Goal: Task Accomplishment & Management: Use online tool/utility

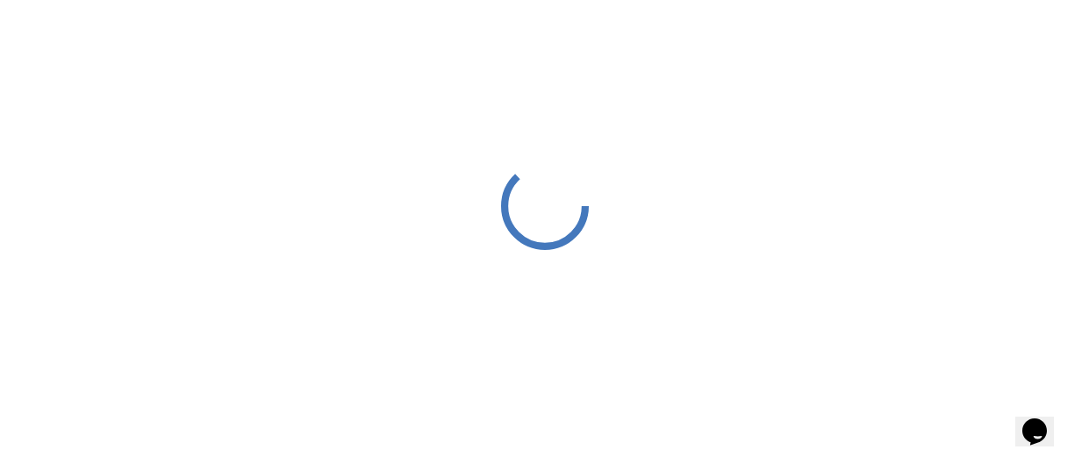
click at [584, 129] on div at bounding box center [544, 205] width 1089 height 411
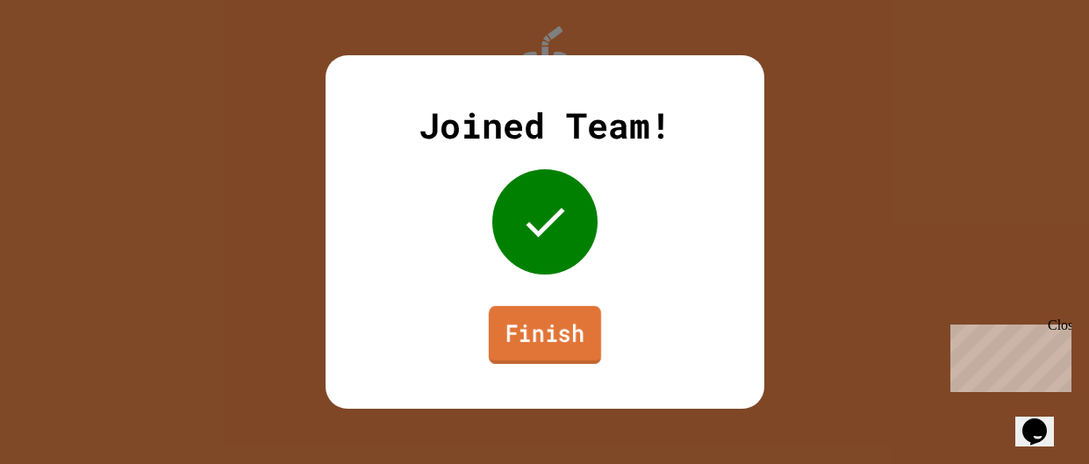
click at [539, 328] on link "Finish" at bounding box center [544, 335] width 112 height 58
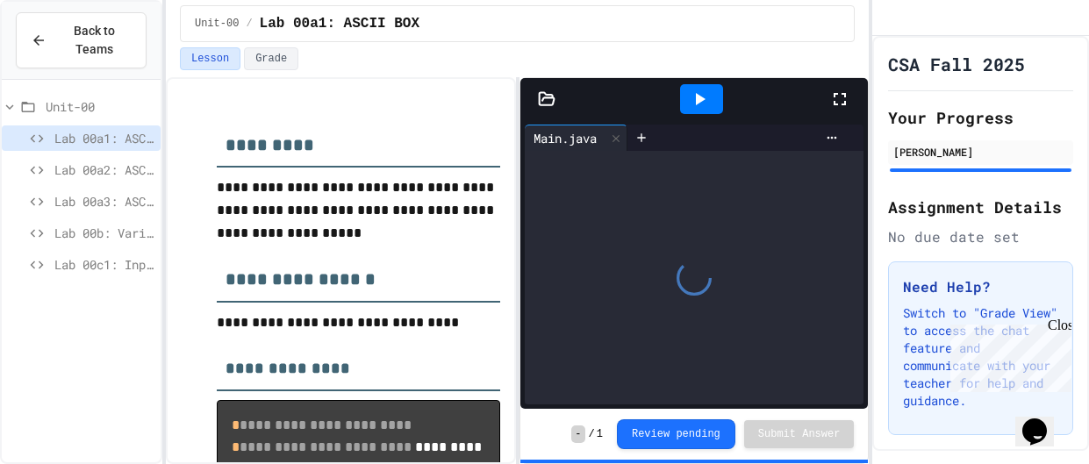
click at [123, 175] on span "Lab 00a2: ASCII BOX2" at bounding box center [103, 170] width 99 height 18
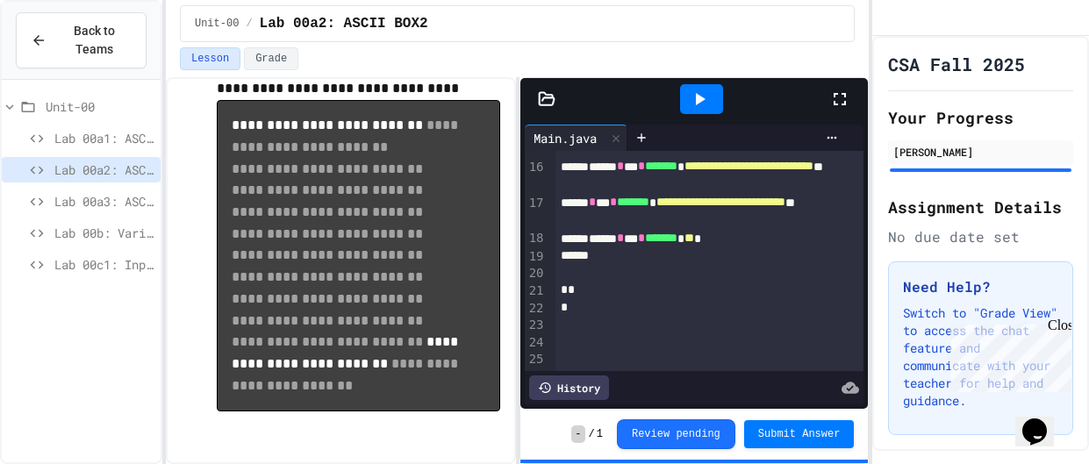
scroll to position [240, 0]
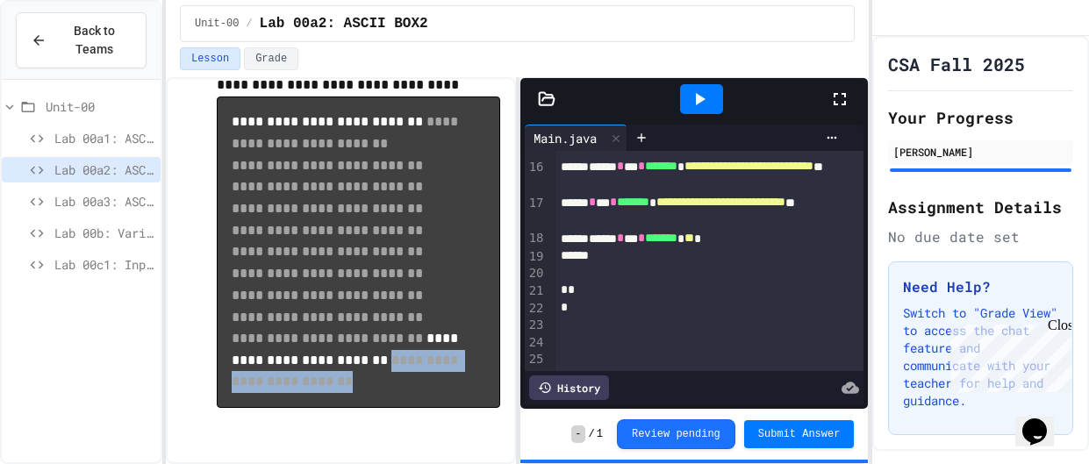
drag, startPoint x: 459, startPoint y: 375, endPoint x: 205, endPoint y: 372, distance: 253.6
click at [205, 372] on div "**********" at bounding box center [341, 151] width 318 height 593
copy code "**********"
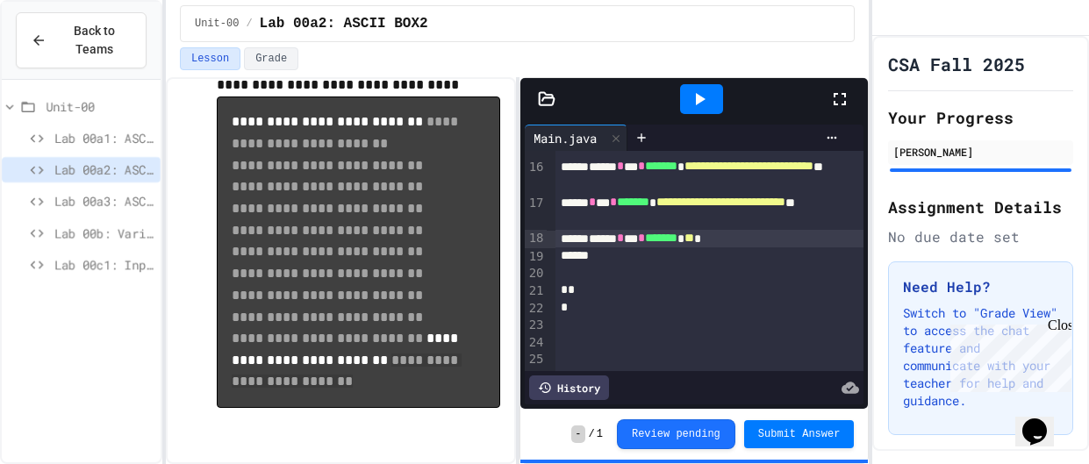
click at [694, 241] on span "**" at bounding box center [689, 238] width 10 height 12
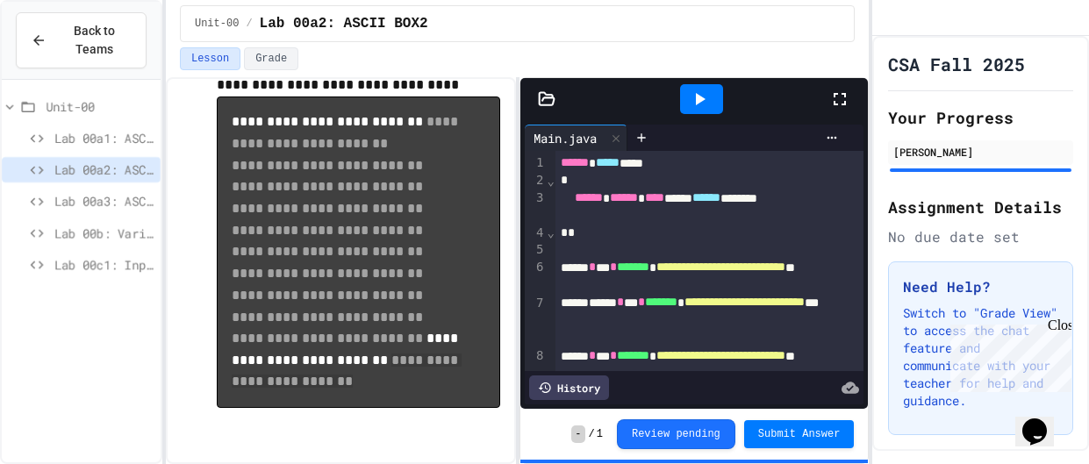
scroll to position [1, 0]
click at [684, 100] on div at bounding box center [701, 99] width 43 height 30
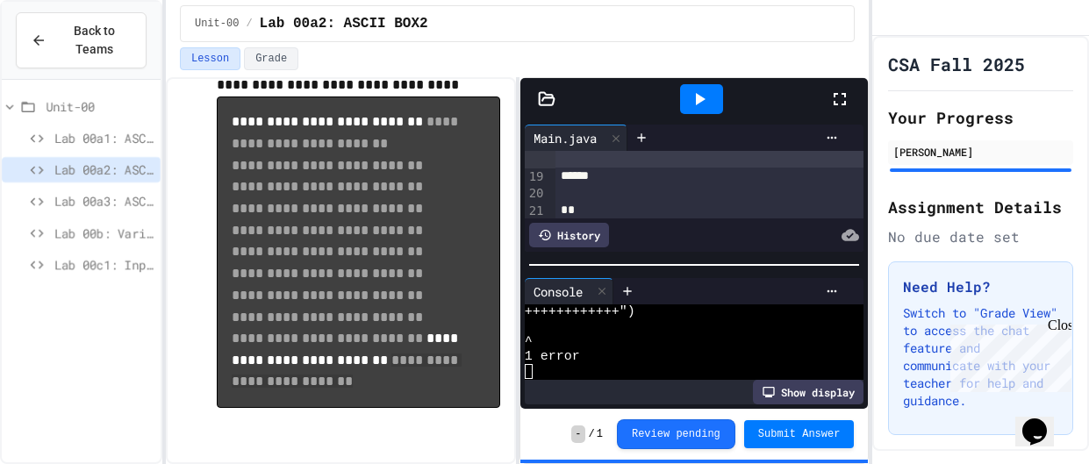
scroll to position [565, 0]
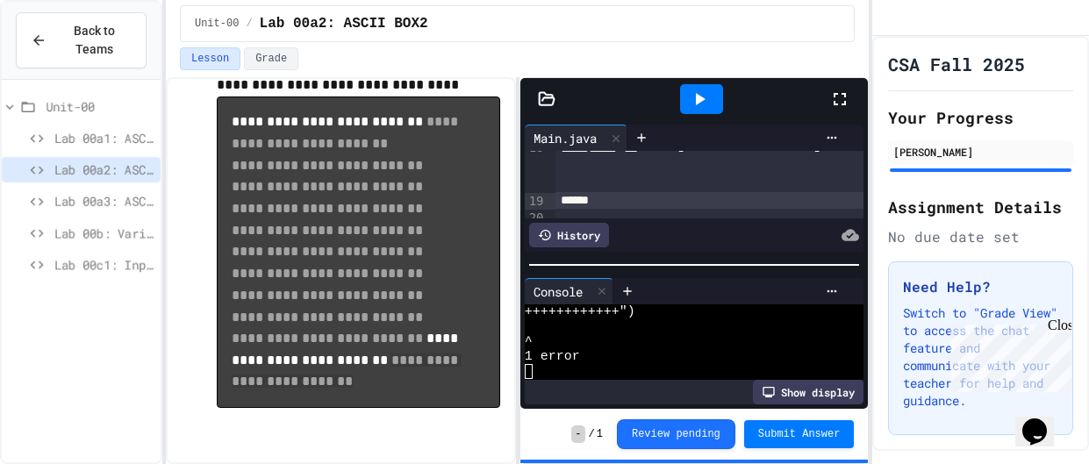
click at [754, 195] on div at bounding box center [709, 201] width 309 height 18
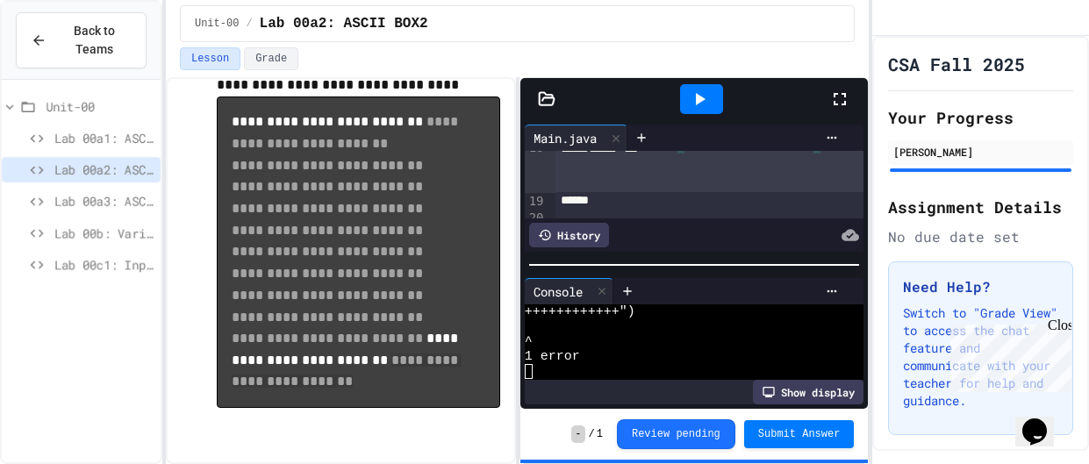
click at [747, 188] on div "**********" at bounding box center [709, 165] width 309 height 53
click at [697, 114] on div at bounding box center [701, 98] width 61 height 47
click at [684, 99] on div at bounding box center [701, 99] width 43 height 30
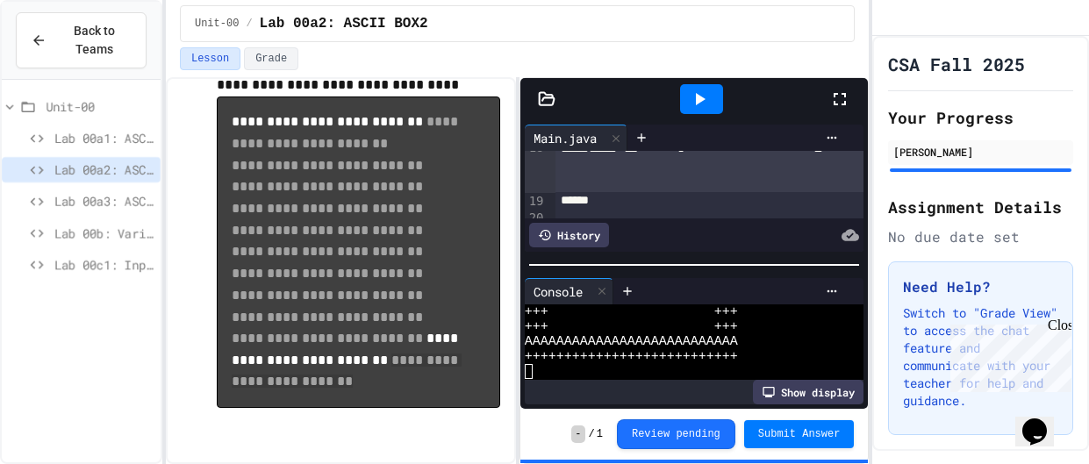
click at [794, 444] on button "Submit Answer" at bounding box center [799, 434] width 111 height 28
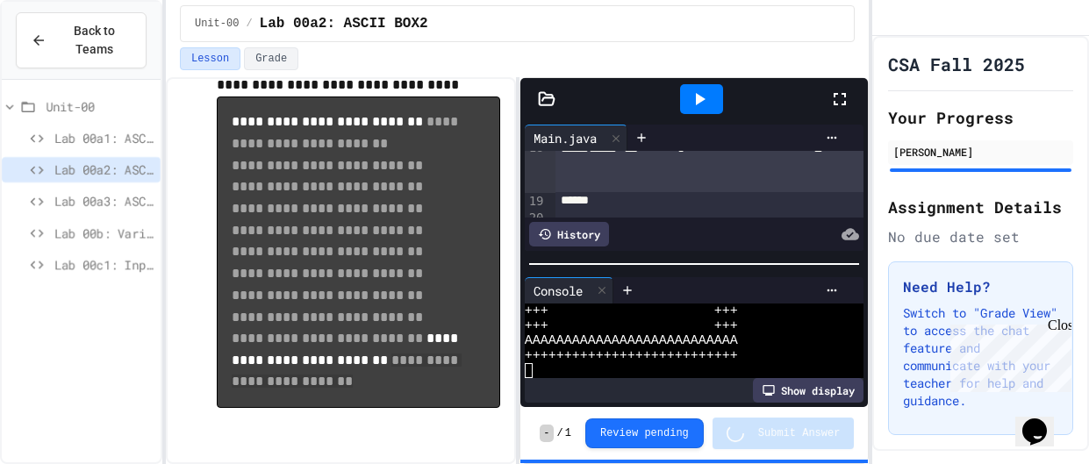
scroll to position [151, 0]
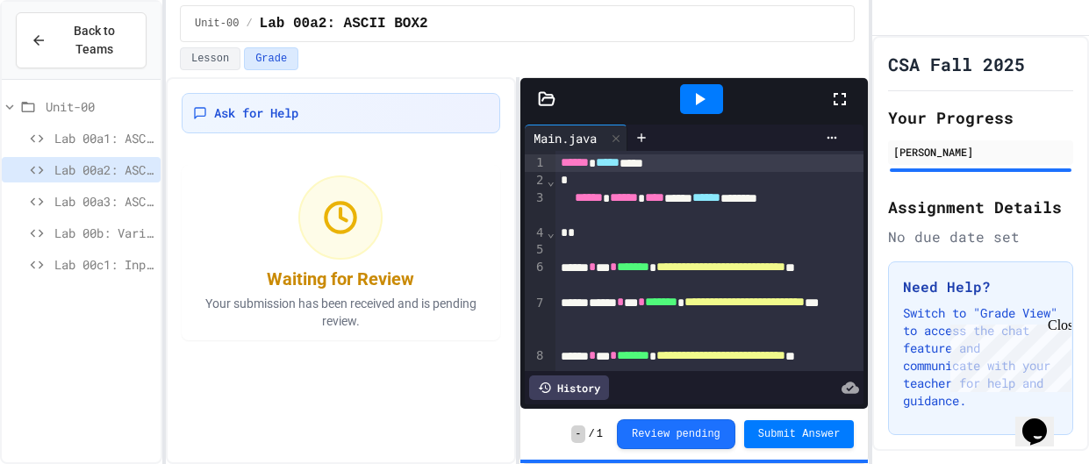
click at [704, 106] on icon at bounding box center [699, 99] width 21 height 21
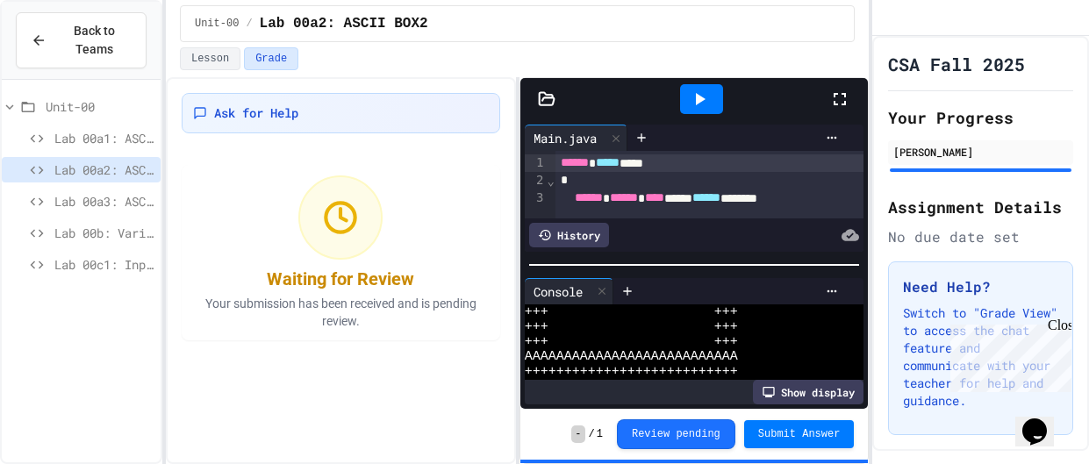
scroll to position [136, 0]
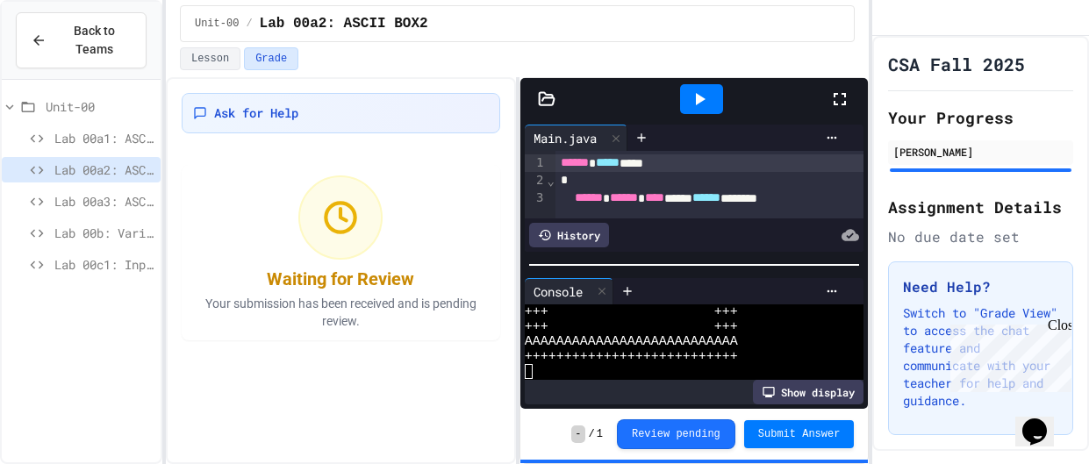
click at [66, 141] on span "Lab 00a1: ASCII BOX" at bounding box center [103, 138] width 99 height 18
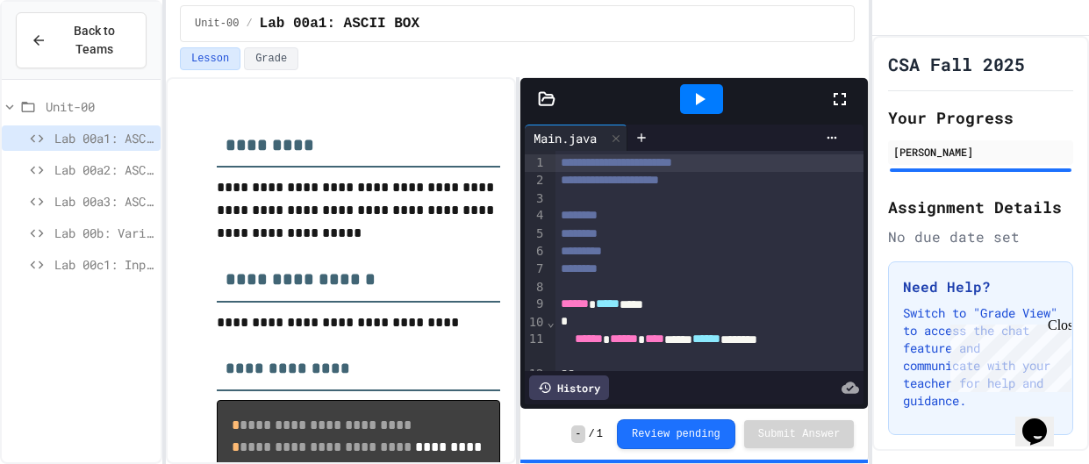
click at [703, 100] on icon at bounding box center [699, 99] width 21 height 21
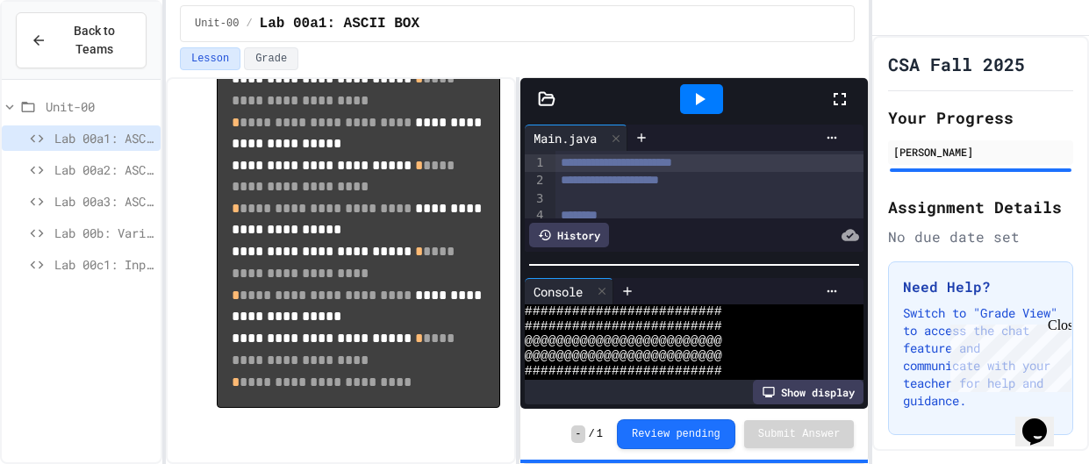
scroll to position [211, 0]
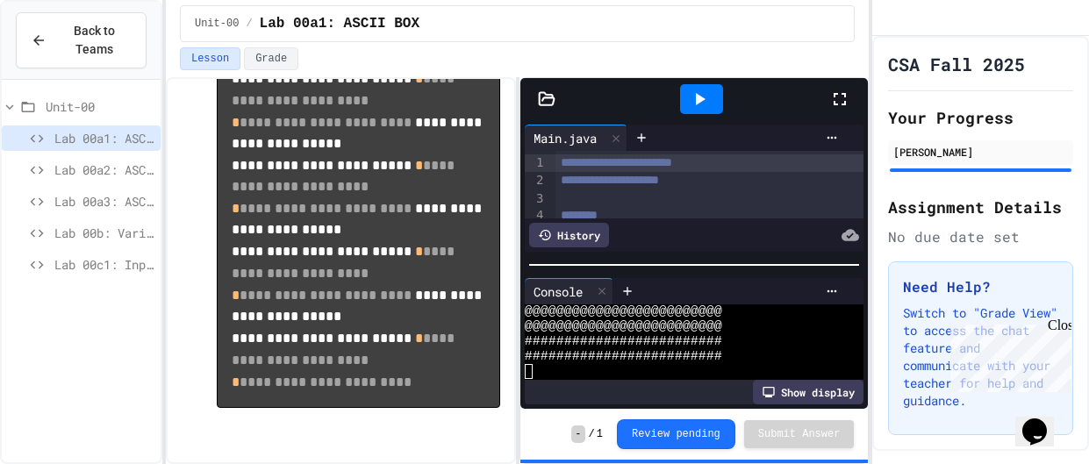
click at [93, 195] on span "Lab 00a3: ASCII ART" at bounding box center [103, 201] width 99 height 18
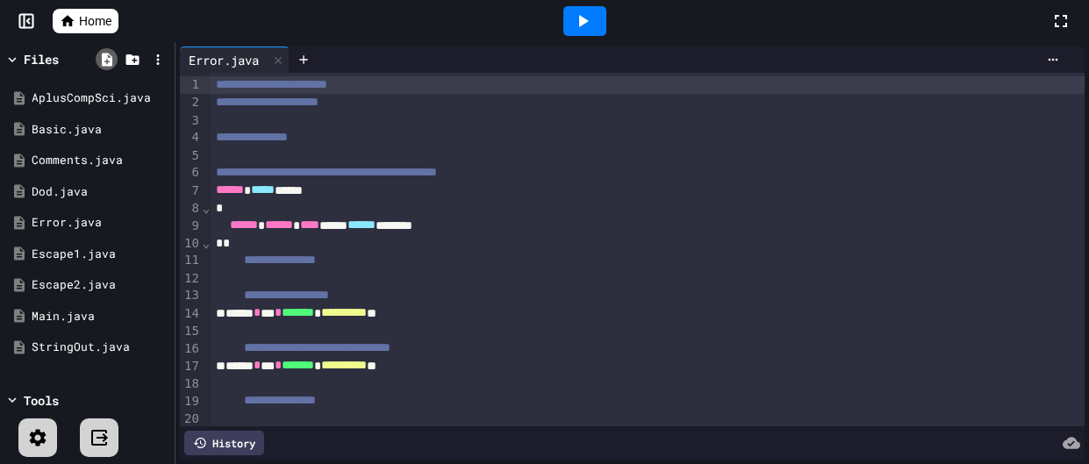
click at [110, 58] on icon at bounding box center [107, 59] width 11 height 13
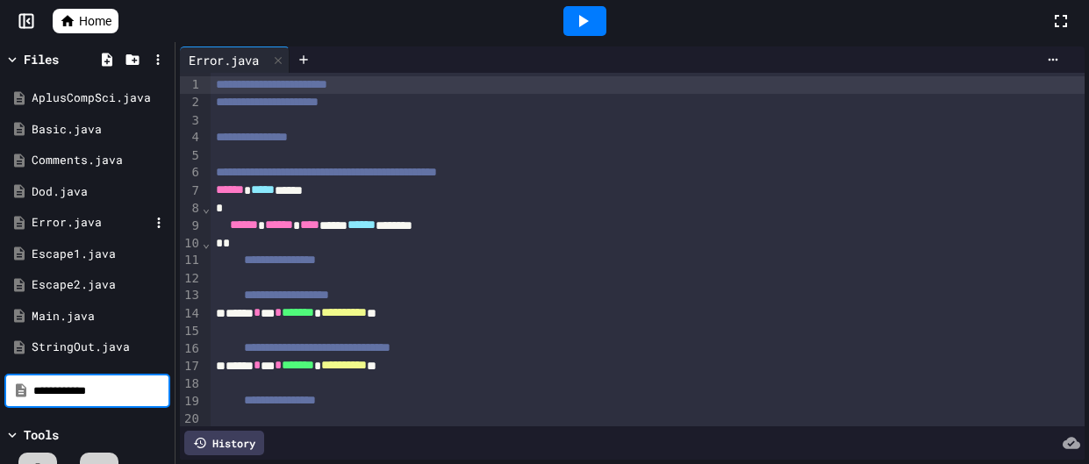
type input "**********"
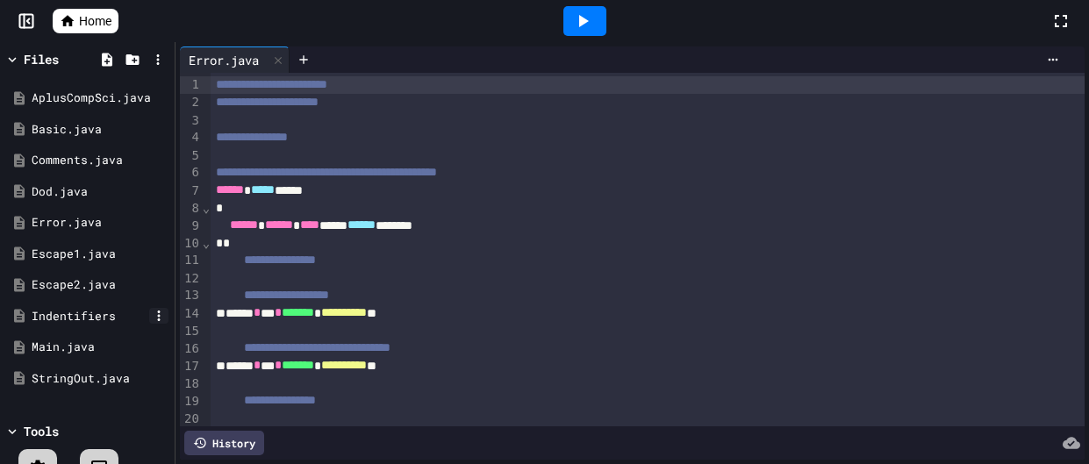
click at [158, 318] on icon at bounding box center [159, 316] width 16 height 16
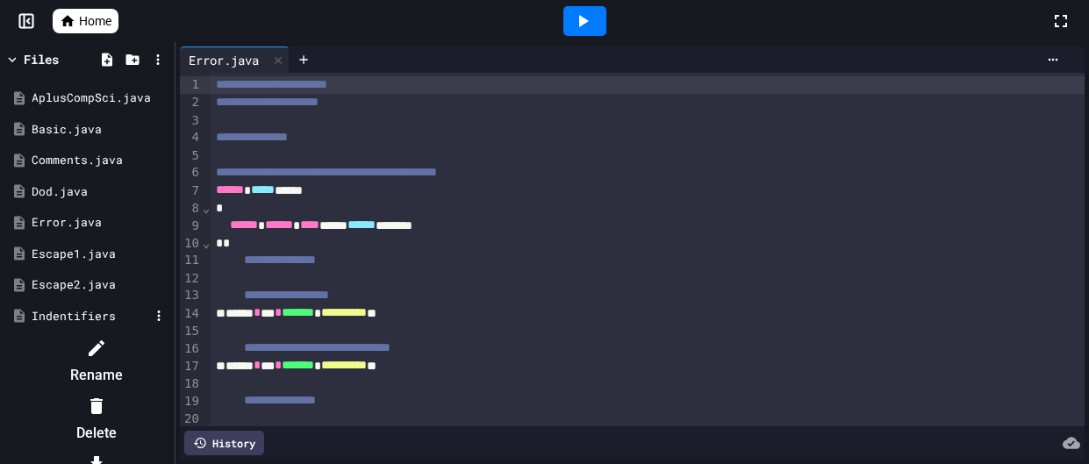
click at [170, 347] on div at bounding box center [96, 347] width 148 height 28
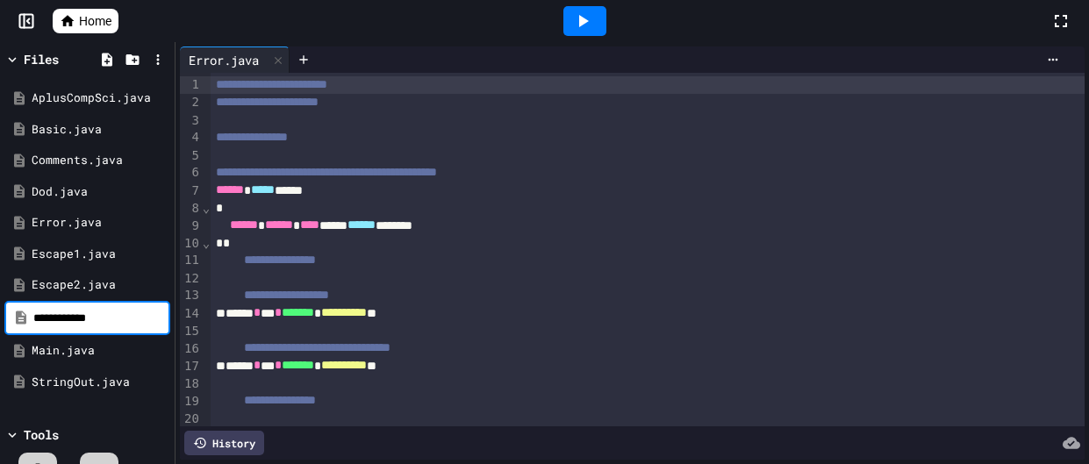
click at [134, 323] on input "**********" at bounding box center [99, 319] width 133 height 18
type input "**********"
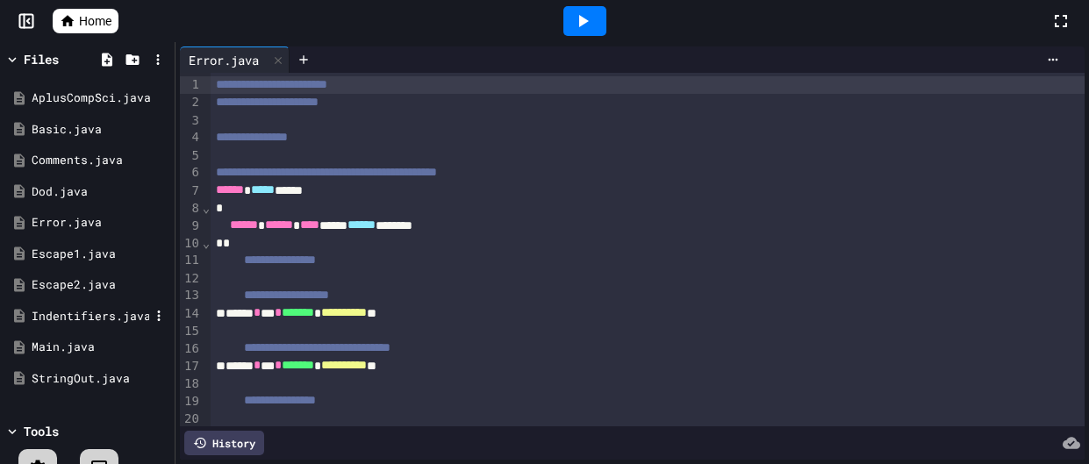
click at [79, 320] on div "Indentifiers.java" at bounding box center [91, 317] width 118 height 18
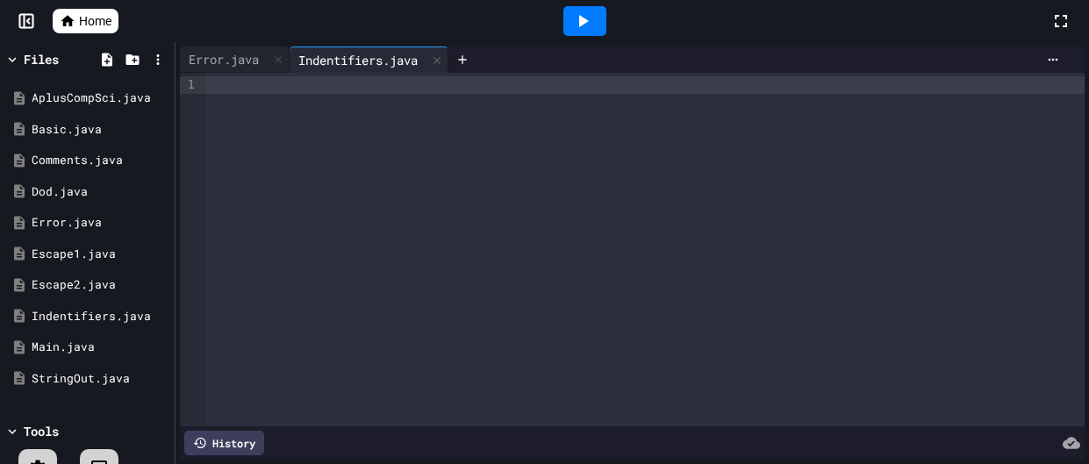
click at [301, 93] on div at bounding box center [645, 250] width 878 height 354
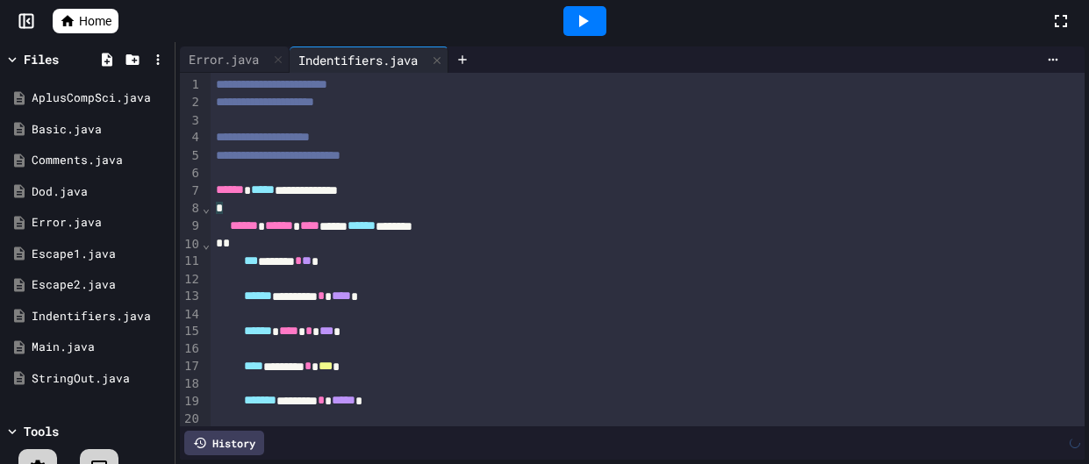
scroll to position [55, 0]
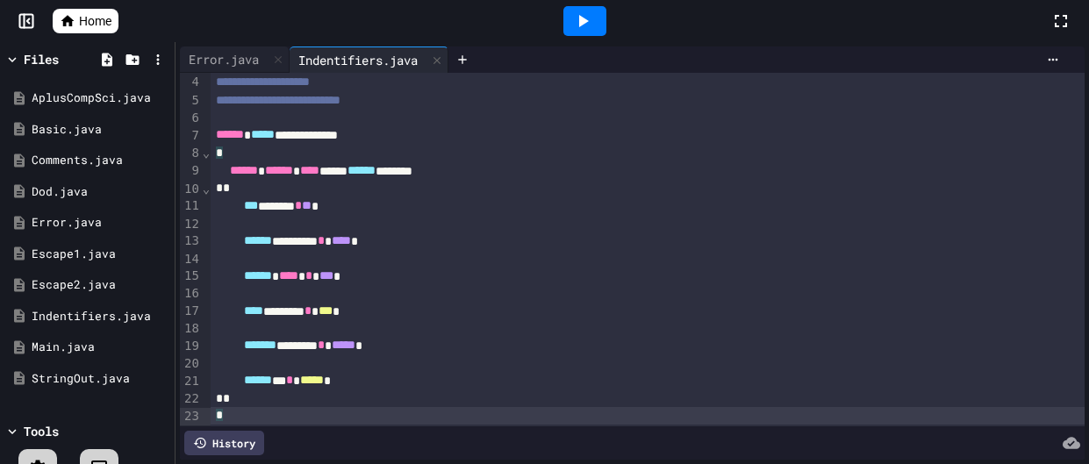
click at [597, 32] on div at bounding box center [584, 21] width 43 height 30
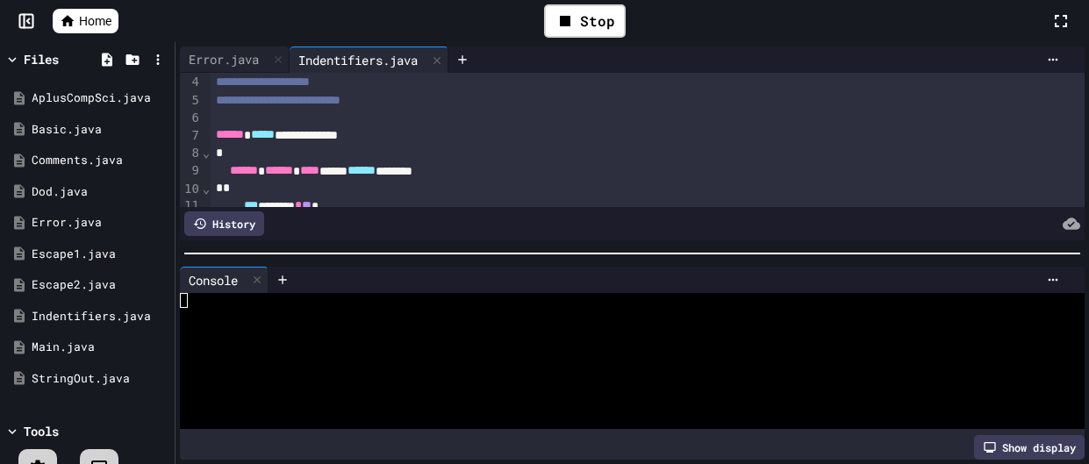
scroll to position [211, 0]
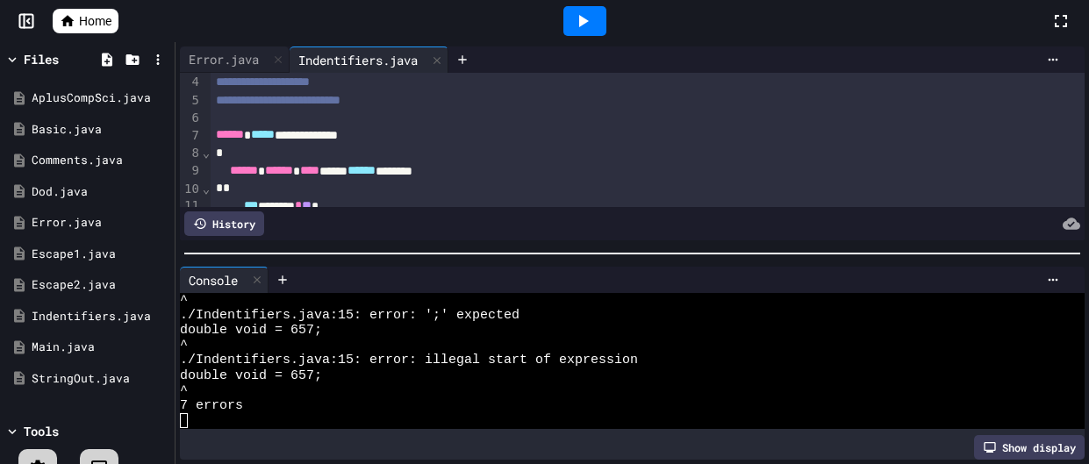
click at [461, 320] on span "./Indentifiers.java:15: error: ';' expected" at bounding box center [350, 315] width 340 height 15
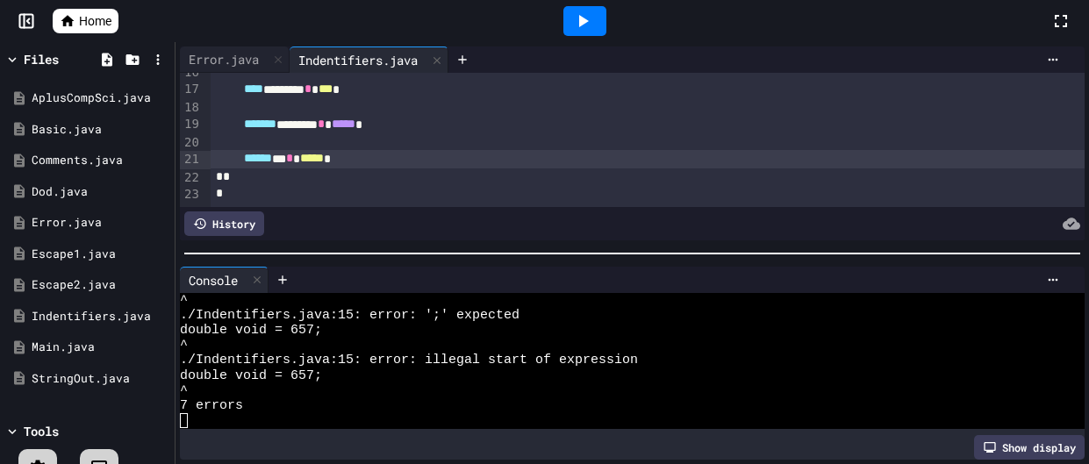
scroll to position [276, 0]
click at [326, 155] on div "****** * * ***** *" at bounding box center [648, 159] width 874 height 18
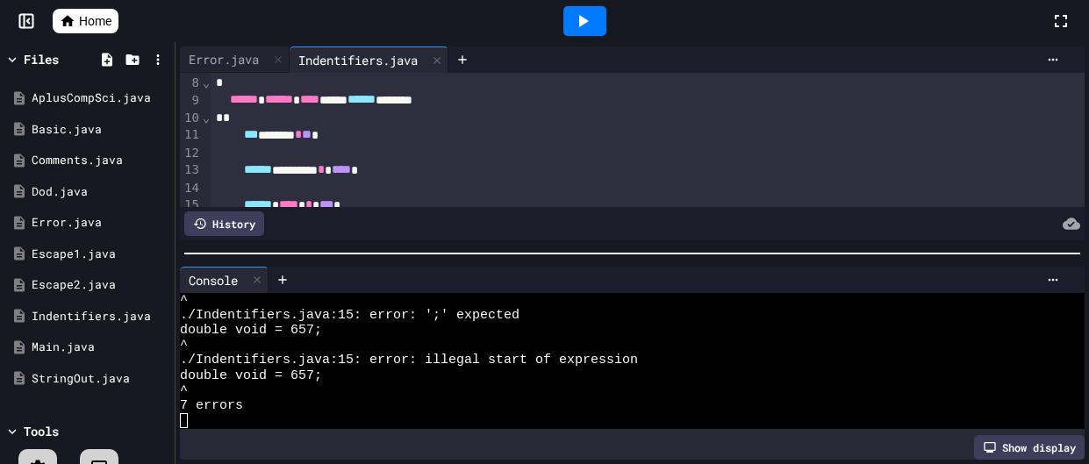
scroll to position [119, 0]
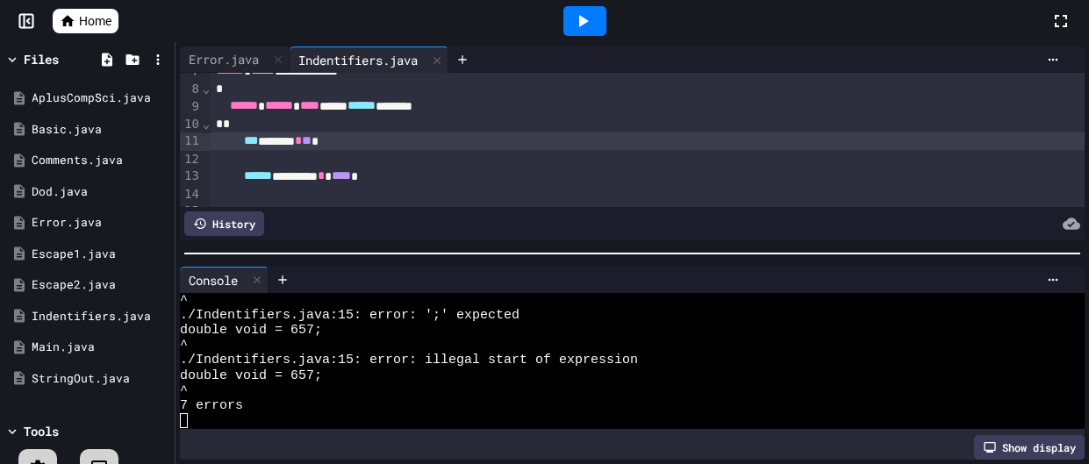
click at [331, 141] on div "*** ******* * ** *" at bounding box center [648, 141] width 874 height 18
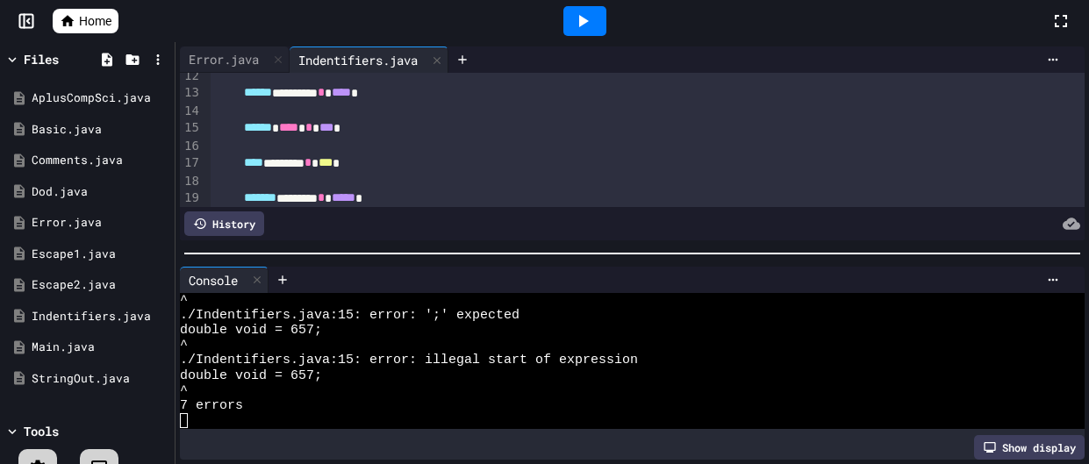
scroll to position [200, 0]
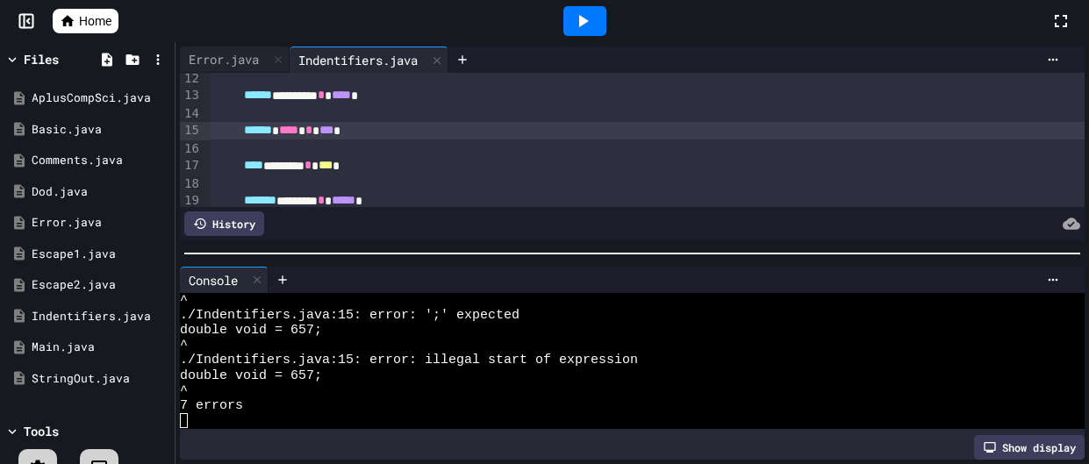
click at [298, 128] on span "****" at bounding box center [288, 130] width 19 height 12
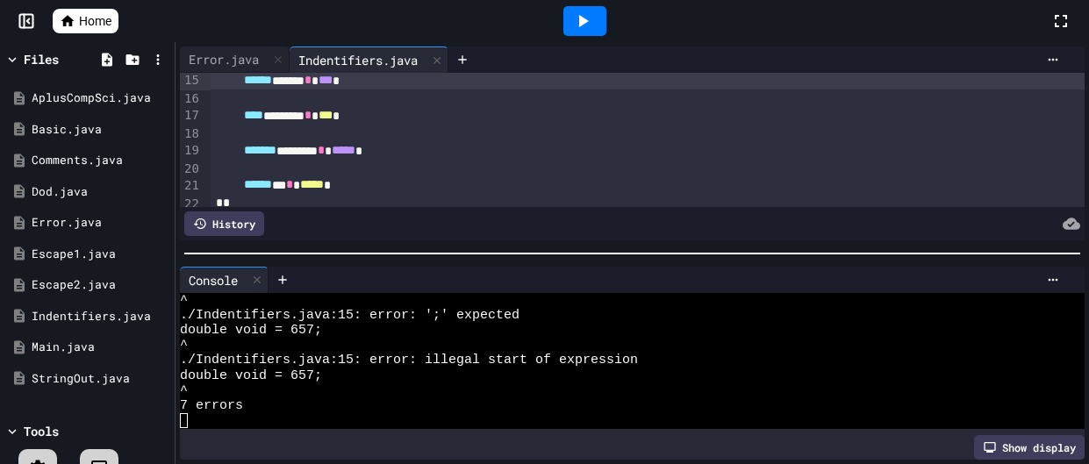
scroll to position [244, 0]
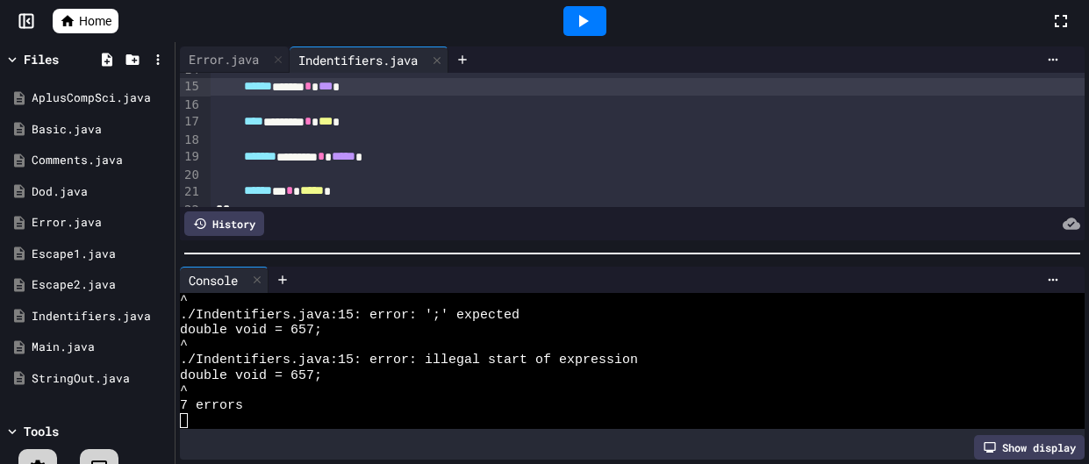
click at [588, 22] on icon at bounding box center [582, 21] width 21 height 21
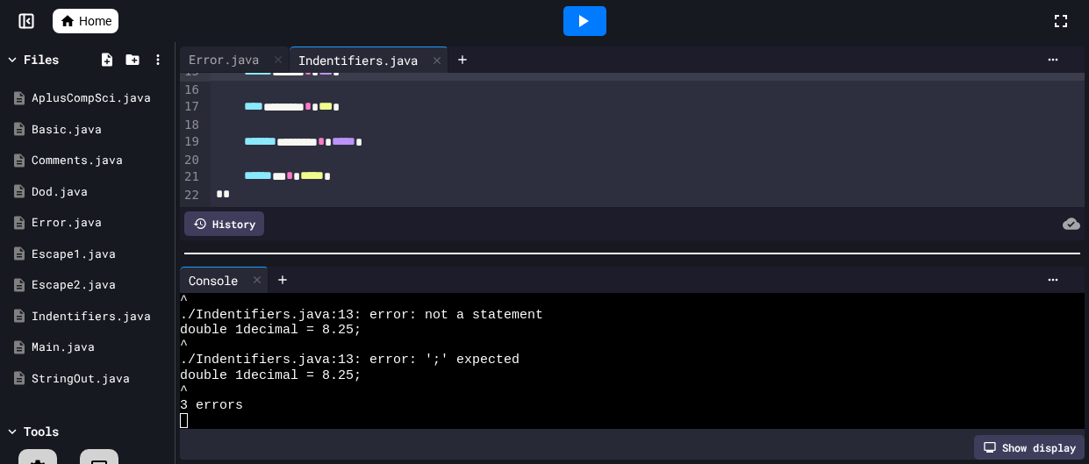
scroll to position [276, 0]
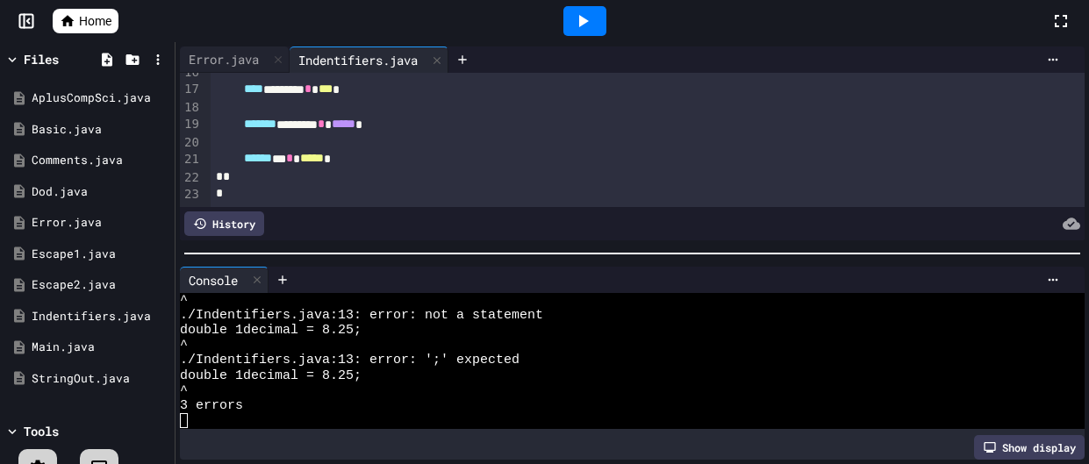
click at [574, 25] on icon at bounding box center [582, 21] width 21 height 21
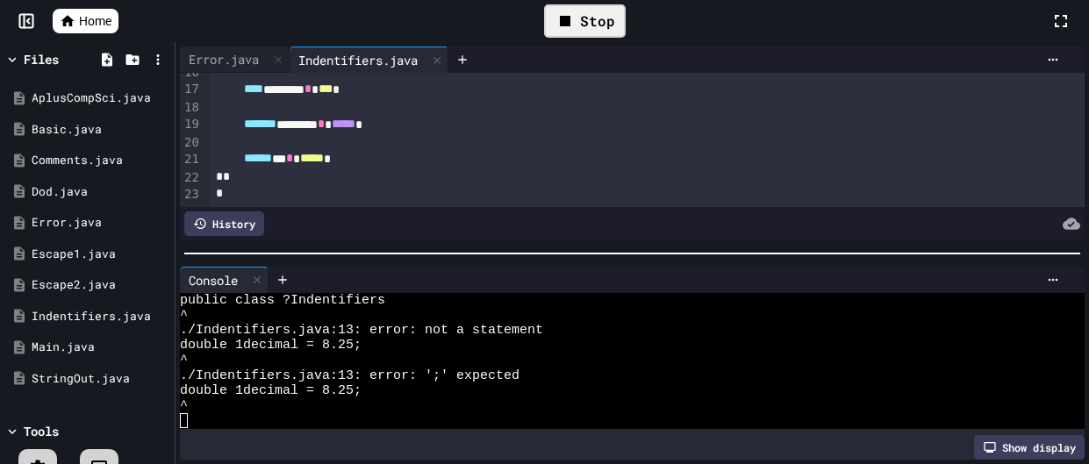
scroll to position [29, 0]
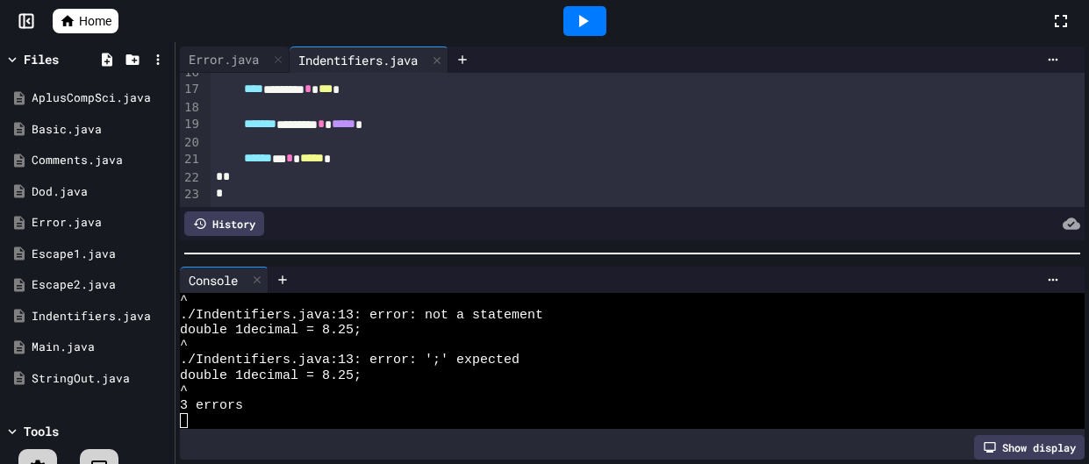
click at [46, 453] on div at bounding box center [37, 468] width 39 height 39
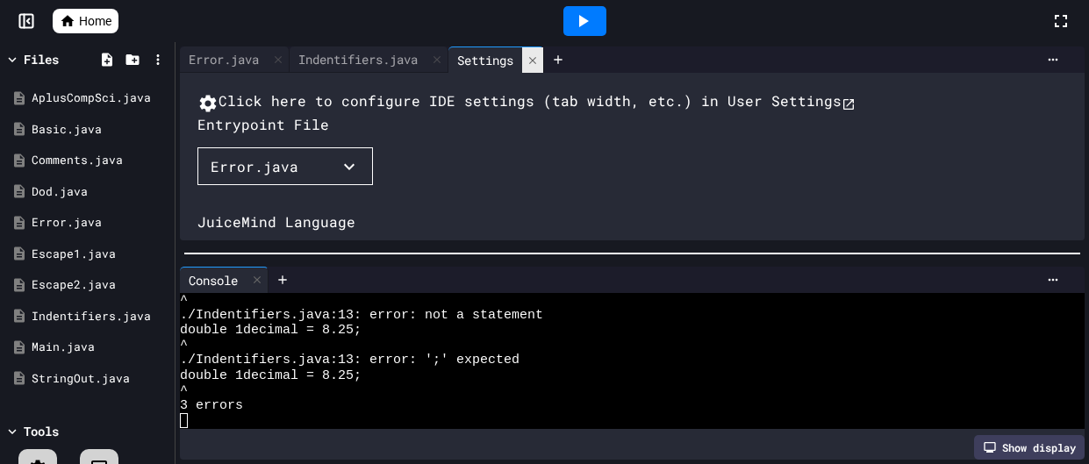
click at [539, 59] on icon at bounding box center [532, 60] width 12 height 12
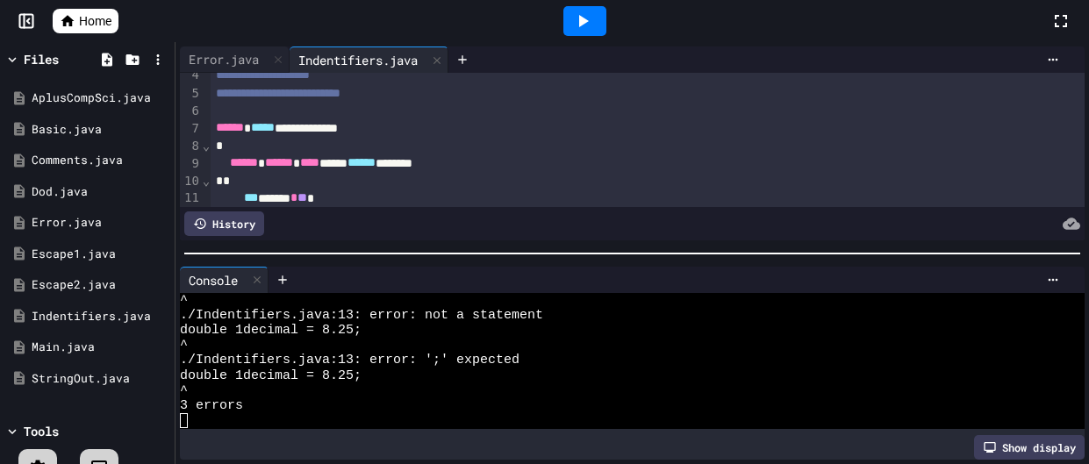
scroll to position [64, 0]
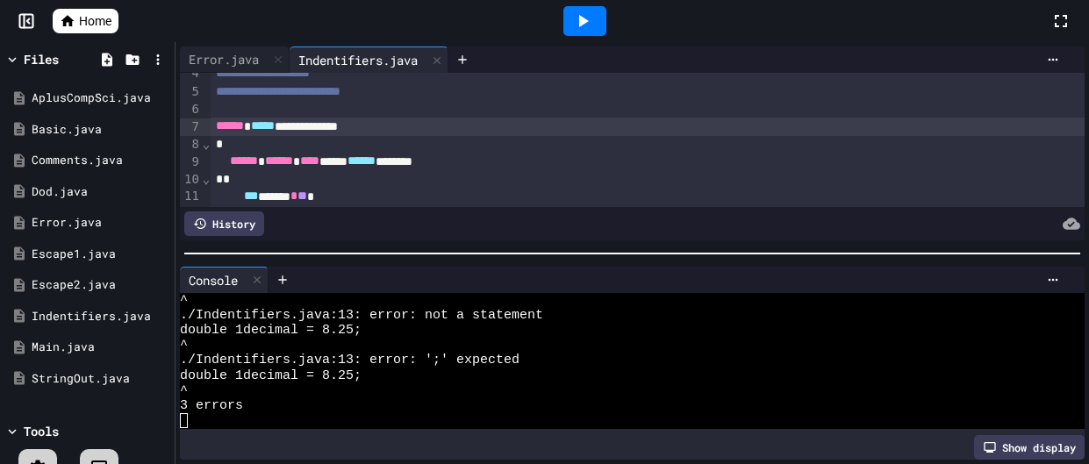
click at [318, 129] on div "**********" at bounding box center [648, 127] width 874 height 18
click at [597, 16] on div at bounding box center [584, 21] width 43 height 30
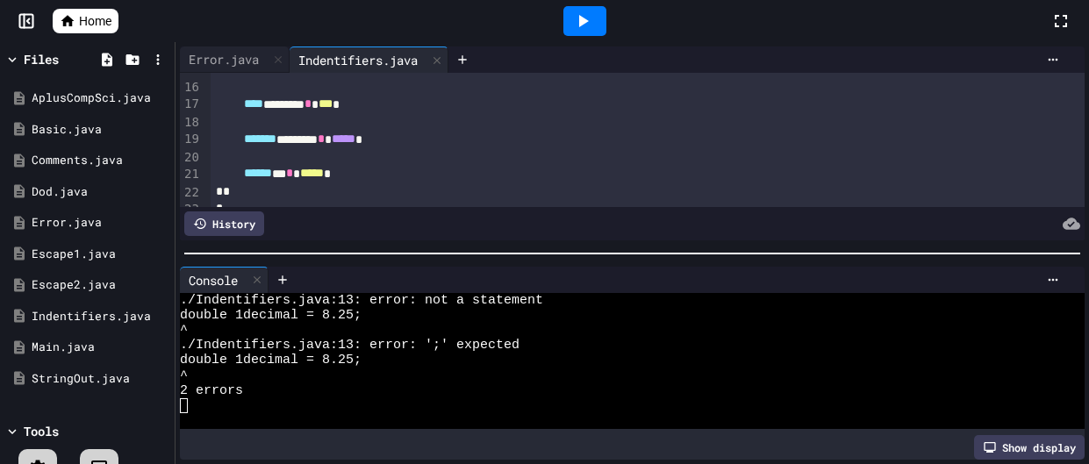
scroll to position [276, 0]
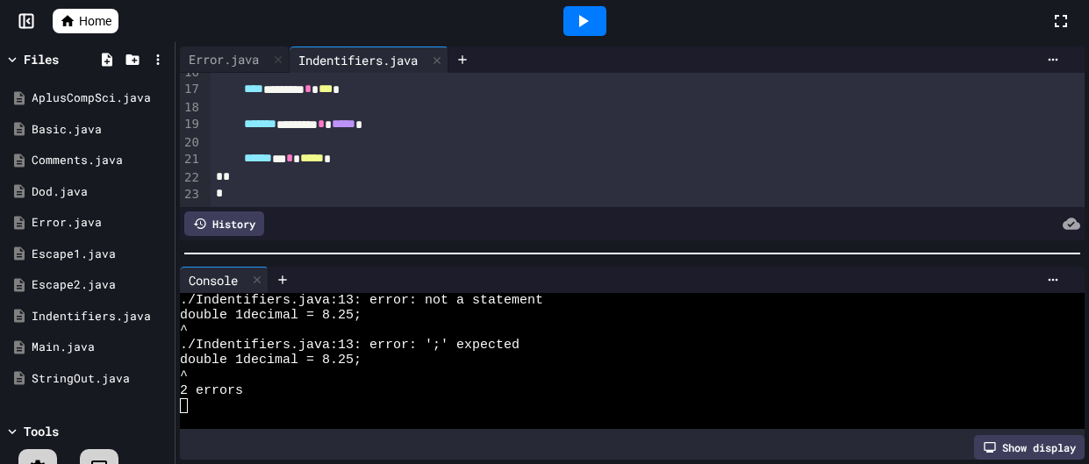
click at [331, 160] on div "****** * * ***** *" at bounding box center [648, 159] width 874 height 18
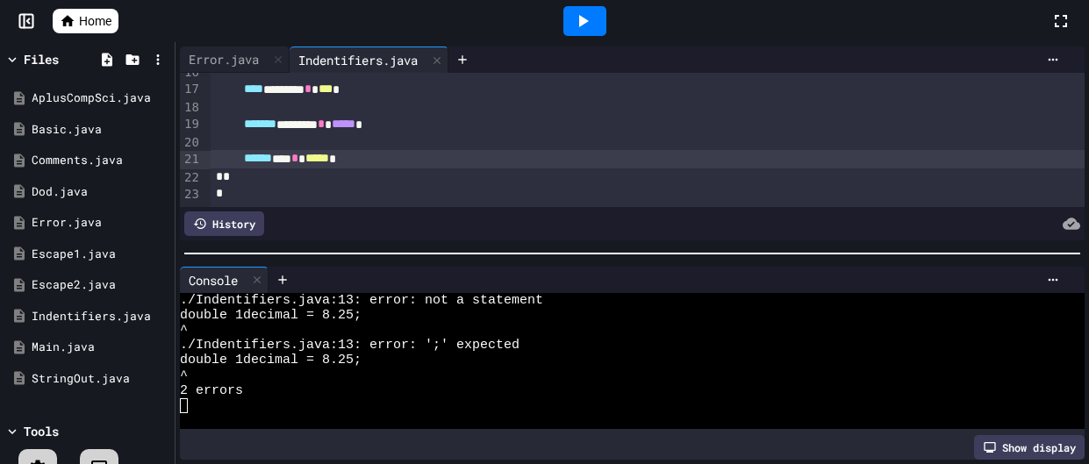
click at [582, 25] on icon at bounding box center [582, 21] width 21 height 21
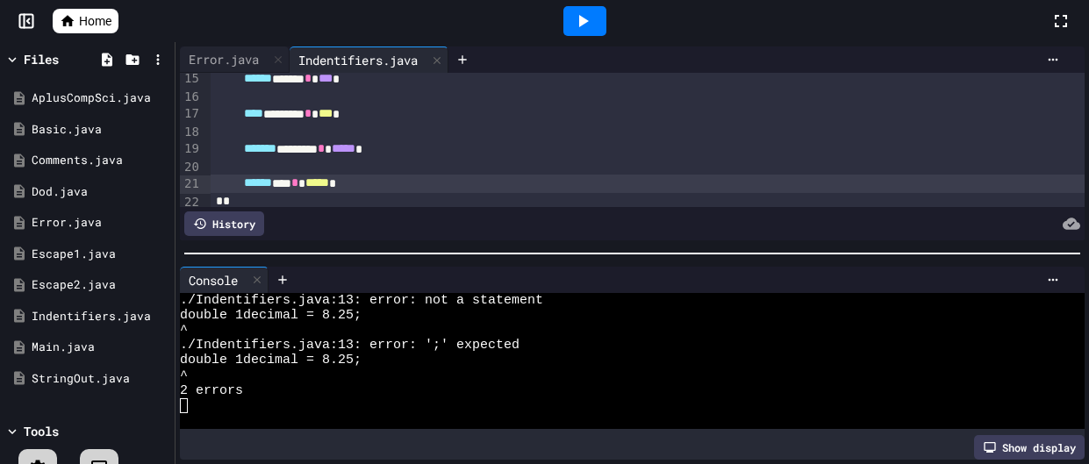
scroll to position [201, 0]
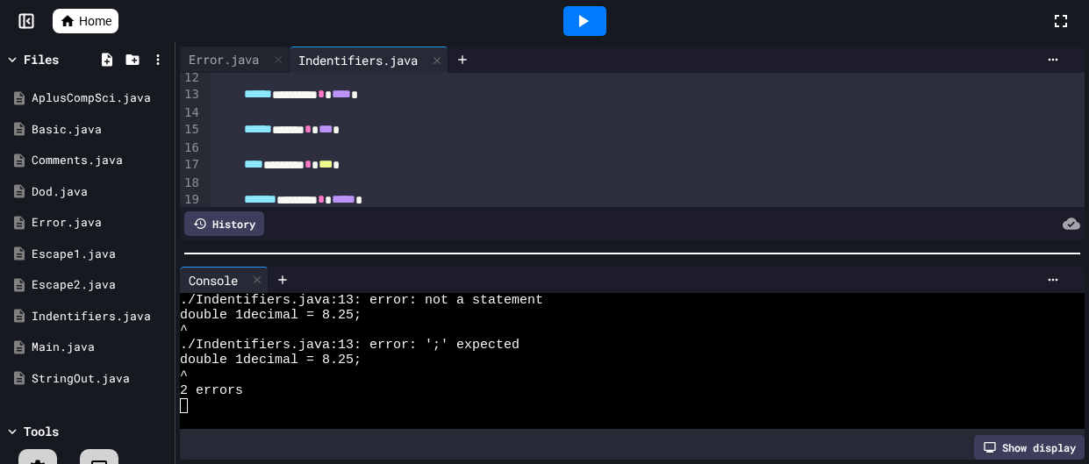
click at [332, 99] on div "****** ******** * **** *" at bounding box center [648, 95] width 874 height 18
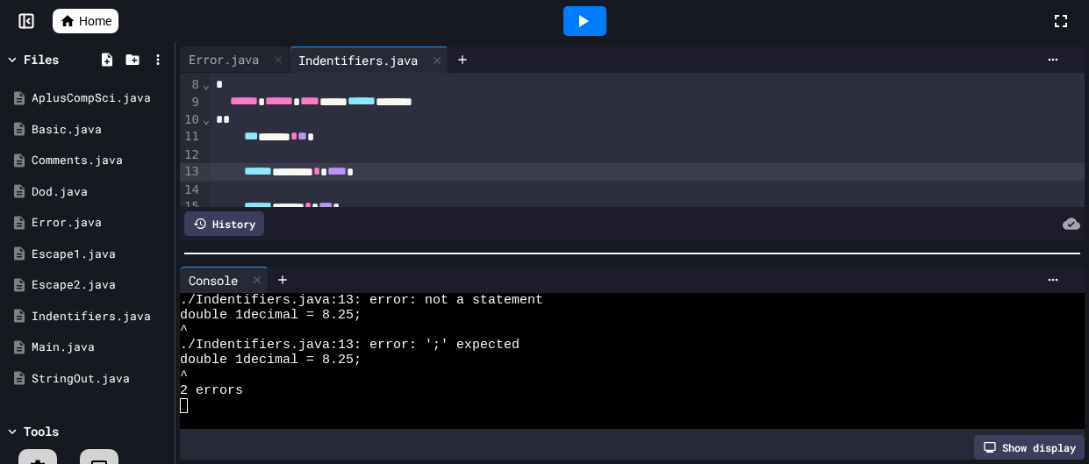
scroll to position [139, 0]
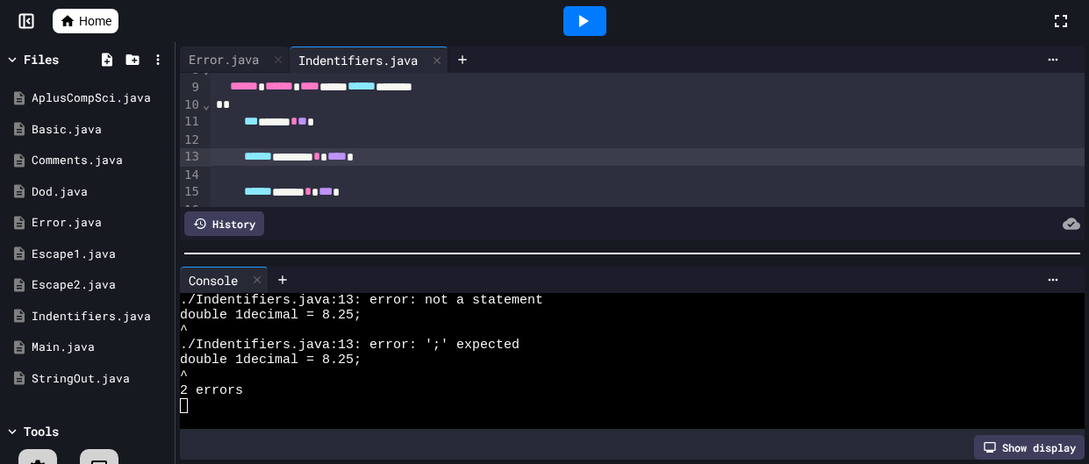
click at [587, 18] on icon at bounding box center [582, 21] width 21 height 21
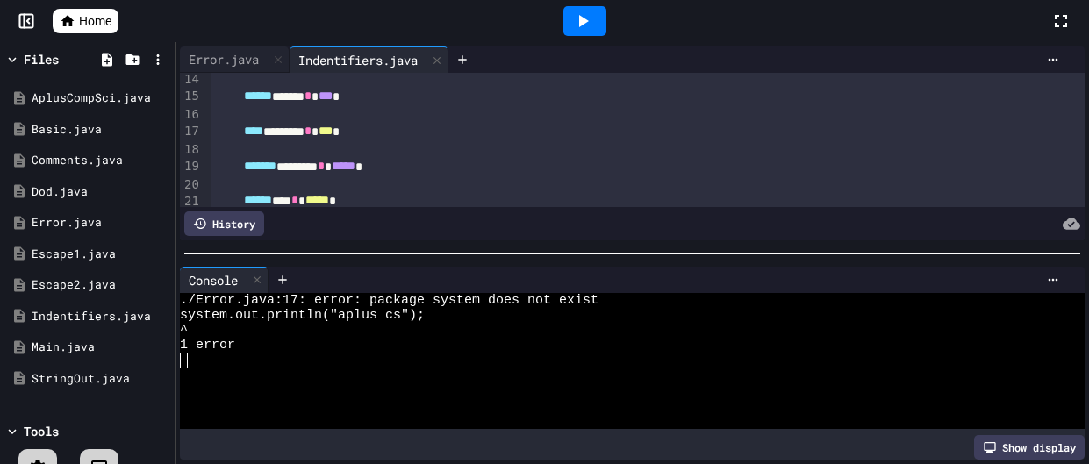
scroll to position [221, 0]
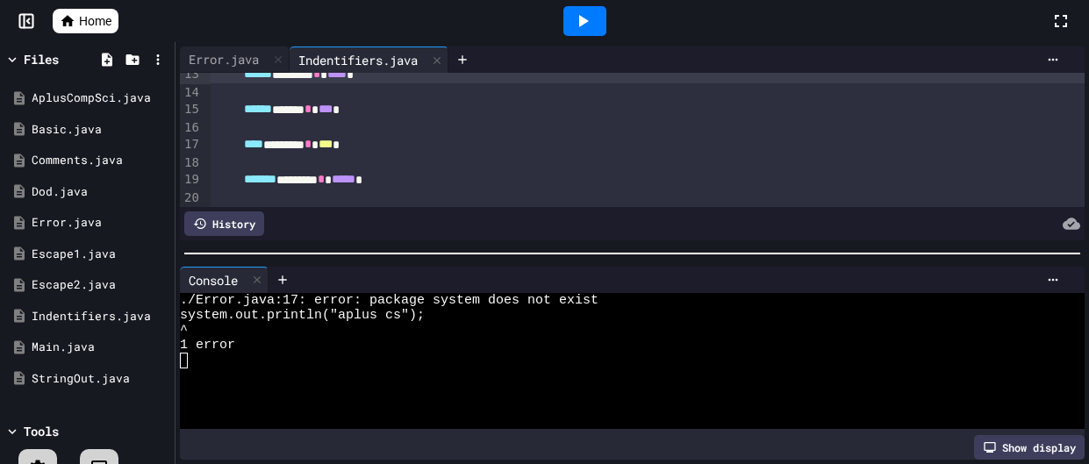
click at [358, 149] on div "**** ******* * *** *" at bounding box center [648, 145] width 874 height 18
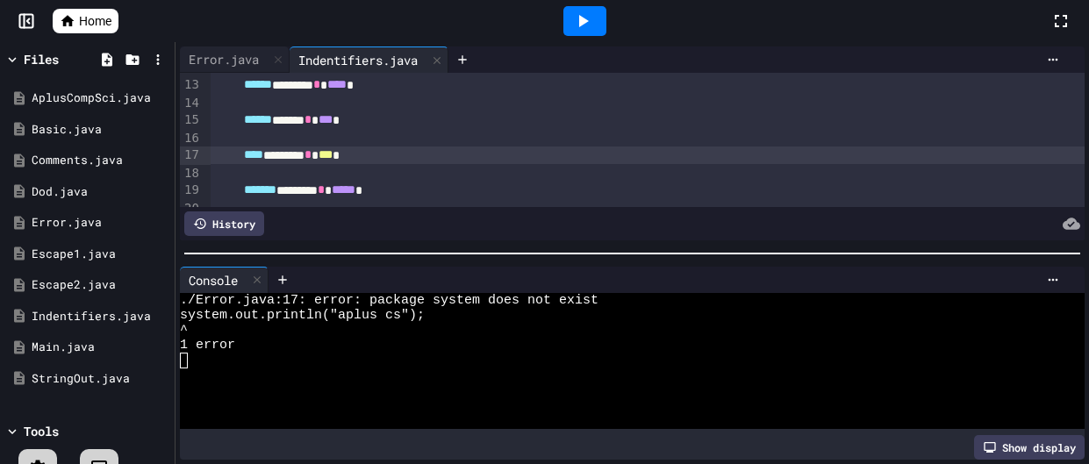
scroll to position [216, 0]
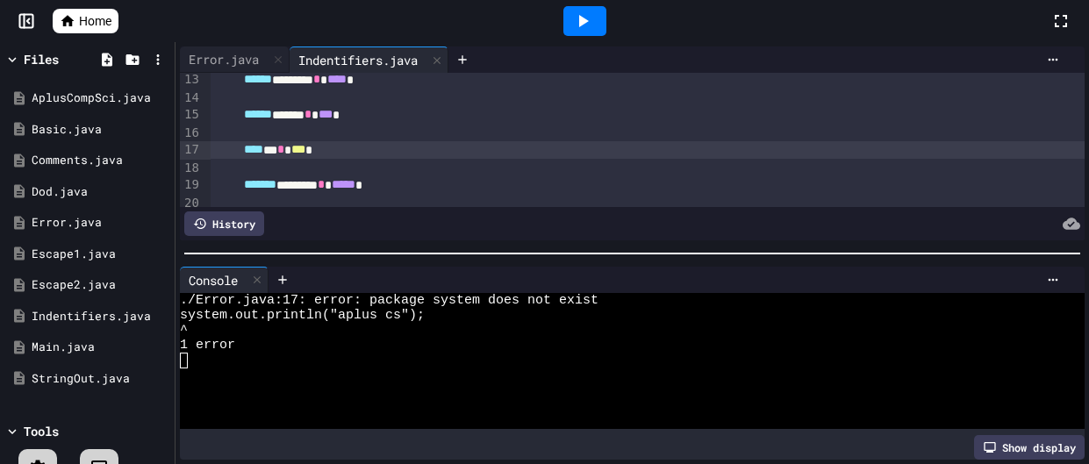
click at [576, 15] on icon at bounding box center [582, 21] width 21 height 21
click at [39, 459] on icon at bounding box center [37, 468] width 21 height 21
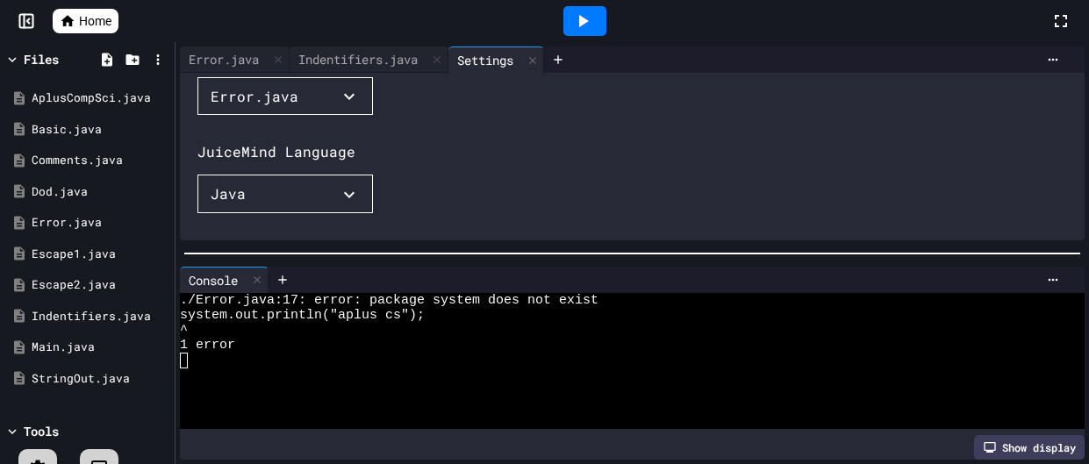
scroll to position [71, 0]
click at [345, 115] on button "Error.java" at bounding box center [284, 95] width 175 height 39
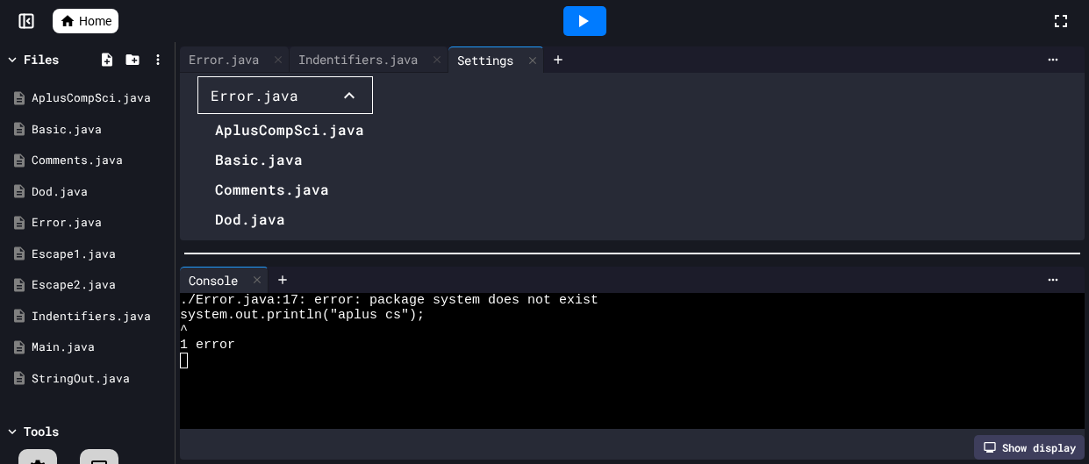
click at [257, 353] on li "Indentifiers.java" at bounding box center [289, 339] width 149 height 28
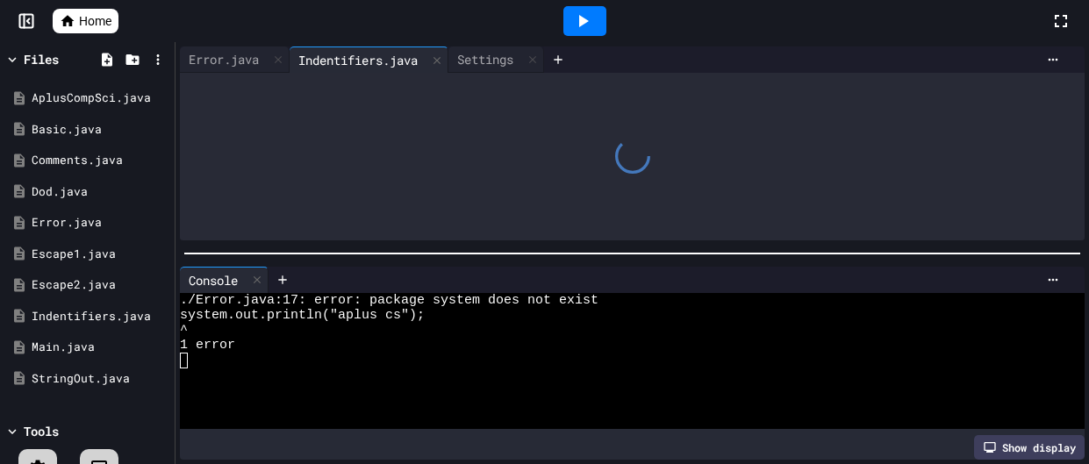
scroll to position [0, 0]
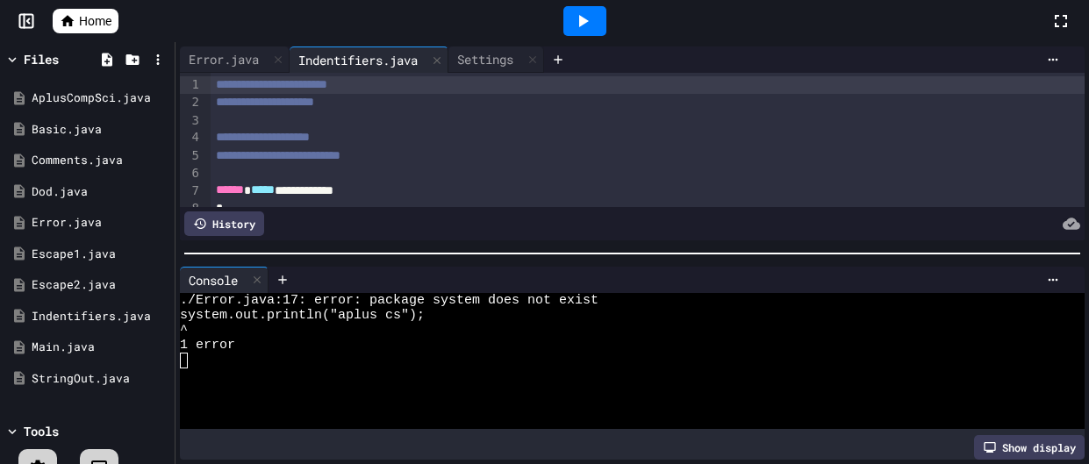
click at [588, 15] on icon at bounding box center [582, 21] width 21 height 21
click at [31, 461] on icon at bounding box center [37, 468] width 21 height 21
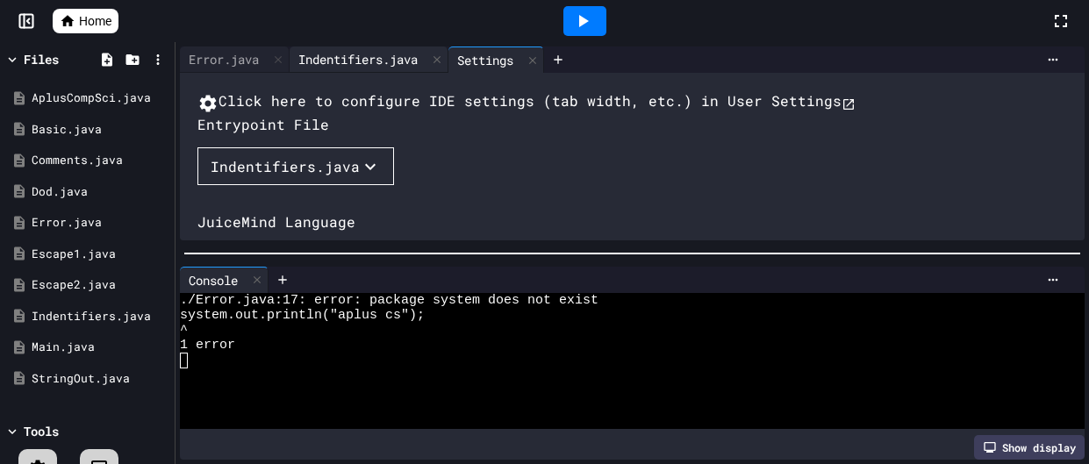
click at [402, 65] on div "Indentifiers.java" at bounding box center [358, 59] width 137 height 18
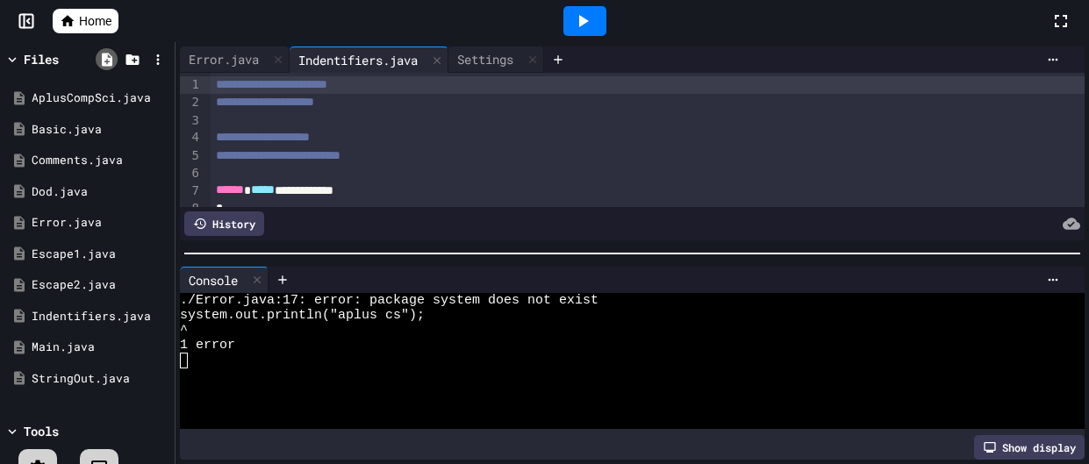
click at [102, 64] on icon at bounding box center [107, 59] width 11 height 13
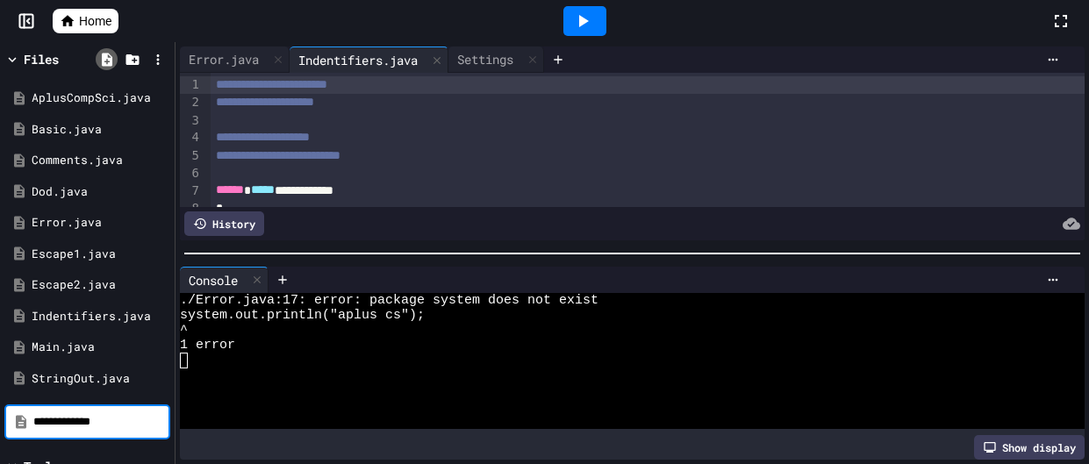
type input "**********"
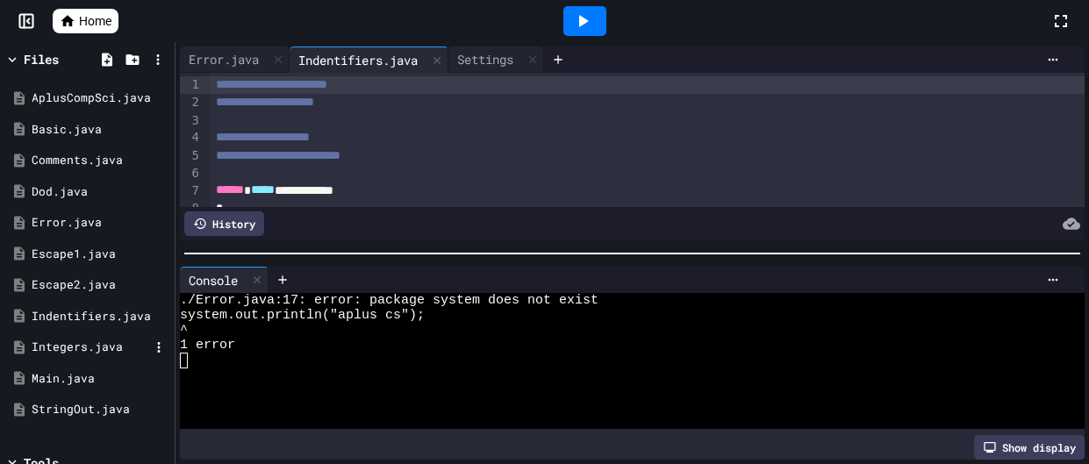
click at [70, 352] on div "Integers.java" at bounding box center [91, 348] width 118 height 18
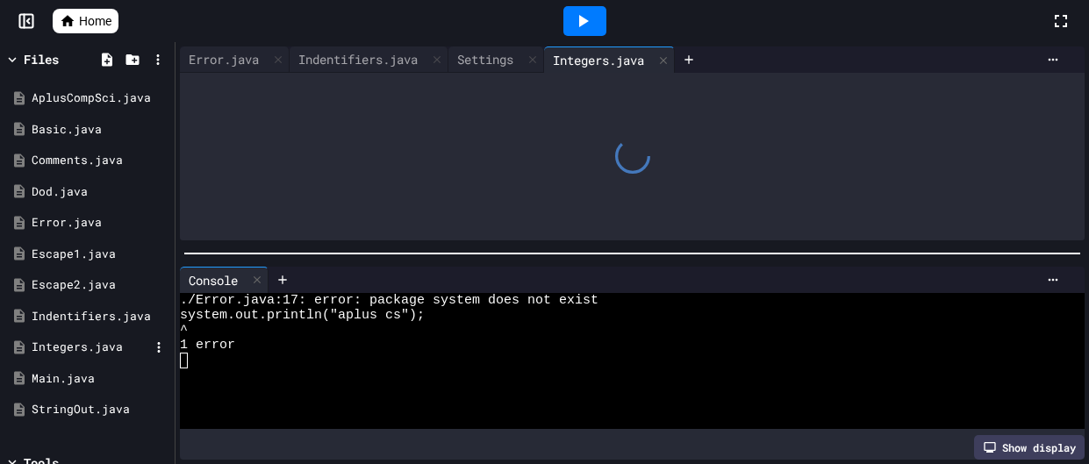
click at [70, 352] on div "Integers.java" at bounding box center [91, 348] width 118 height 18
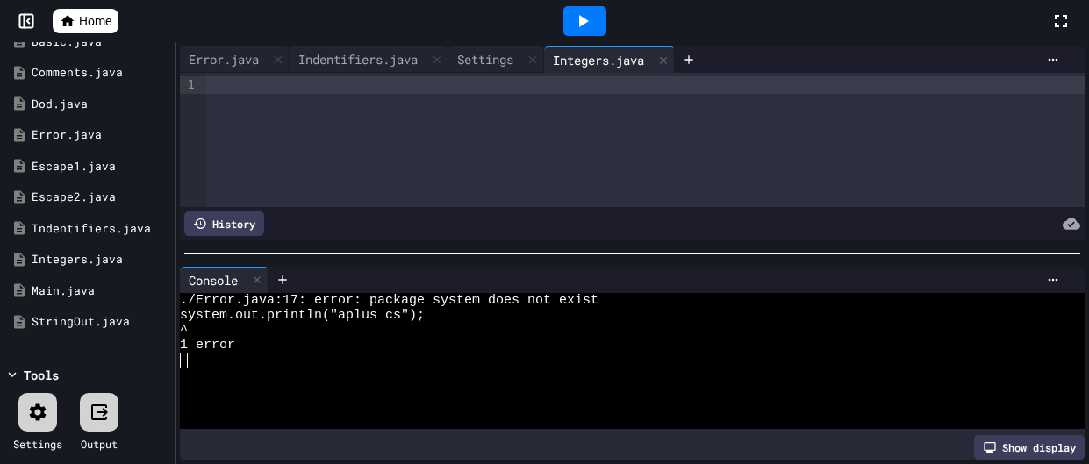
click at [43, 408] on icon at bounding box center [38, 412] width 17 height 17
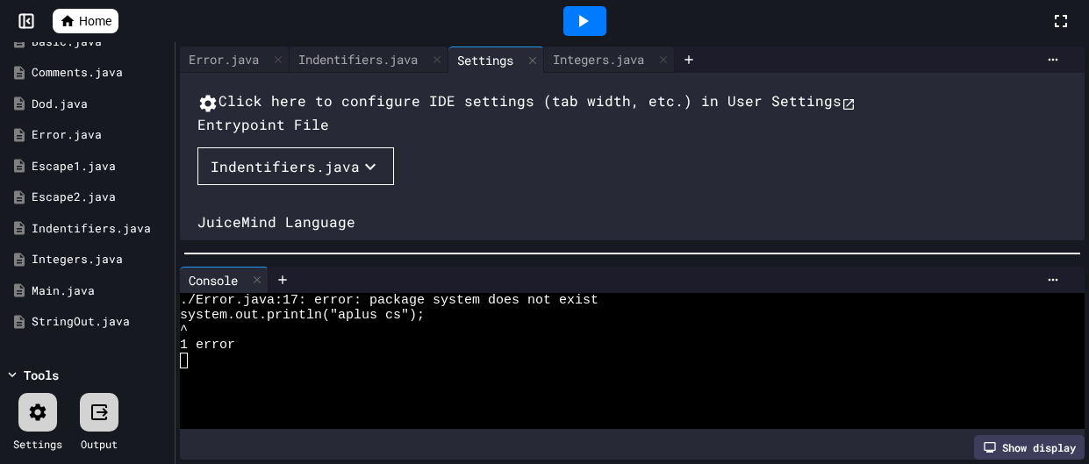
click at [268, 177] on div "Indentifiers.java" at bounding box center [285, 166] width 149 height 21
click at [283, 425] on li "Integers.java" at bounding box center [289, 439] width 149 height 28
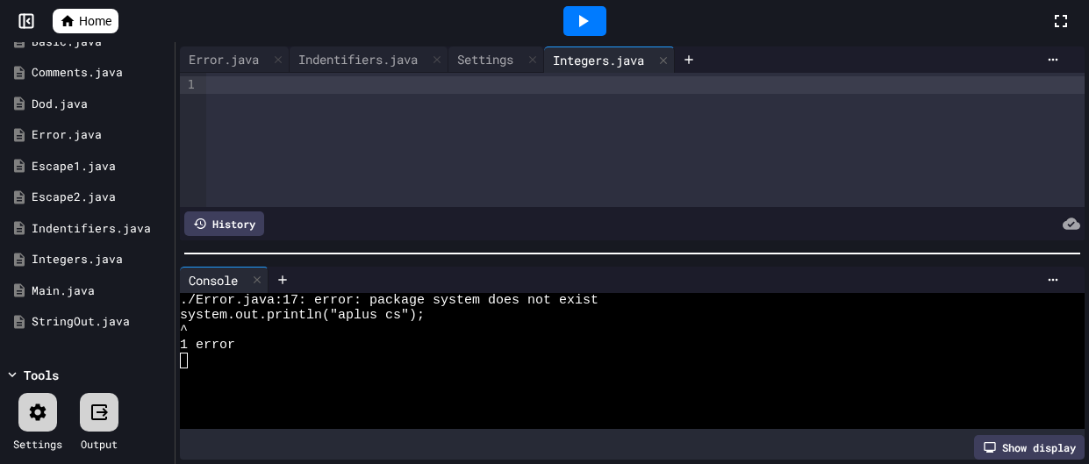
click at [453, 97] on div at bounding box center [645, 140] width 878 height 134
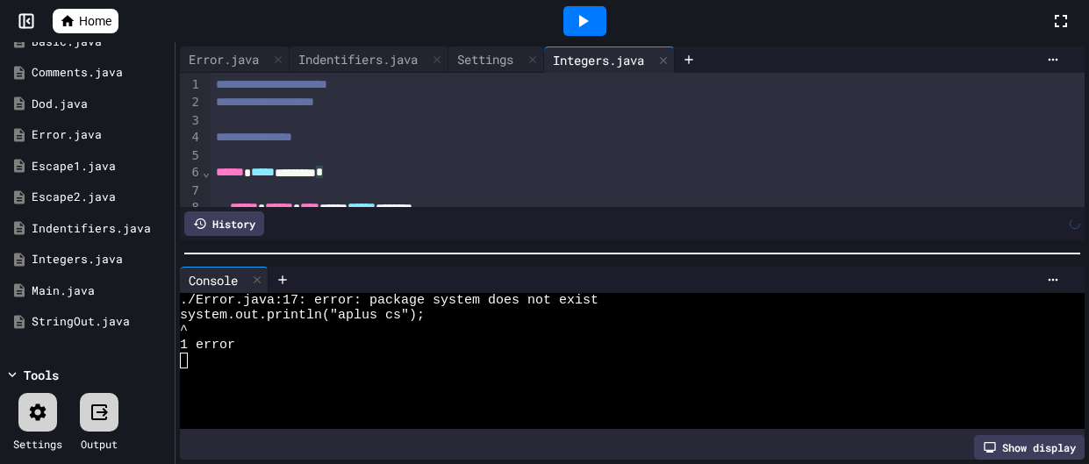
scroll to position [383, 0]
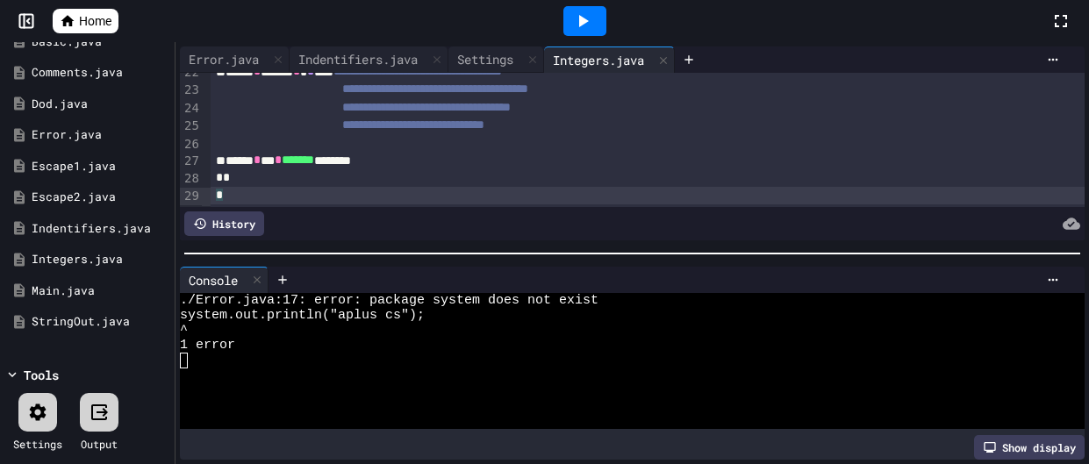
click at [594, 17] on div at bounding box center [584, 21] width 43 height 30
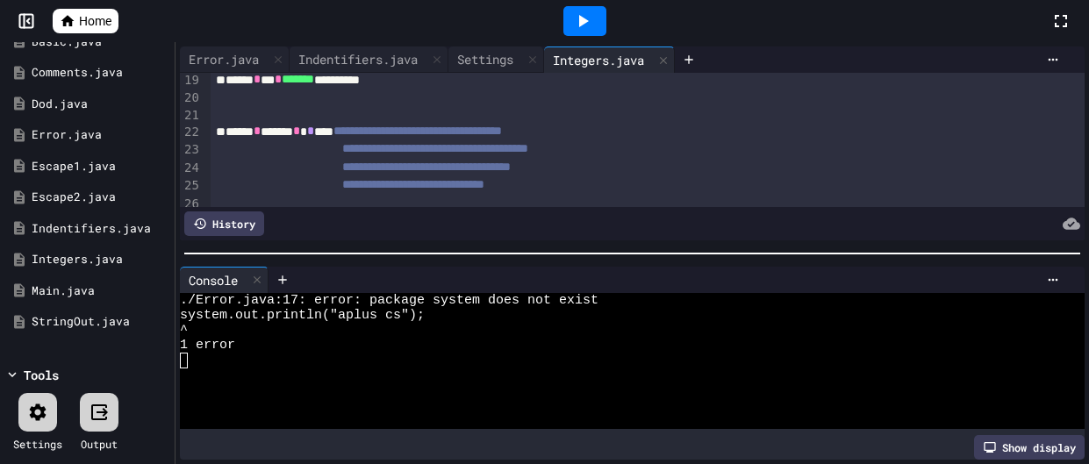
scroll to position [321, 0]
click at [29, 410] on icon at bounding box center [37, 412] width 21 height 21
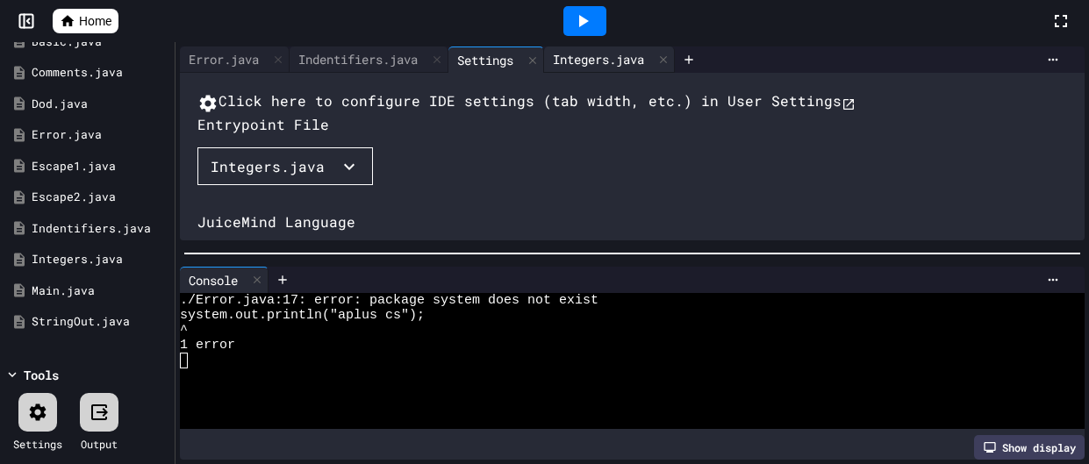
click at [635, 52] on div "Integers.java" at bounding box center [598, 59] width 109 height 18
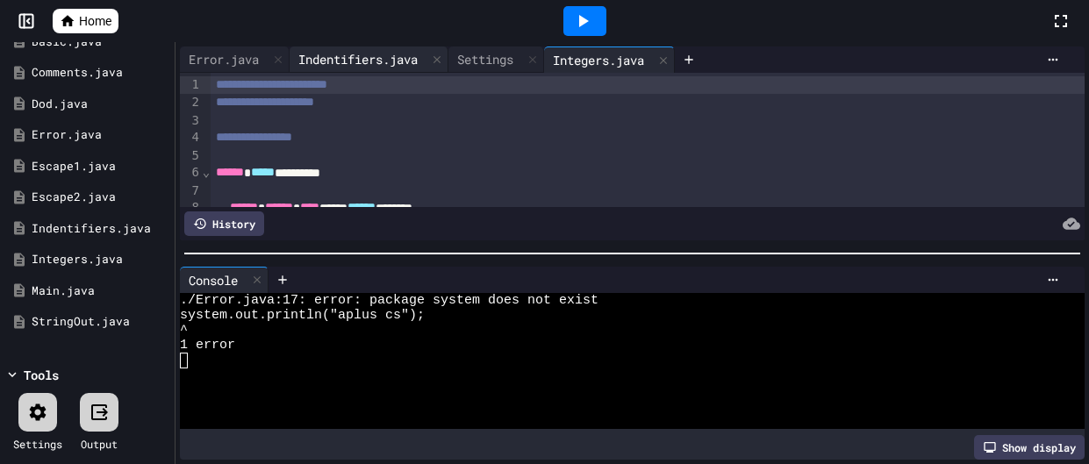
click at [377, 47] on div "Indentifiers.java" at bounding box center [369, 59] width 159 height 26
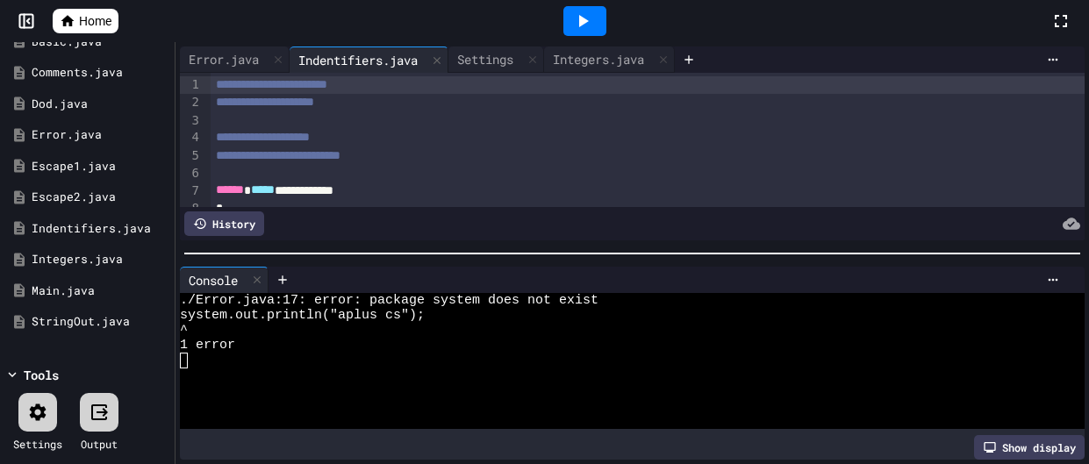
click at [209, 45] on div "**********" at bounding box center [631, 143] width 913 height 203
click at [215, 51] on div "Error.java" at bounding box center [224, 59] width 88 height 18
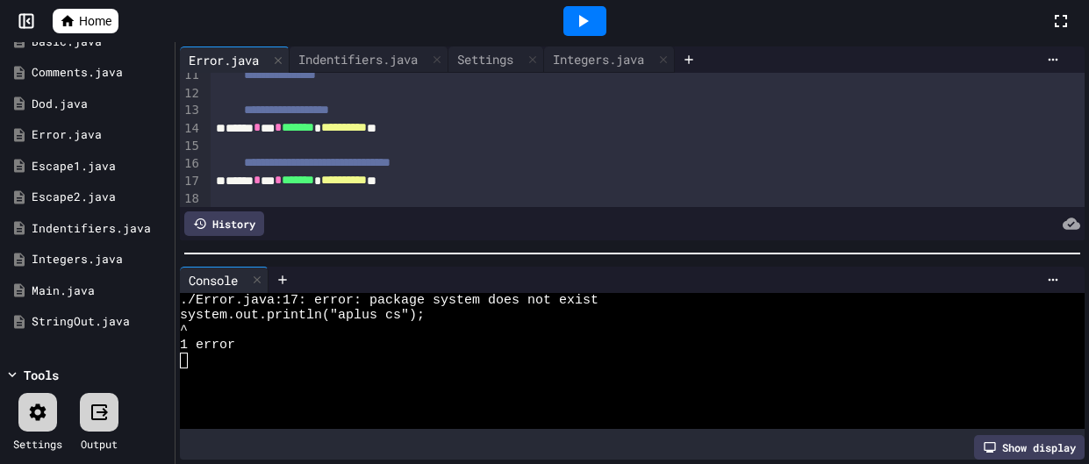
scroll to position [182, 0]
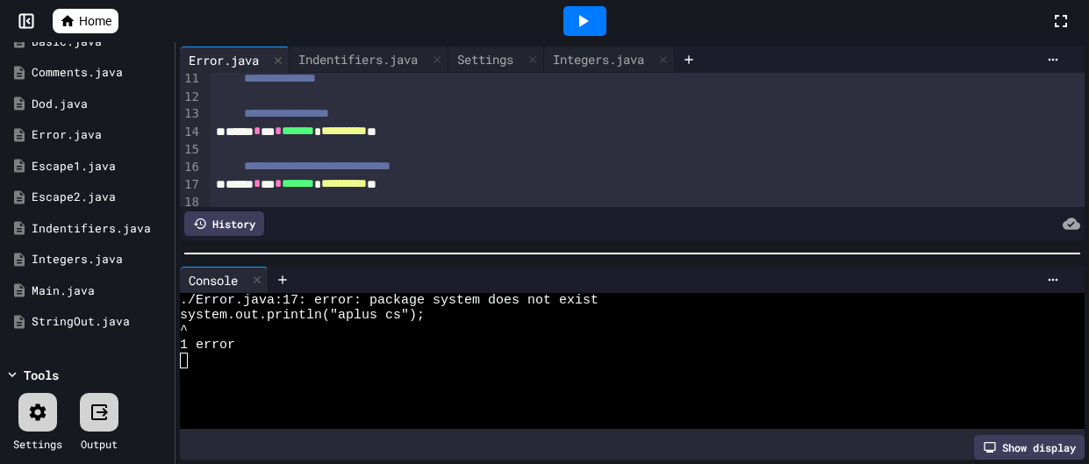
click at [511, 187] on div "**********" at bounding box center [648, 184] width 874 height 18
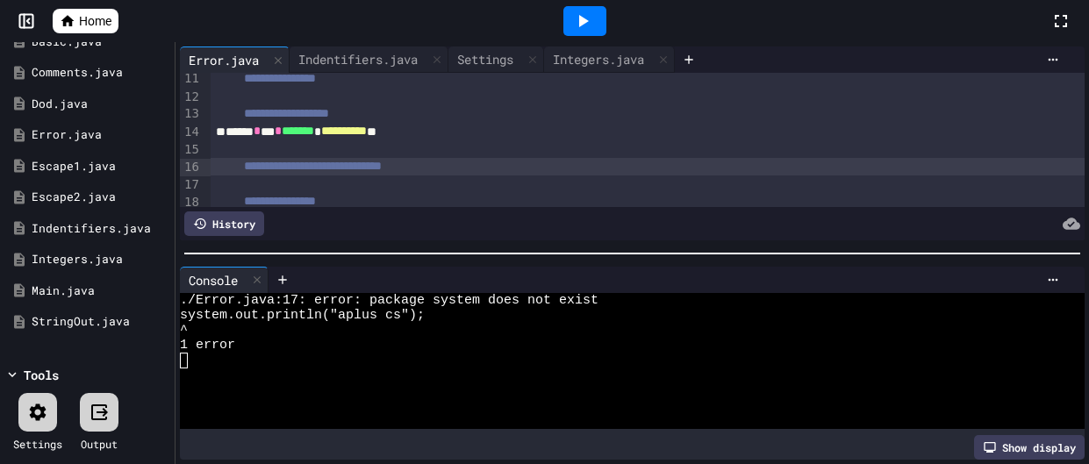
click at [587, 33] on div at bounding box center [584, 21] width 43 height 30
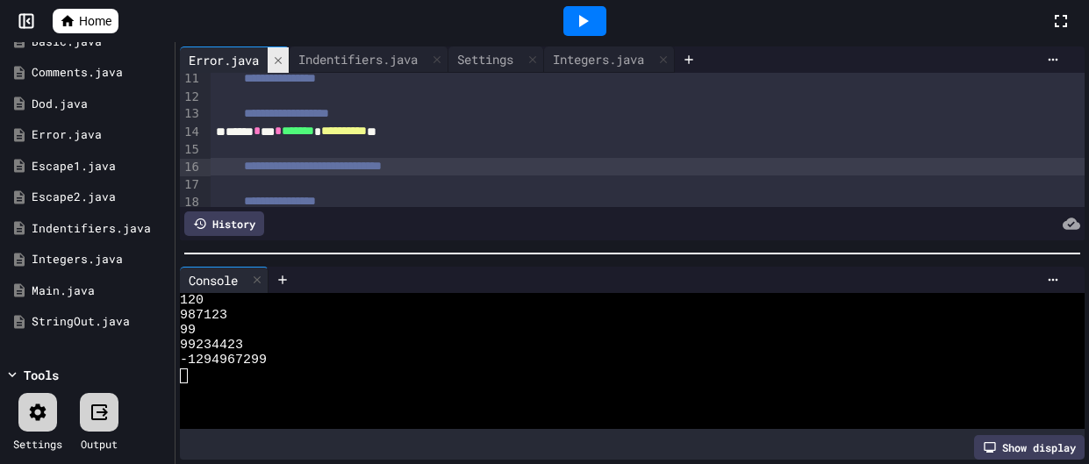
click at [288, 59] on div at bounding box center [278, 59] width 21 height 25
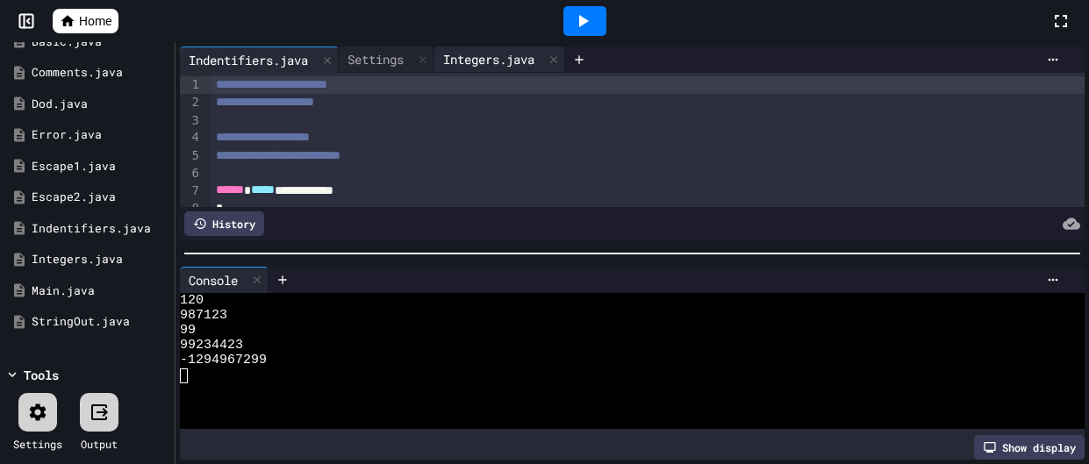
click at [478, 53] on div "Integers.java" at bounding box center [488, 59] width 109 height 18
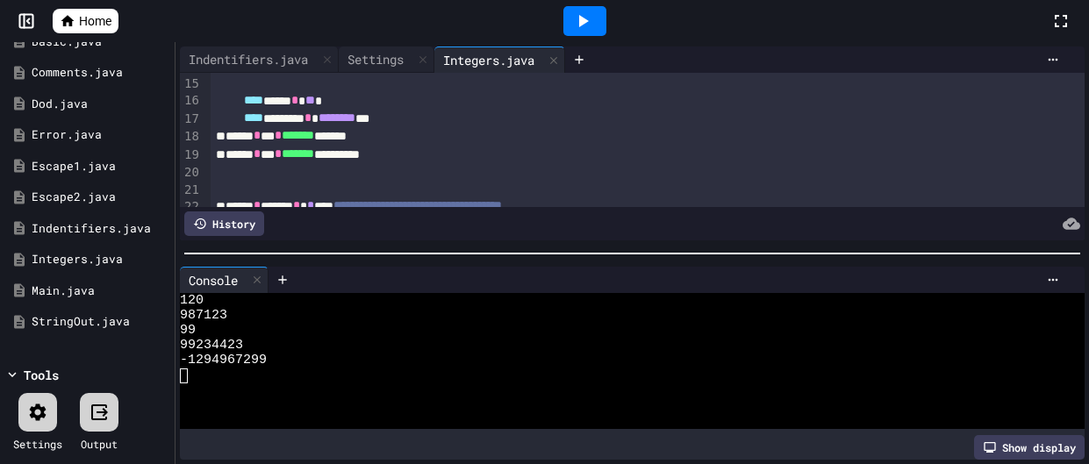
scroll to position [247, 0]
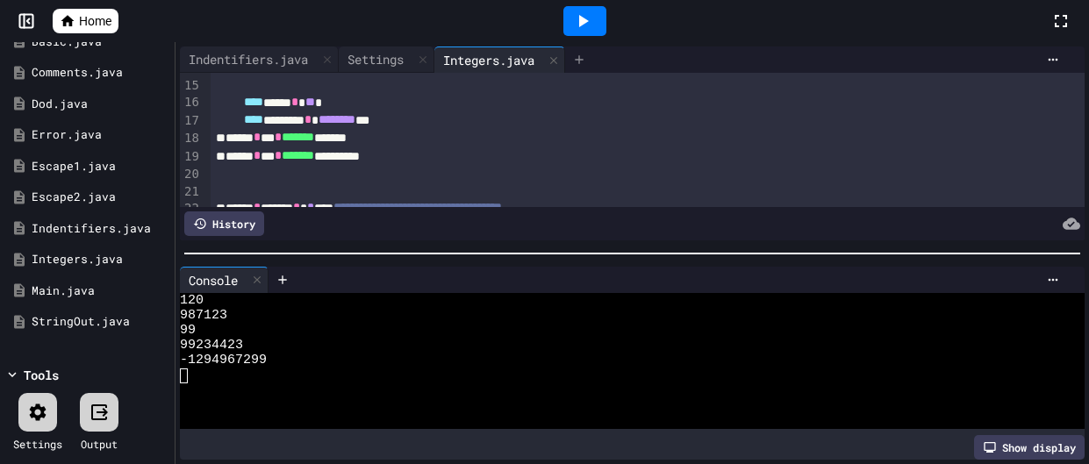
click at [583, 60] on icon at bounding box center [579, 59] width 8 height 8
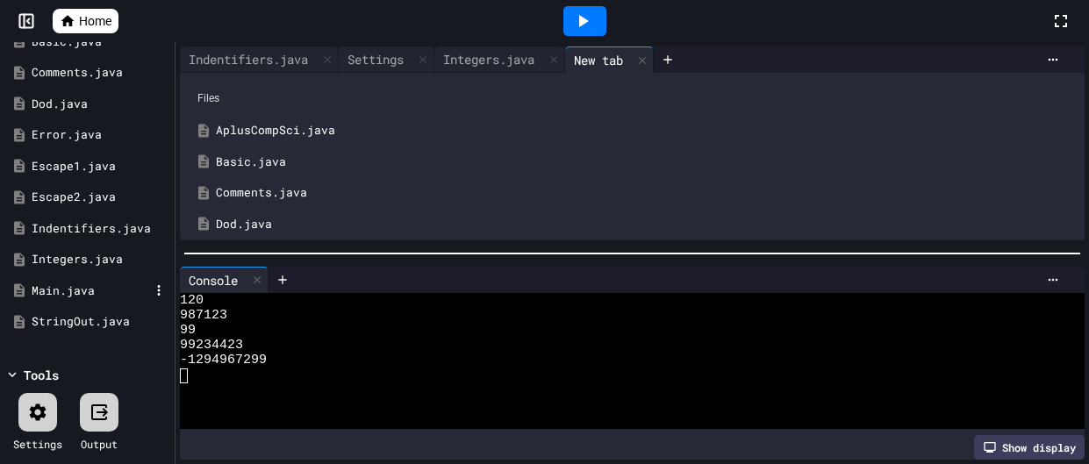
scroll to position [0, 0]
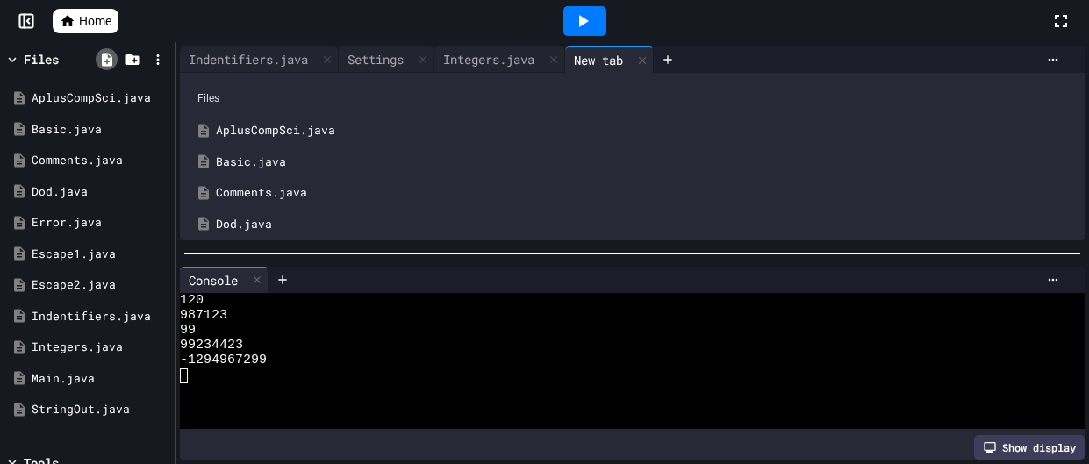
click at [99, 67] on icon at bounding box center [107, 60] width 16 height 16
type input "**********"
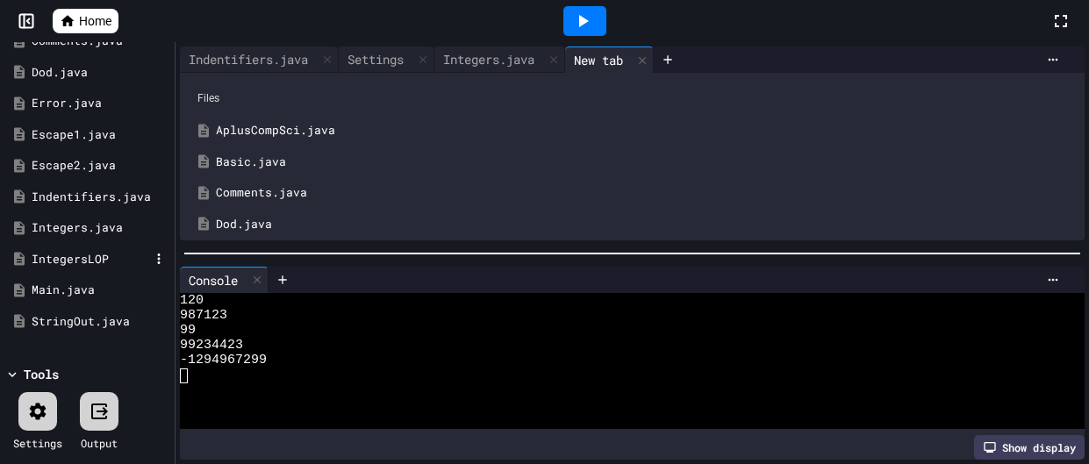
scroll to position [118, 0]
click at [107, 266] on div "IntegersLOP" at bounding box center [91, 261] width 118 height 18
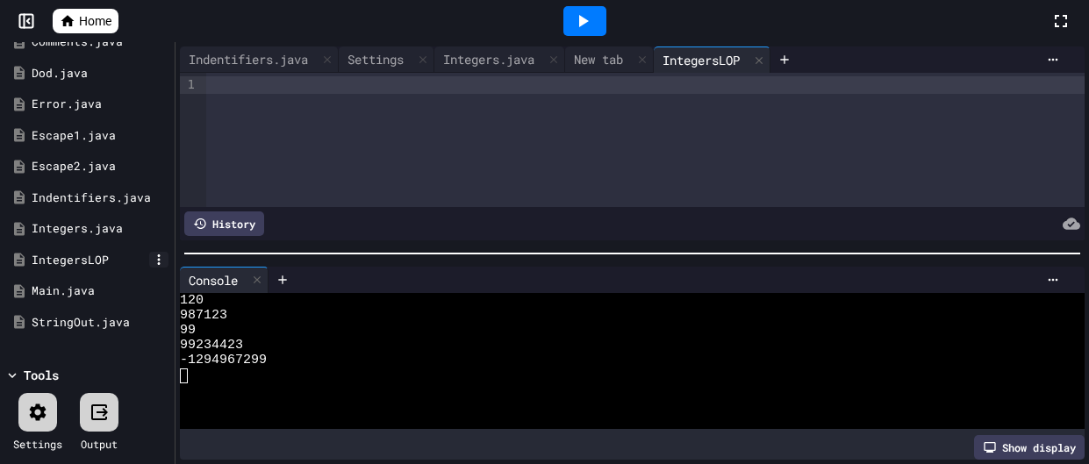
click at [153, 266] on icon at bounding box center [159, 260] width 16 height 16
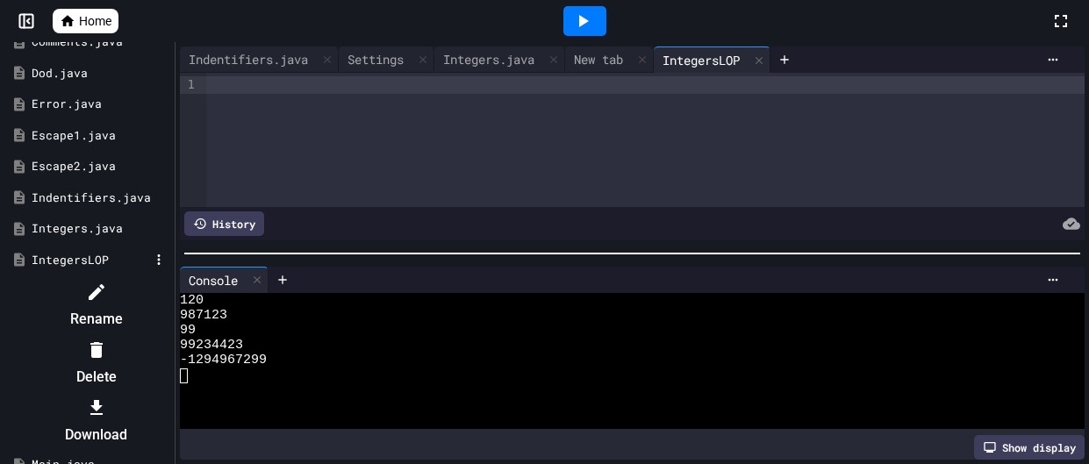
click at [170, 302] on li "Rename" at bounding box center [96, 305] width 148 height 56
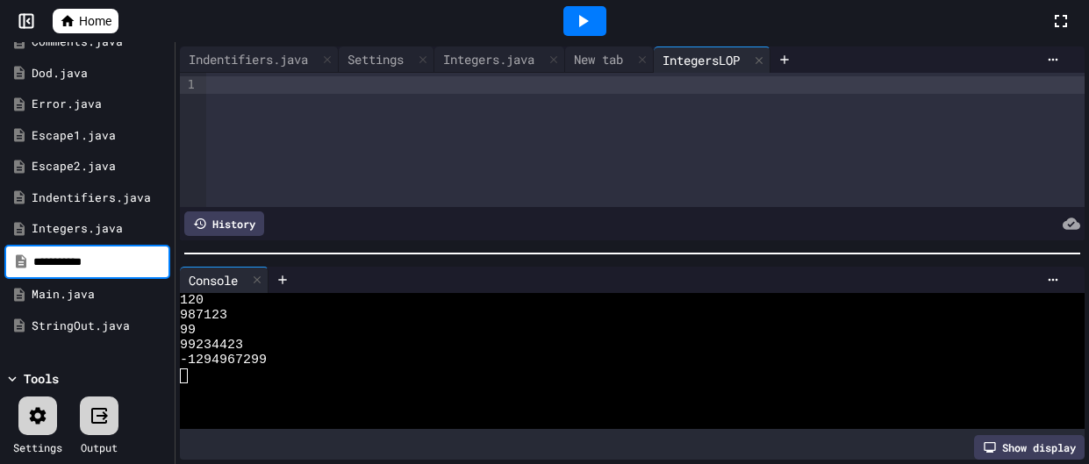
click at [153, 261] on input "**********" at bounding box center [99, 263] width 133 height 18
type input "**********"
click at [139, 202] on div "Indentifiers.java" at bounding box center [91, 198] width 118 height 18
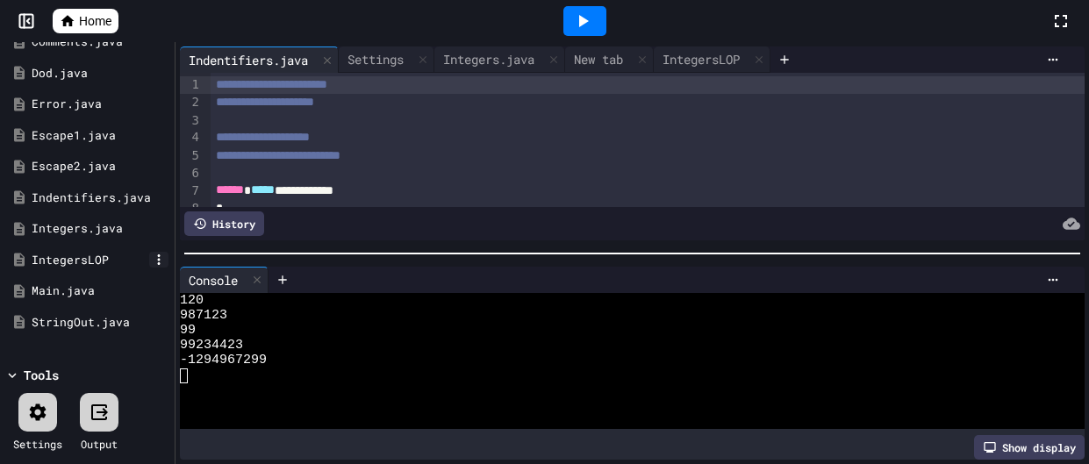
click at [162, 261] on icon at bounding box center [159, 260] width 16 height 16
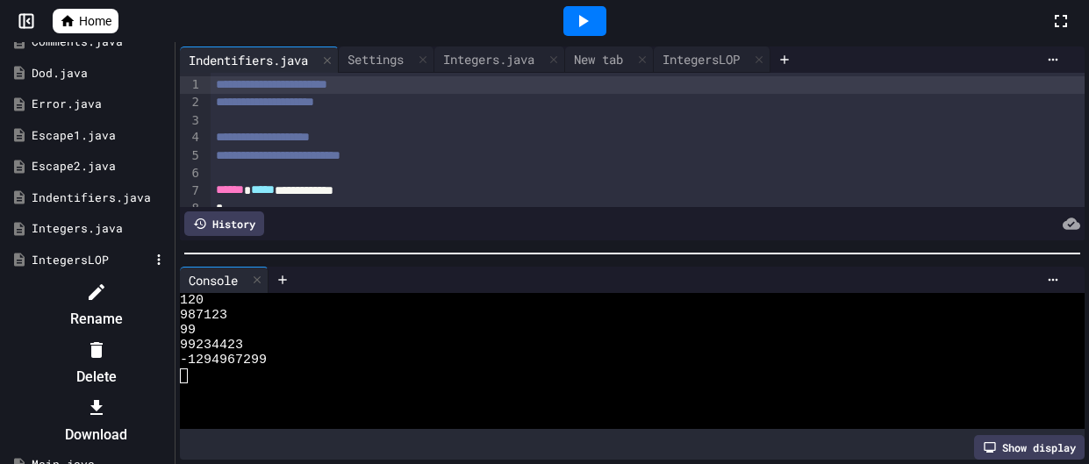
click at [107, 284] on icon at bounding box center [96, 292] width 21 height 21
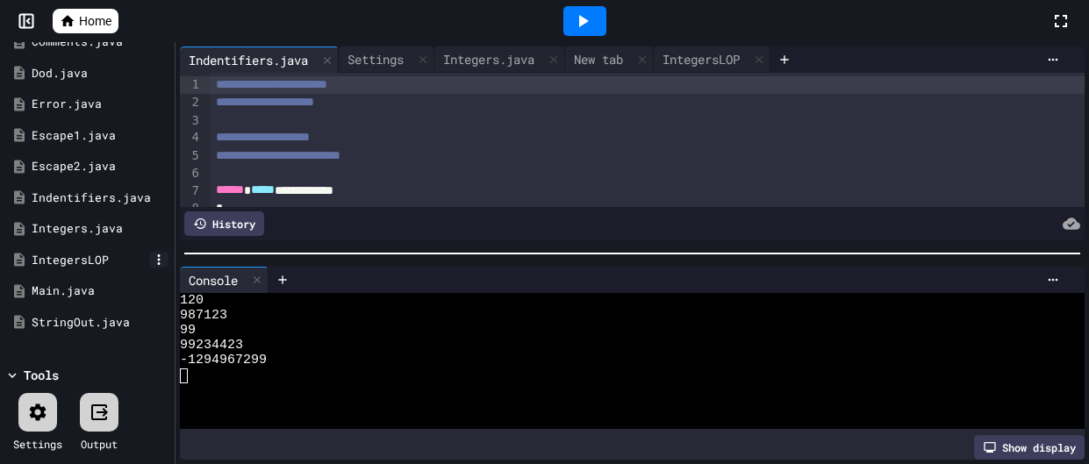
click at [157, 261] on icon at bounding box center [159, 260] width 16 height 16
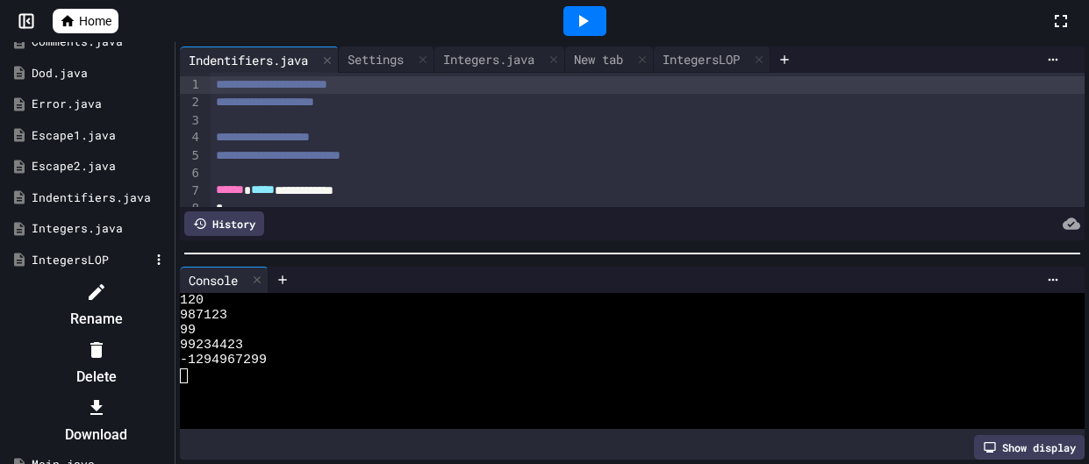
click at [104, 284] on icon at bounding box center [97, 292] width 16 height 16
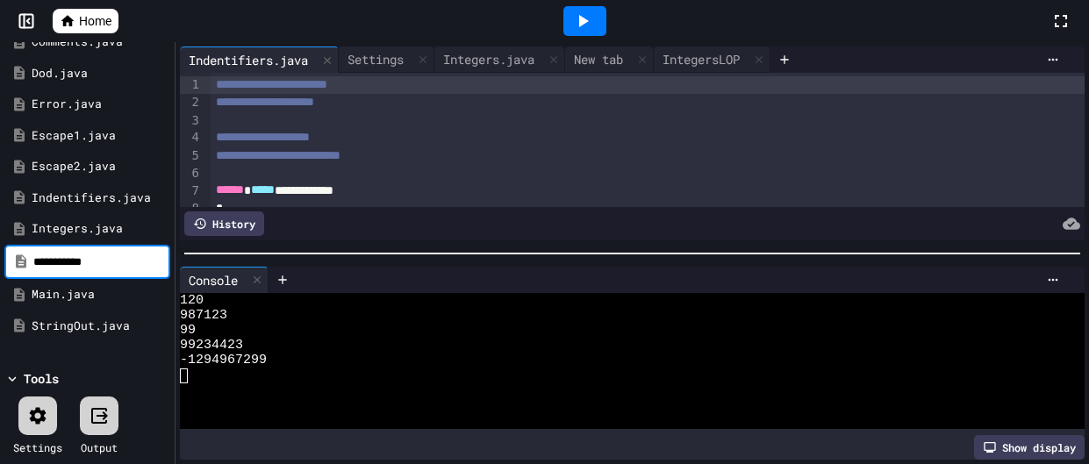
click at [119, 267] on input "**********" at bounding box center [99, 263] width 133 height 18
type input "**********"
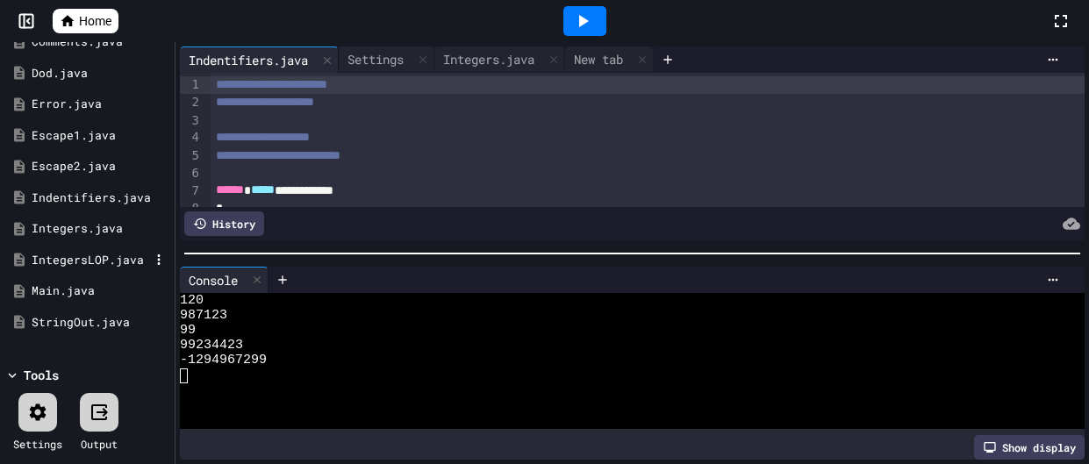
click at [94, 265] on div "IntegersLOP.java" at bounding box center [91, 261] width 118 height 18
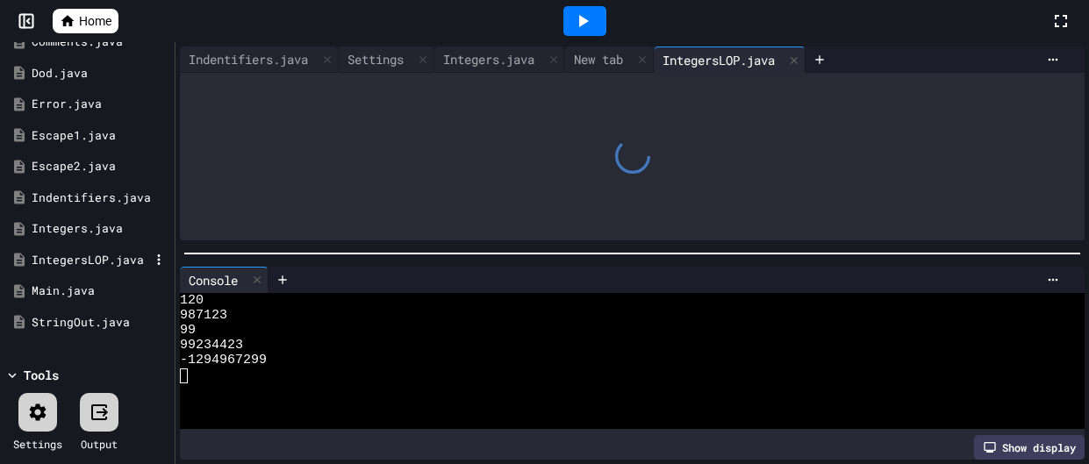
click at [94, 265] on div "IntegersLOP.java" at bounding box center [91, 261] width 118 height 18
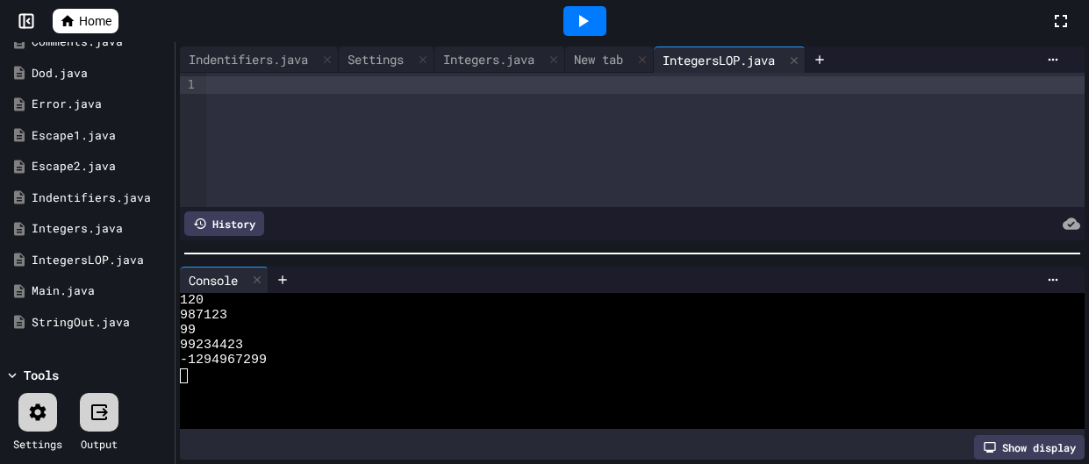
click at [424, 92] on div at bounding box center [645, 85] width 878 height 18
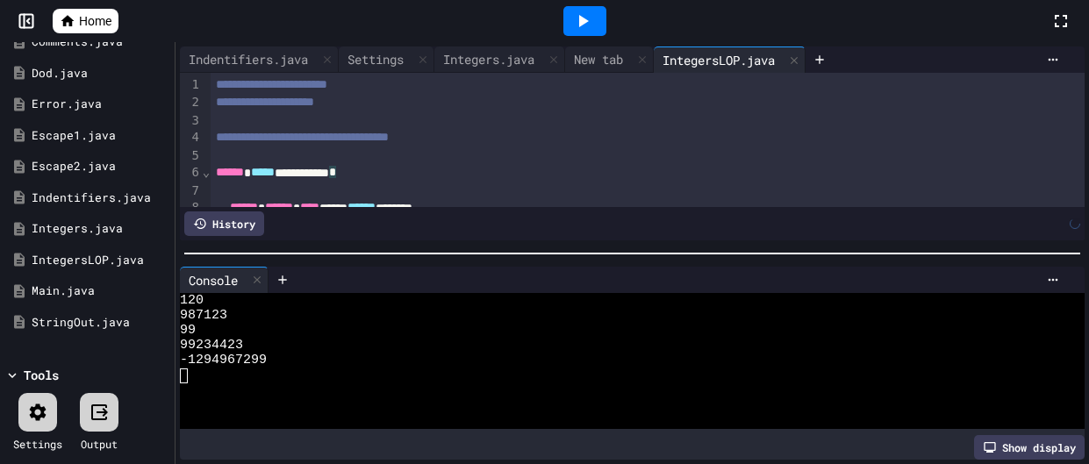
scroll to position [100, 0]
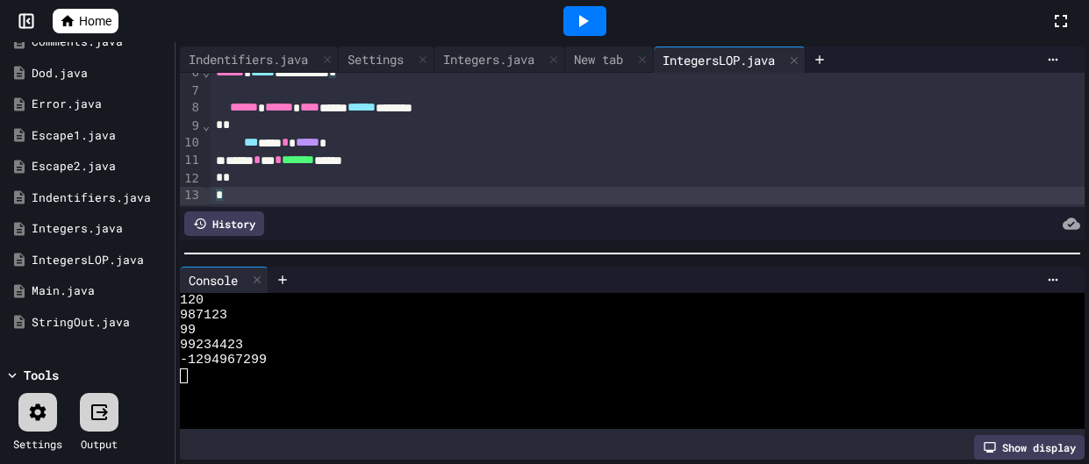
click at [590, 26] on icon at bounding box center [582, 21] width 21 height 21
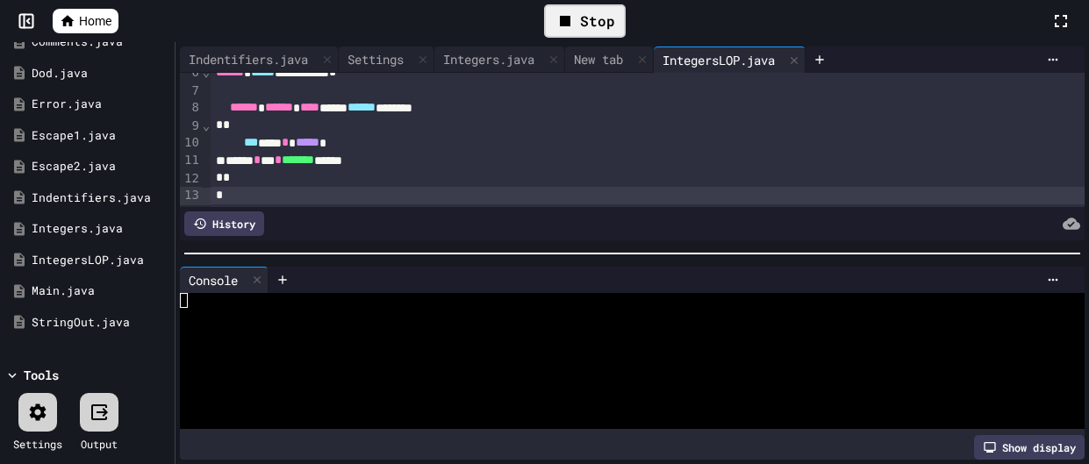
click at [49, 418] on div at bounding box center [37, 412] width 39 height 39
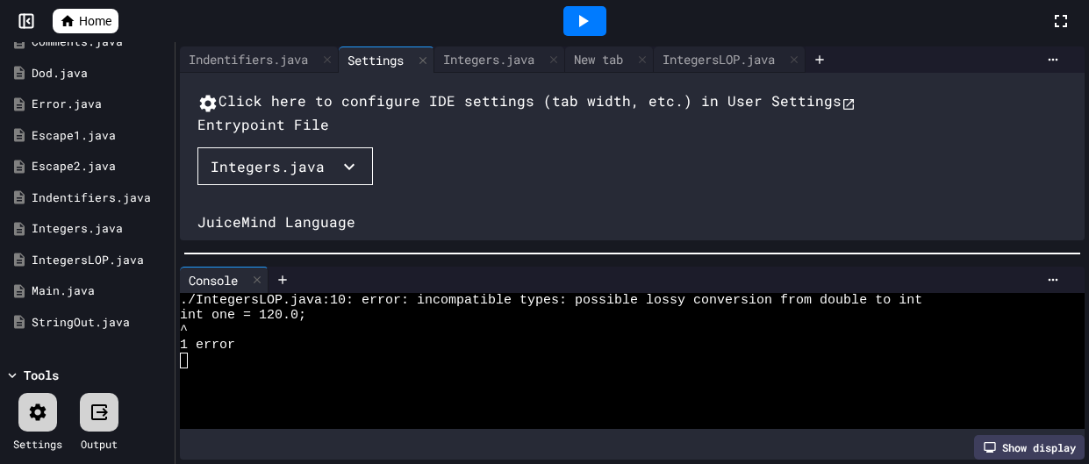
click at [298, 186] on button "Integers.java" at bounding box center [284, 166] width 175 height 39
click at [267, 455] on li "IntegersLOP.java" at bounding box center [289, 469] width 149 height 28
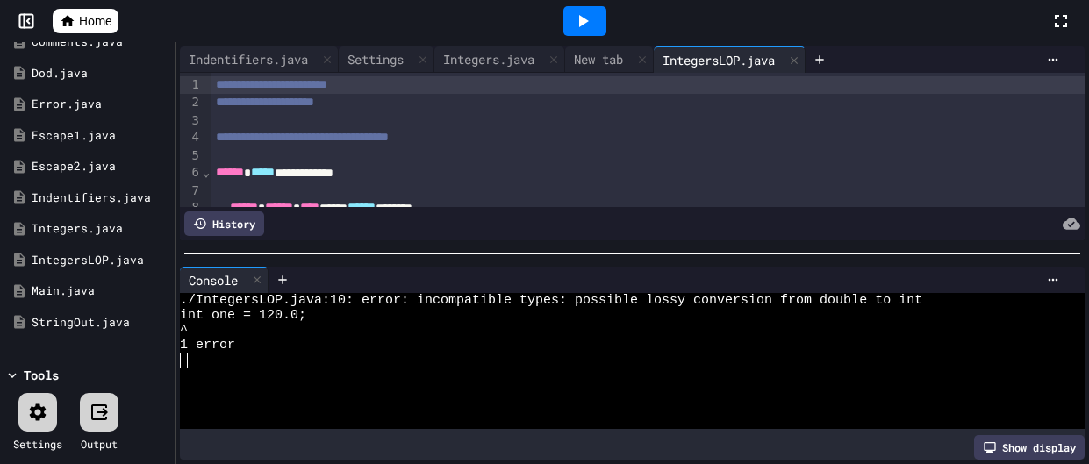
click at [581, 21] on icon at bounding box center [584, 21] width 10 height 12
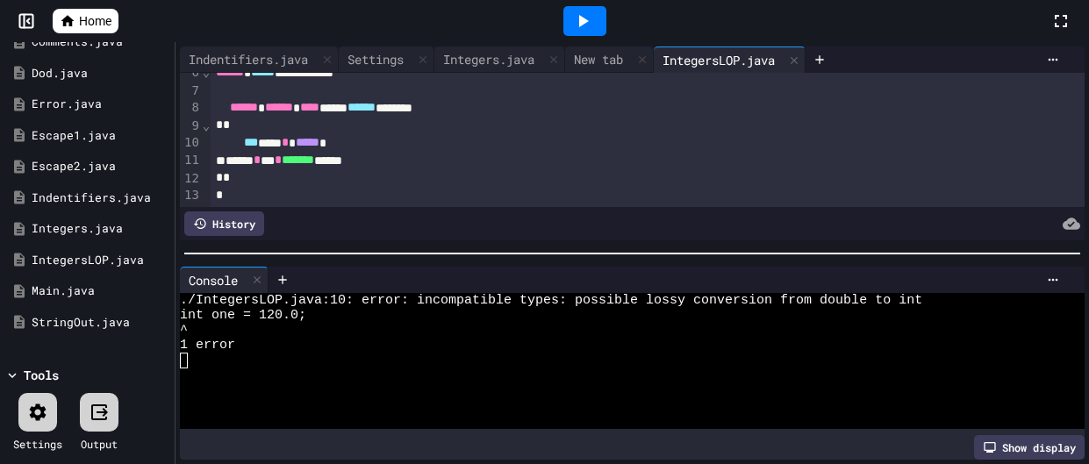
click at [385, 136] on div "*** *** * ***** *" at bounding box center [648, 143] width 874 height 18
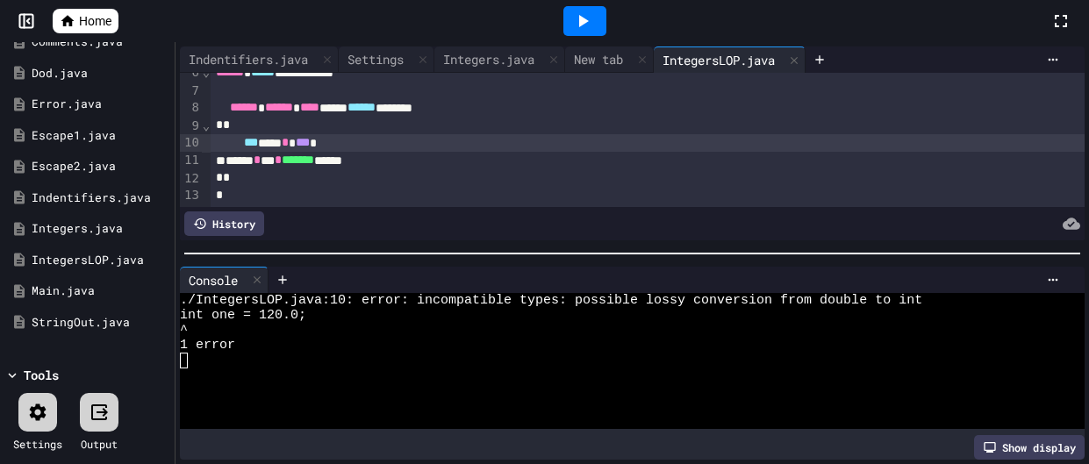
click at [575, 25] on icon at bounding box center [582, 21] width 21 height 21
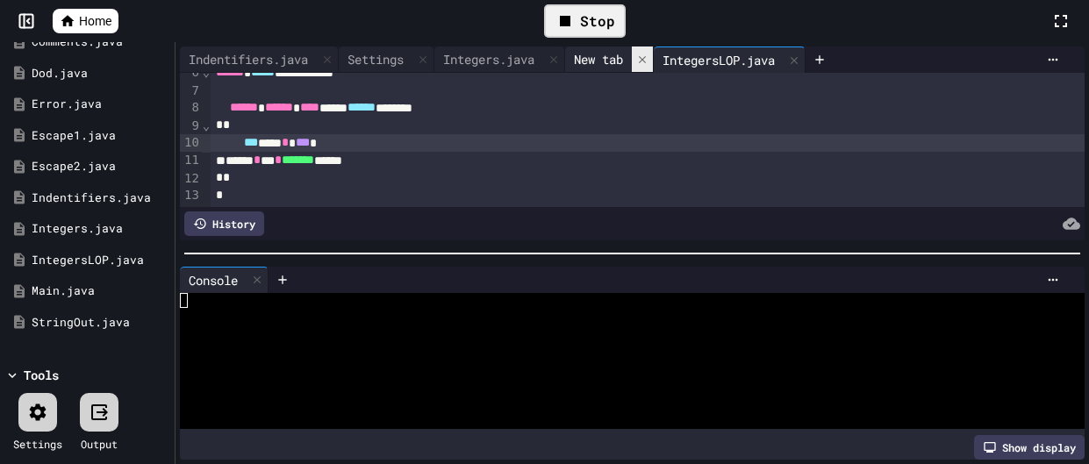
click at [648, 56] on div at bounding box center [642, 58] width 21 height 25
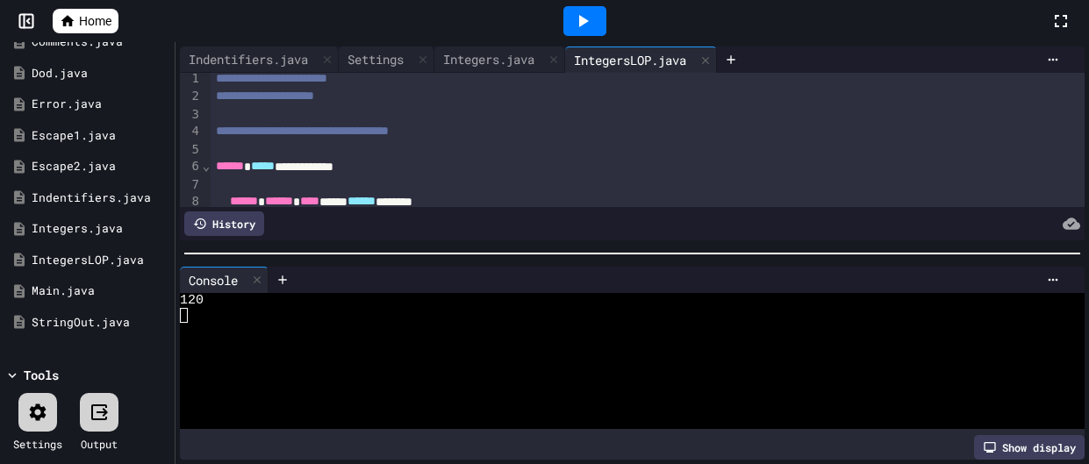
scroll to position [0, 0]
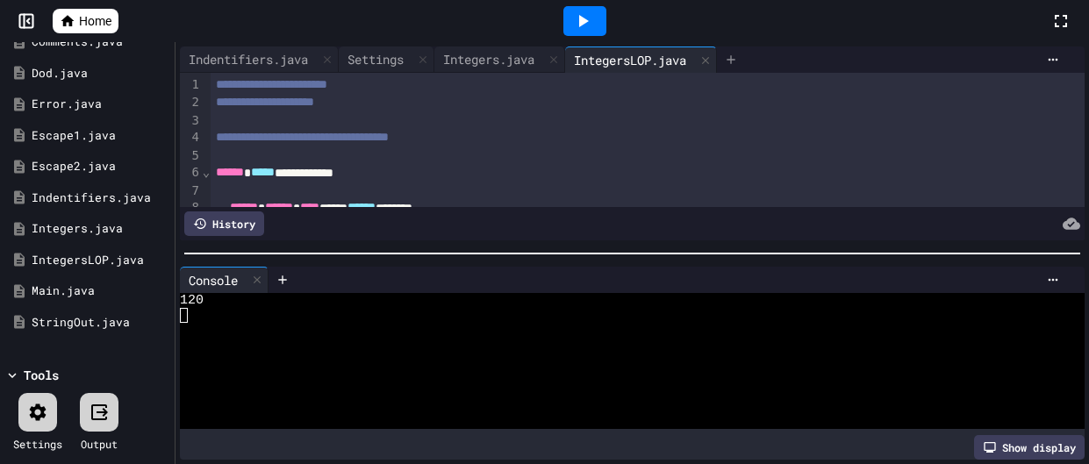
click at [738, 57] on icon at bounding box center [731, 60] width 14 height 14
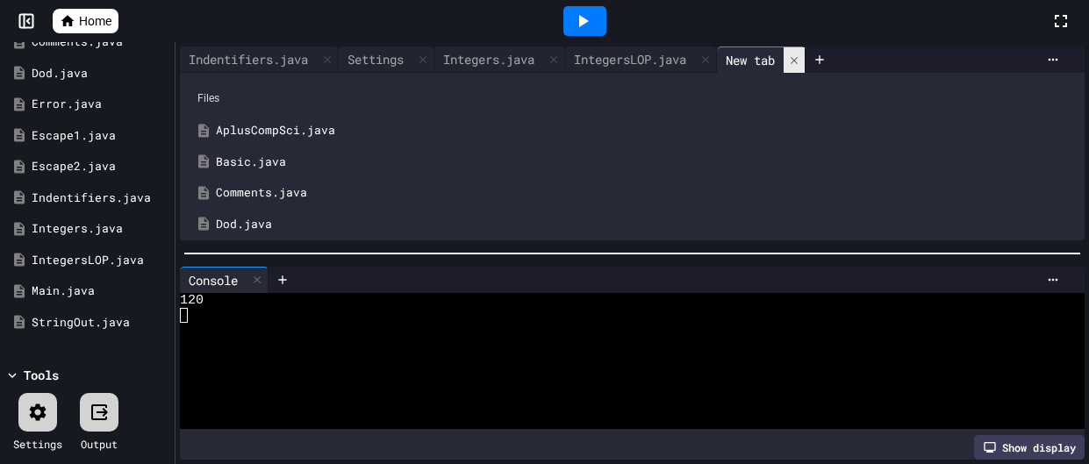
click at [800, 55] on icon at bounding box center [794, 60] width 12 height 12
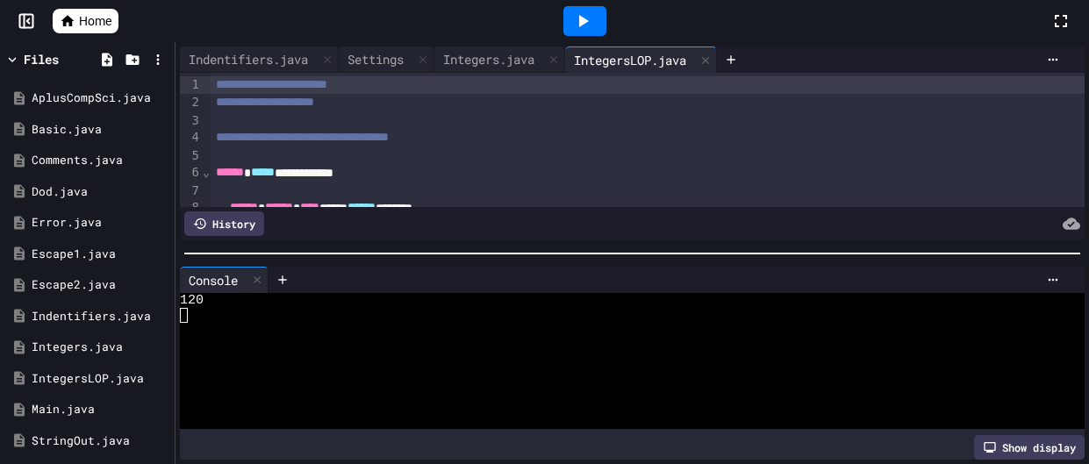
click at [102, 70] on div at bounding box center [132, 58] width 76 height 25
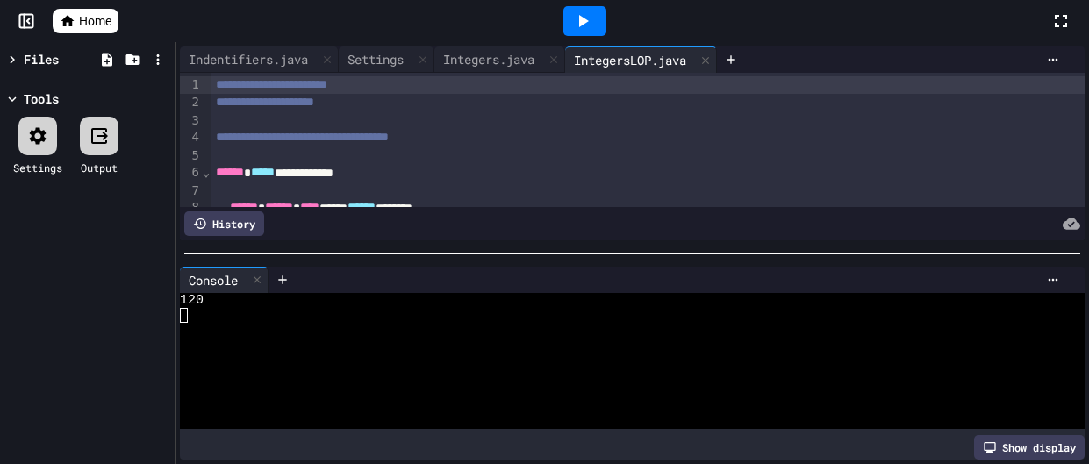
click at [40, 67] on div "Files" at bounding box center [41, 59] width 35 height 18
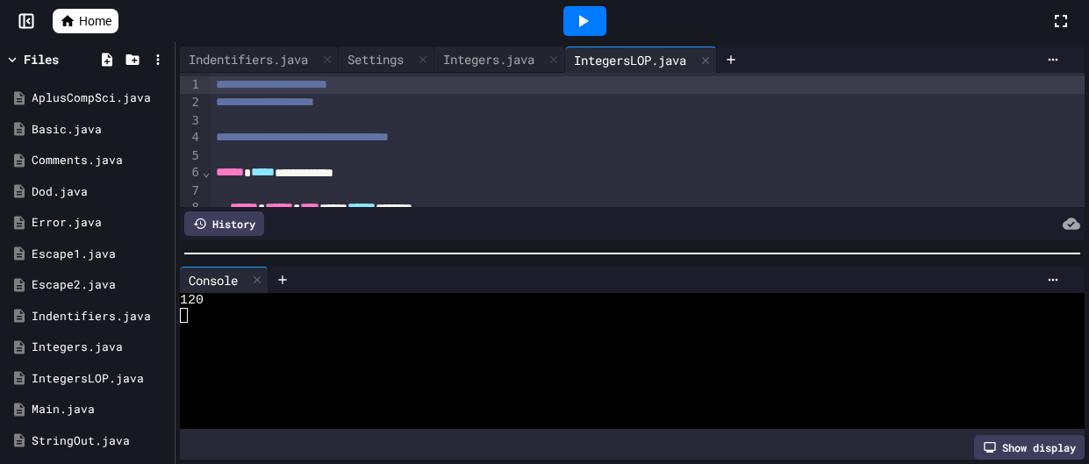
click at [97, 67] on div at bounding box center [132, 58] width 76 height 25
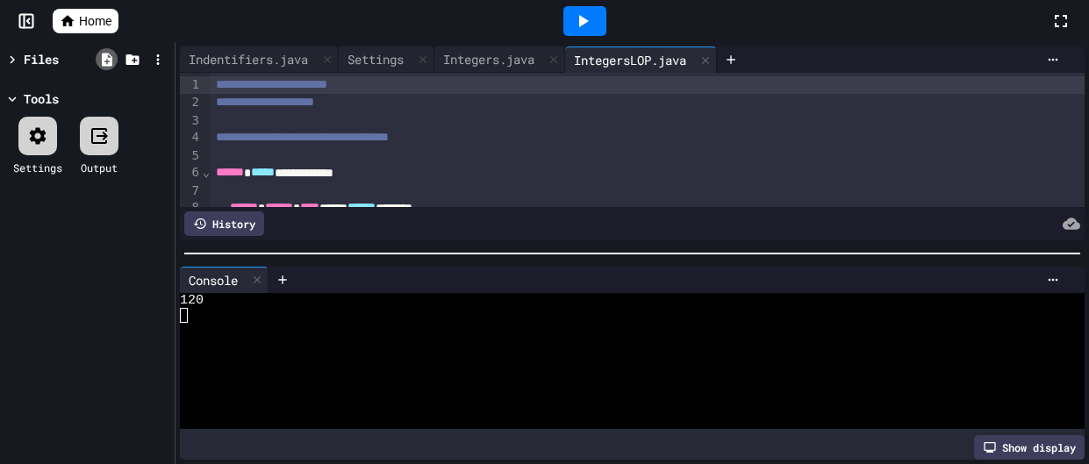
click at [107, 67] on icon at bounding box center [107, 60] width 16 height 16
click at [10, 68] on div at bounding box center [13, 59] width 19 height 18
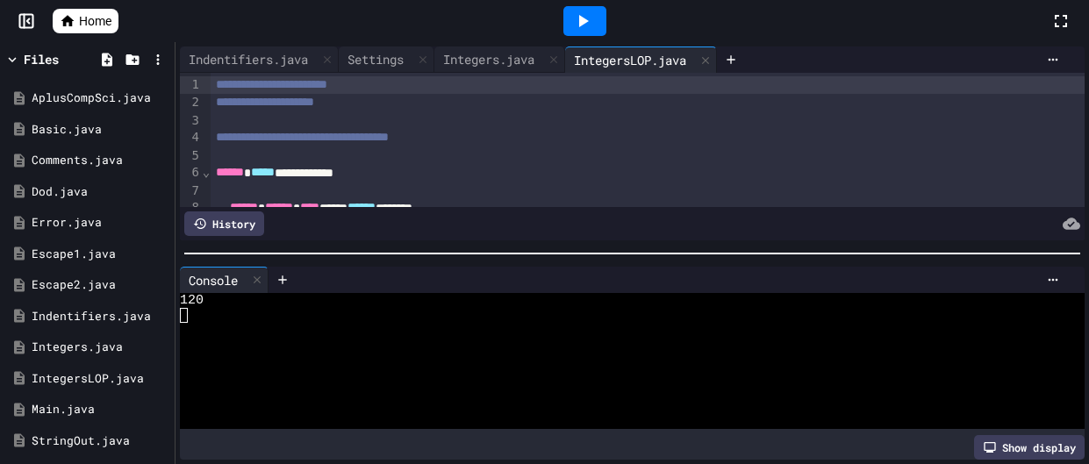
scroll to position [154, 0]
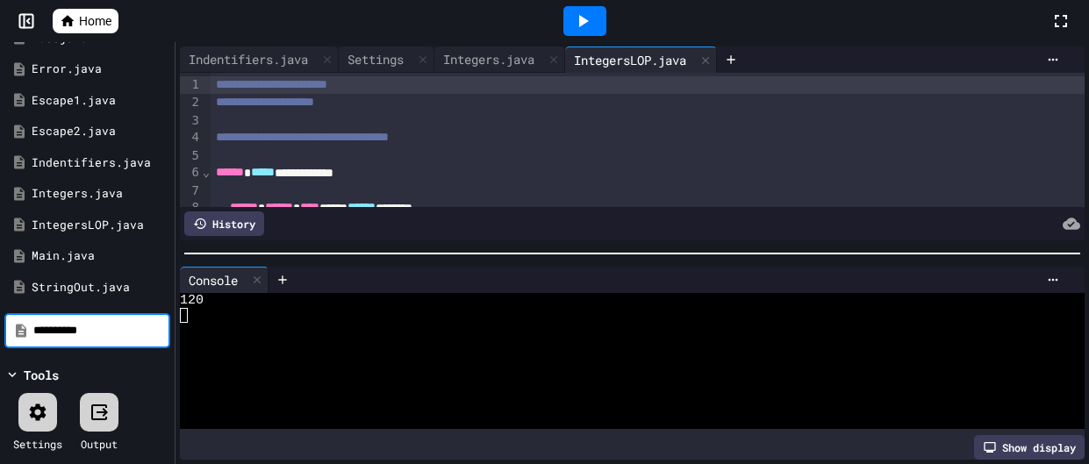
type input "**********"
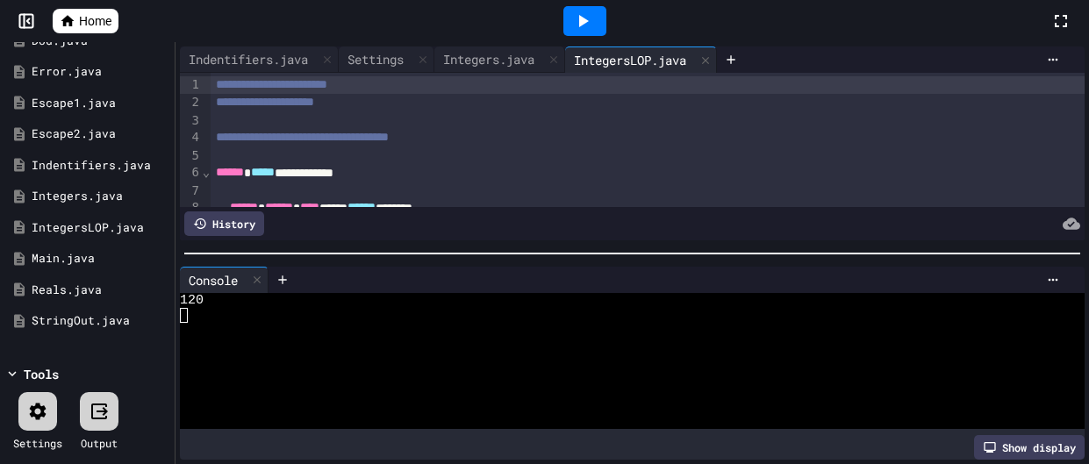
scroll to position [150, 0]
click at [117, 284] on div "Reals.java" at bounding box center [91, 291] width 118 height 18
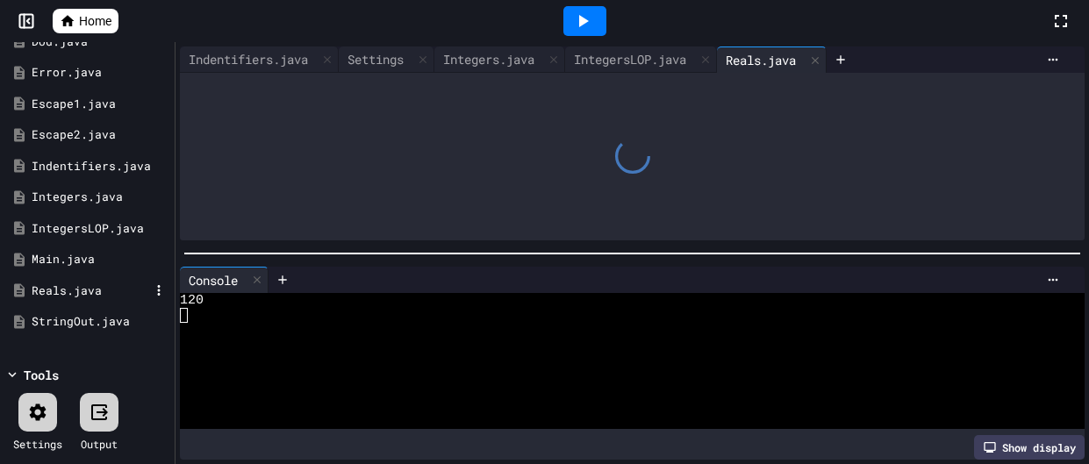
click at [117, 284] on div "Reals.java" at bounding box center [91, 291] width 118 height 18
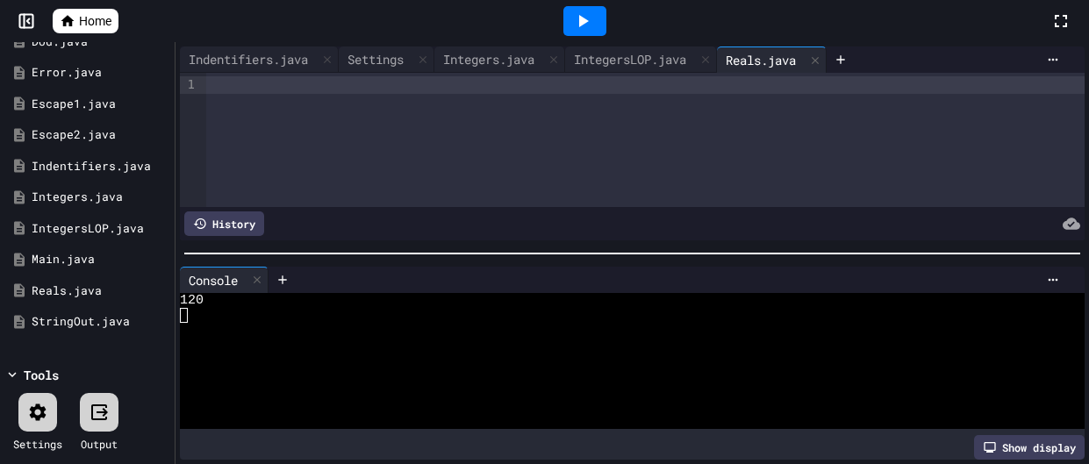
click at [312, 85] on div at bounding box center [645, 85] width 878 height 18
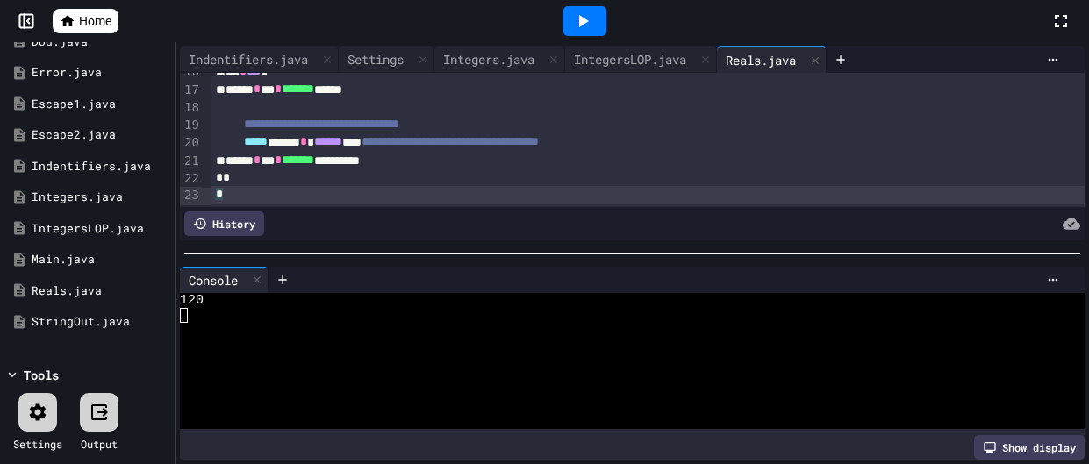
click at [574, 25] on icon at bounding box center [582, 21] width 21 height 21
click at [43, 427] on div at bounding box center [37, 412] width 39 height 39
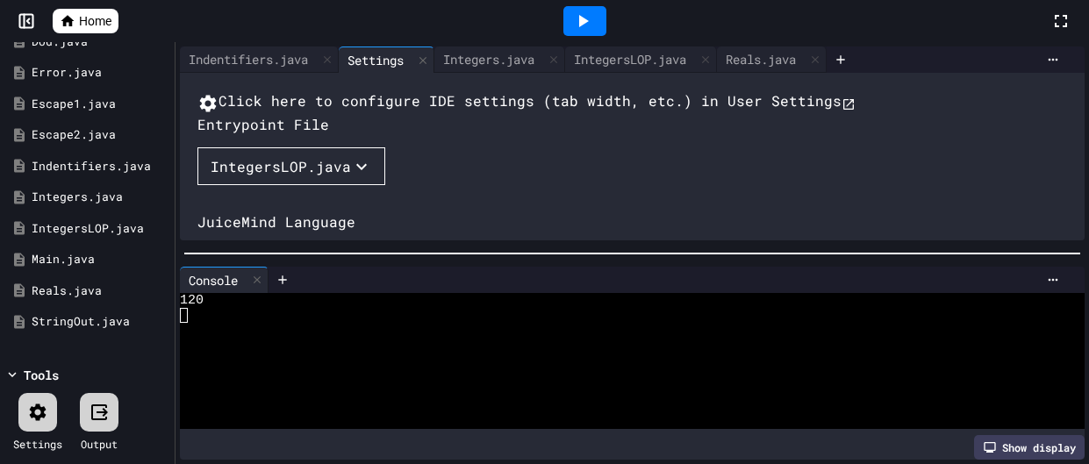
click at [289, 177] on div "IntegersLOP.java" at bounding box center [281, 166] width 140 height 21
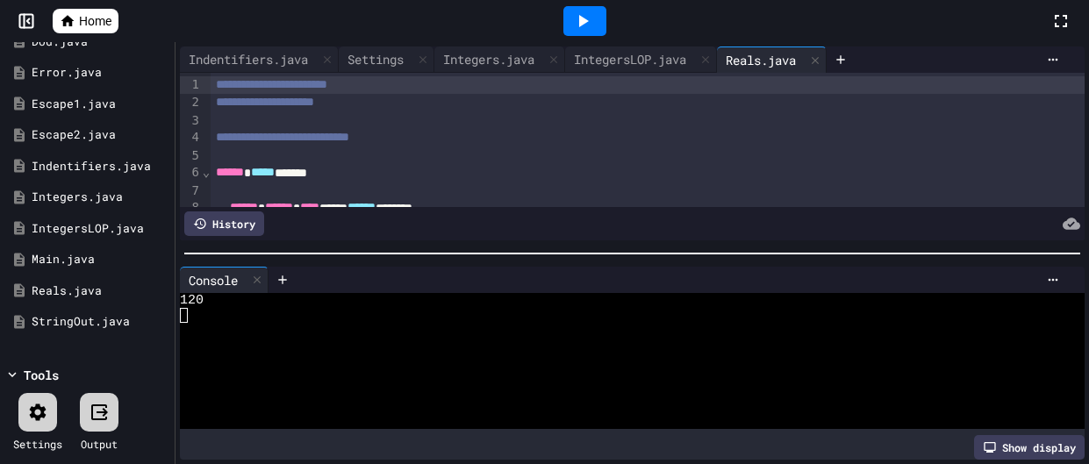
click at [576, 29] on icon at bounding box center [582, 21] width 21 height 21
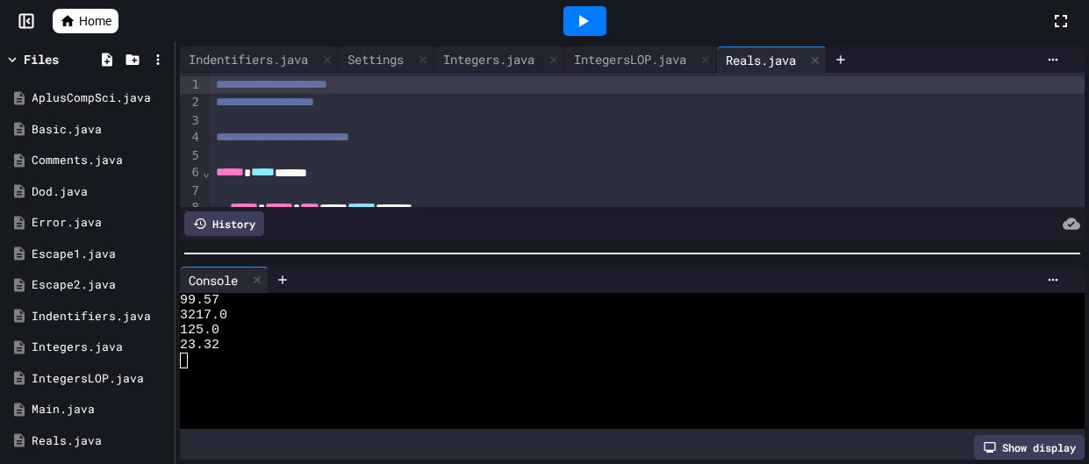
click at [104, 71] on div at bounding box center [132, 58] width 76 height 25
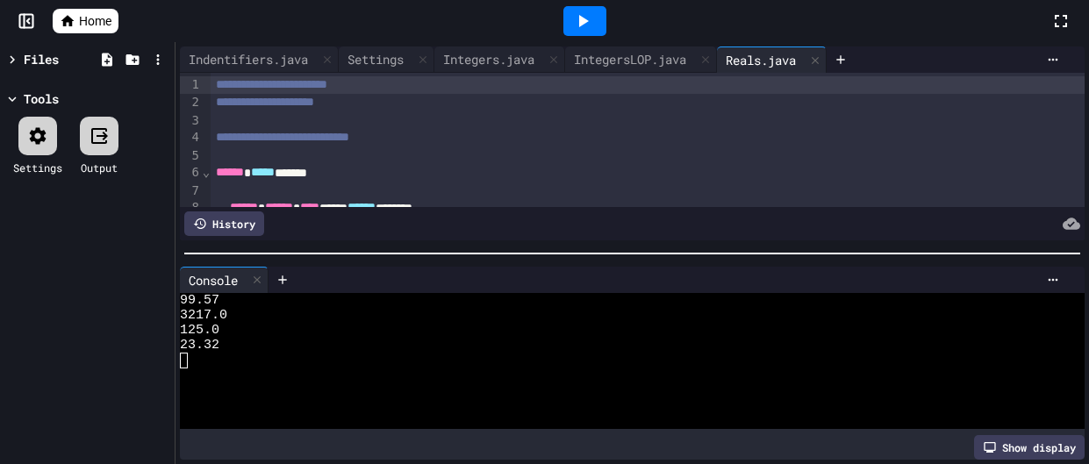
click at [44, 46] on div "Files" at bounding box center [87, 58] width 166 height 25
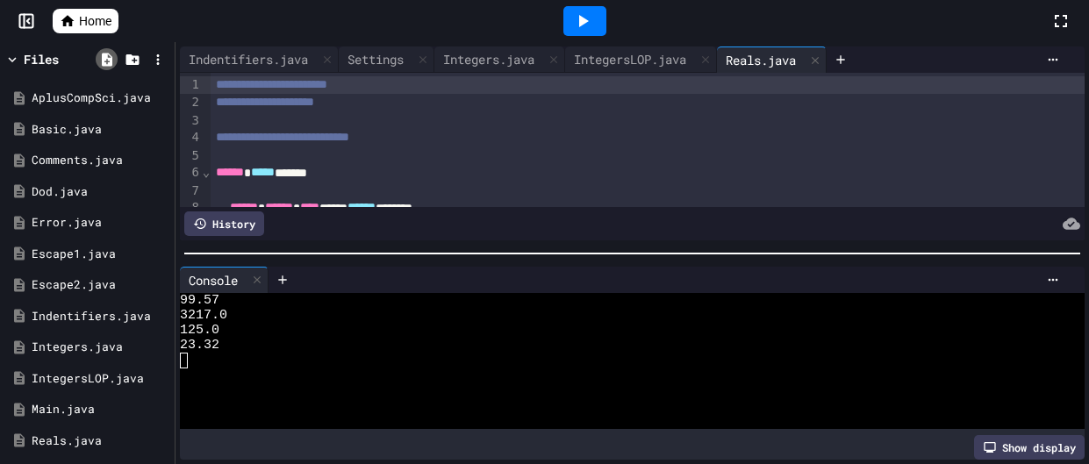
click at [108, 63] on icon at bounding box center [107, 59] width 11 height 13
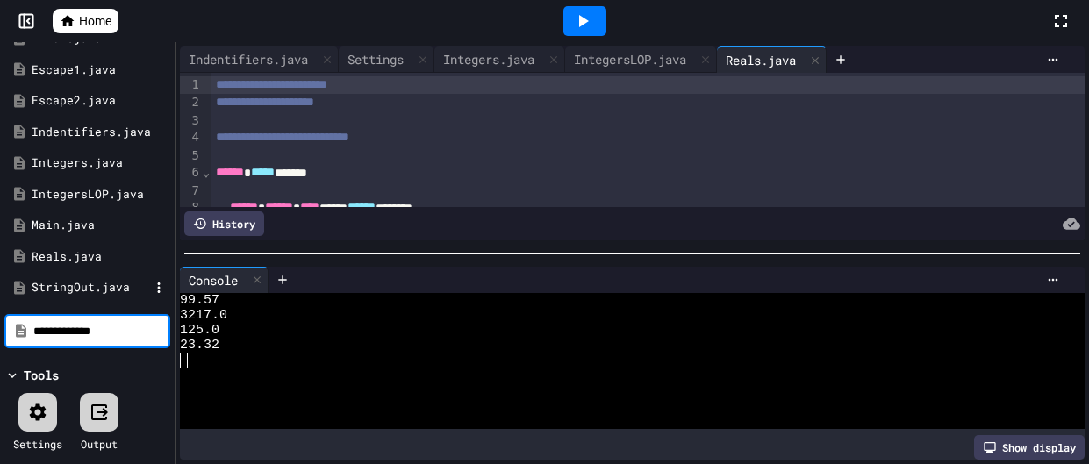
type input "**********"
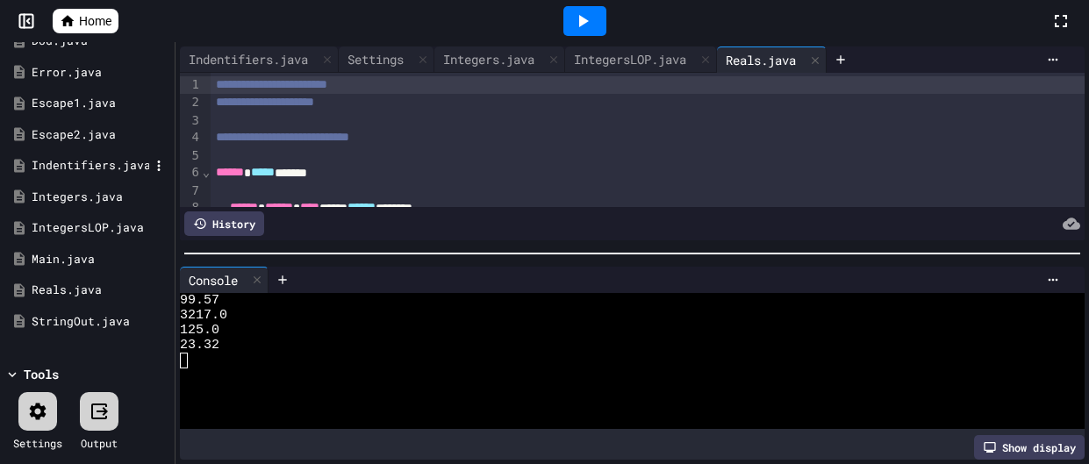
scroll to position [0, 0]
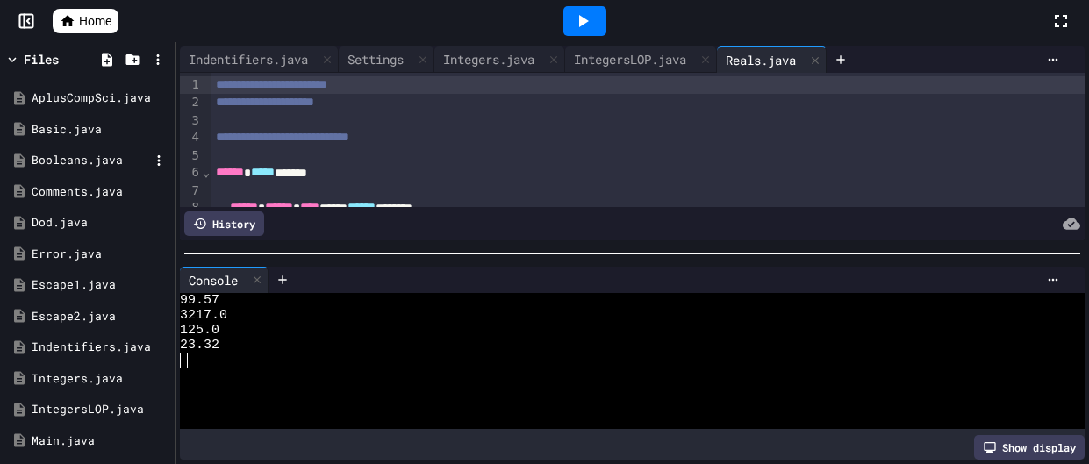
click at [74, 161] on div "Booleans.java" at bounding box center [91, 161] width 118 height 18
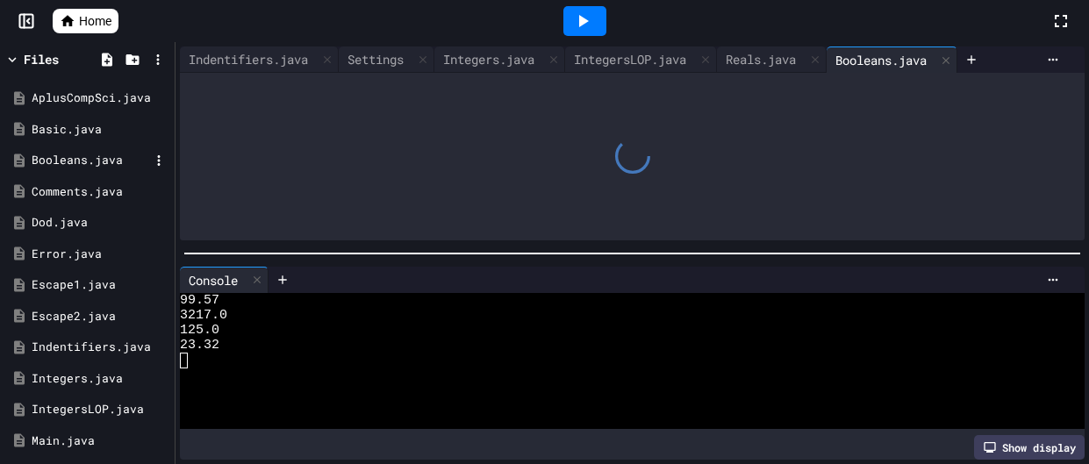
click at [74, 161] on div "Booleans.java" at bounding box center [91, 161] width 118 height 18
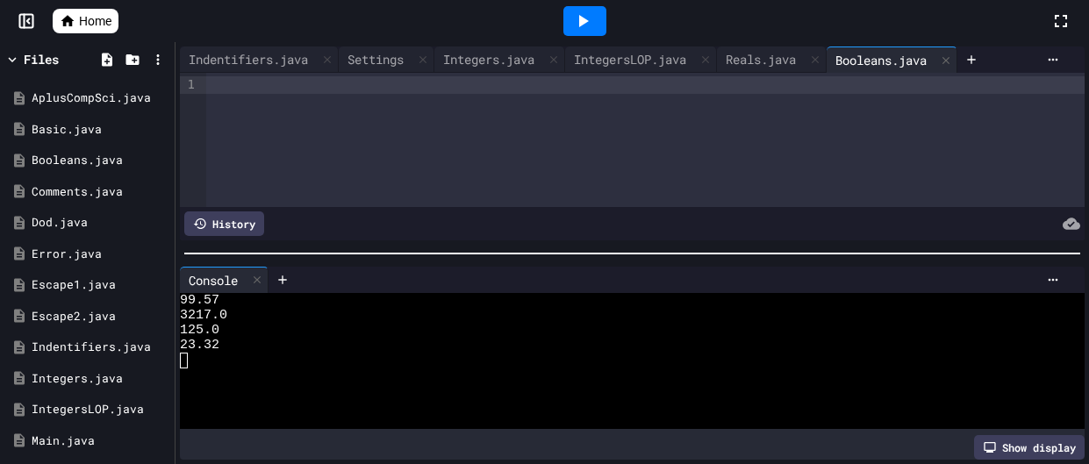
click at [388, 96] on div at bounding box center [645, 140] width 878 height 134
click at [309, 97] on div at bounding box center [645, 140] width 878 height 134
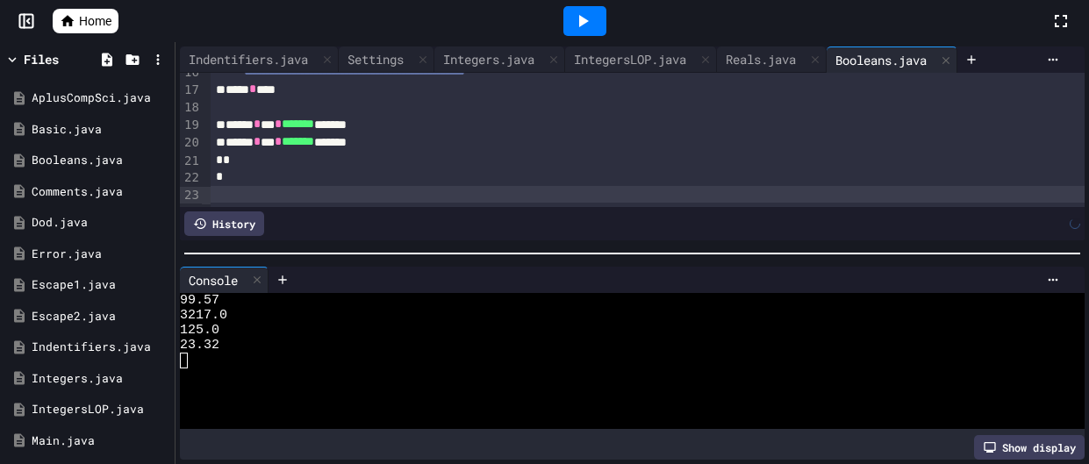
scroll to position [261, 0]
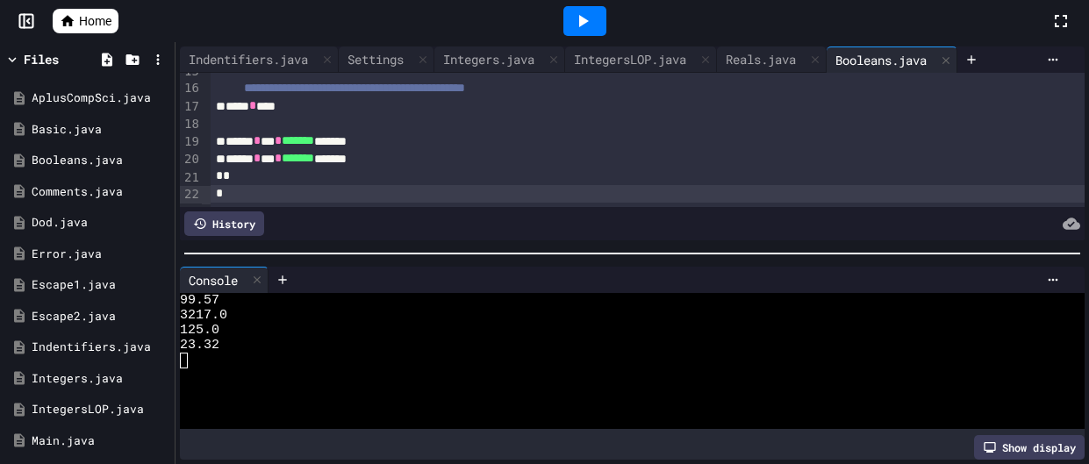
click at [600, 30] on div at bounding box center [584, 21] width 43 height 30
click at [362, 68] on div "Settings" at bounding box center [387, 59] width 96 height 26
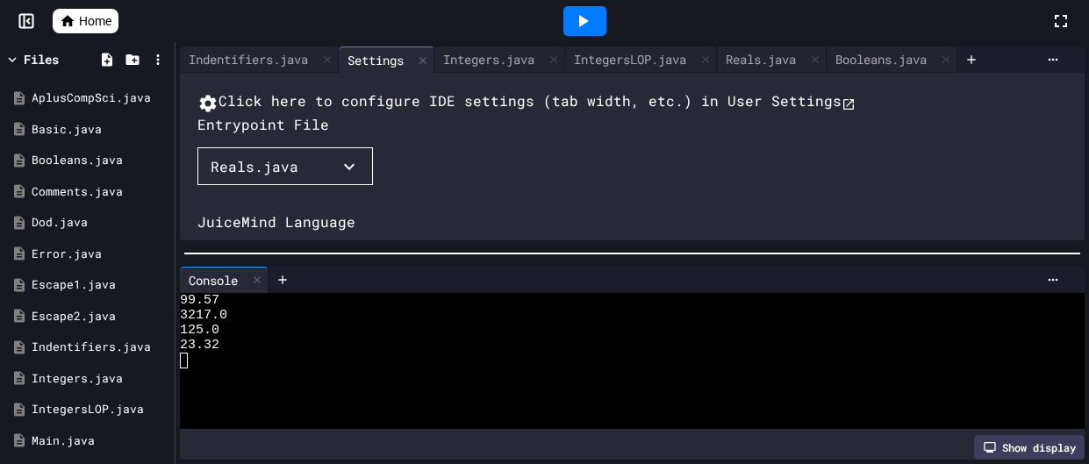
click at [328, 186] on button "Reals.java" at bounding box center [284, 166] width 175 height 39
click at [251, 247] on li "Booleans.java" at bounding box center [289, 261] width 149 height 28
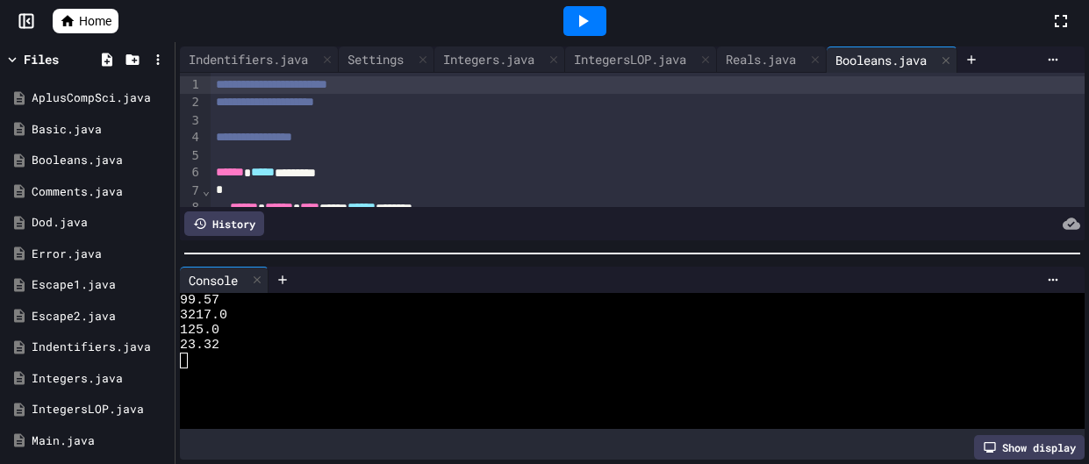
click at [604, 17] on div at bounding box center [584, 21] width 43 height 30
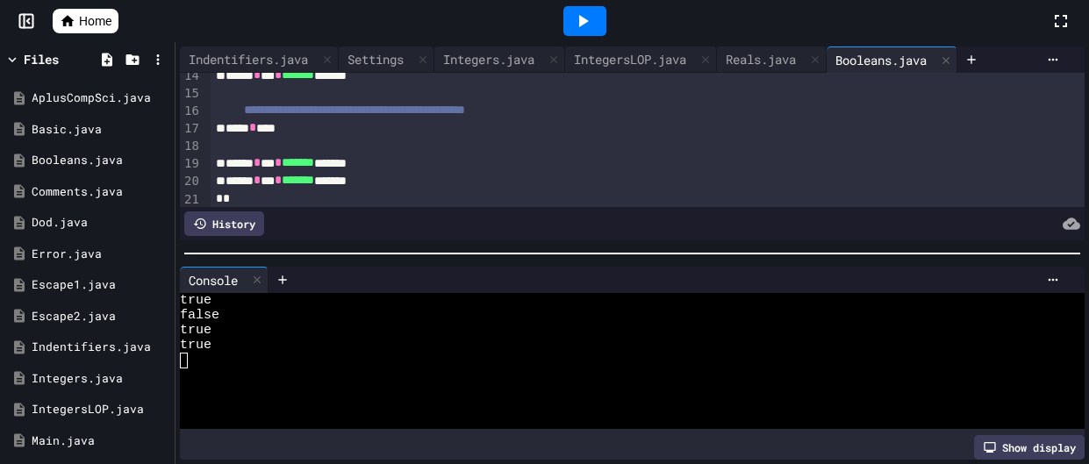
scroll to position [260, 0]
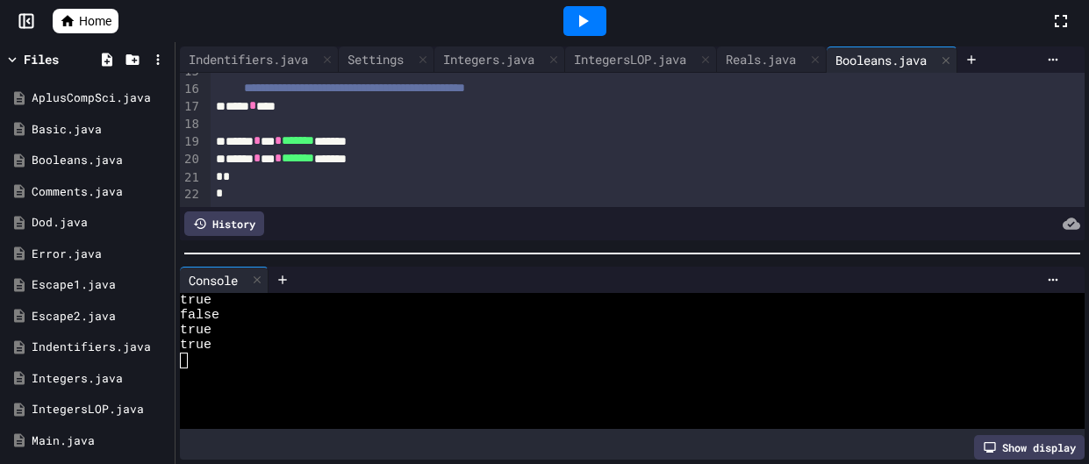
click at [483, 136] on div "****** * *** * ******* *******" at bounding box center [648, 141] width 874 height 18
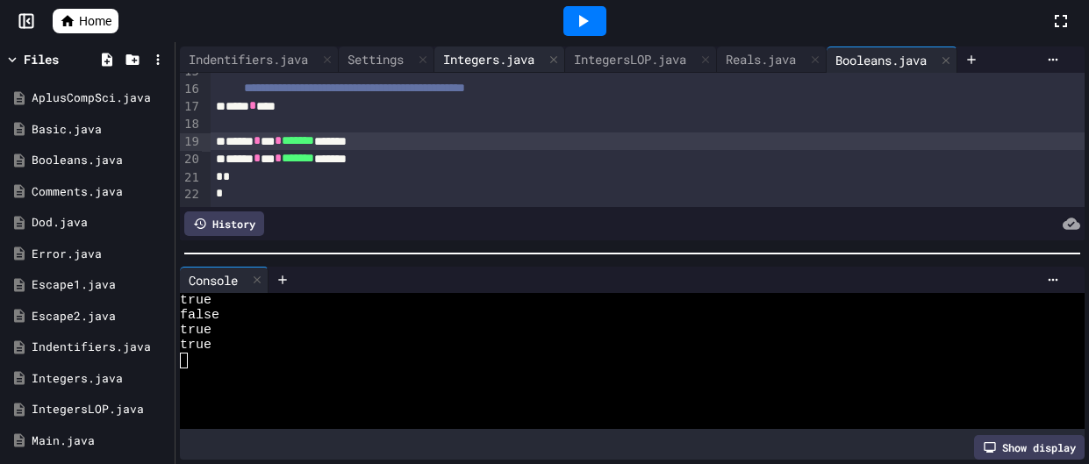
click at [467, 51] on div "Integers.java" at bounding box center [488, 59] width 109 height 18
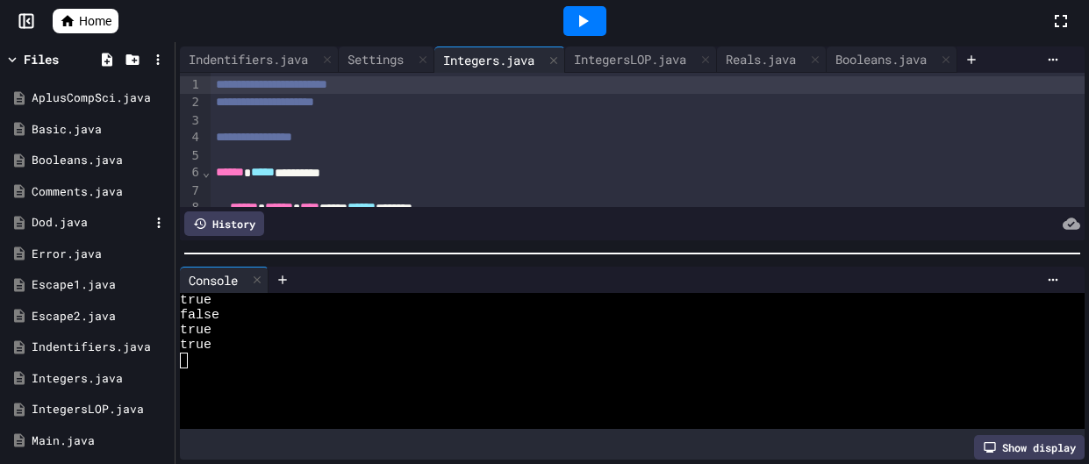
scroll to position [182, 0]
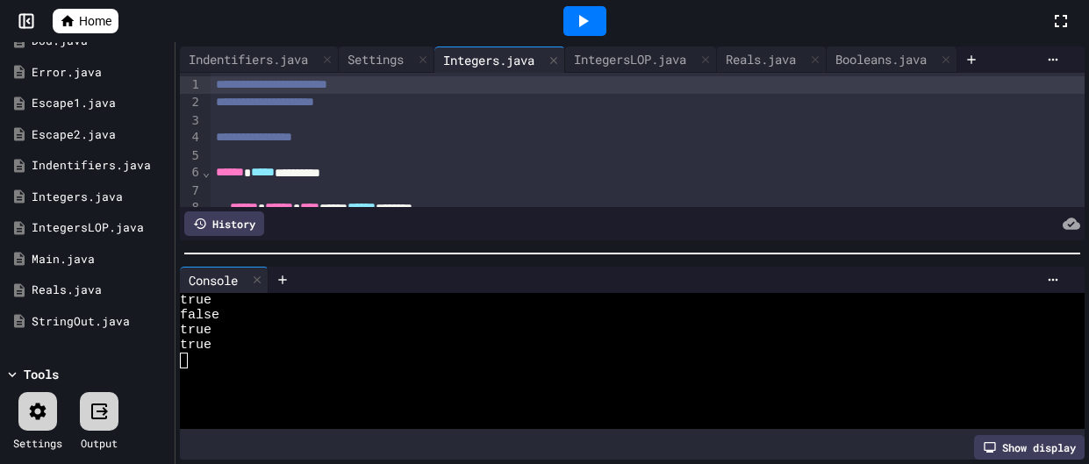
click at [36, 424] on div at bounding box center [37, 411] width 39 height 39
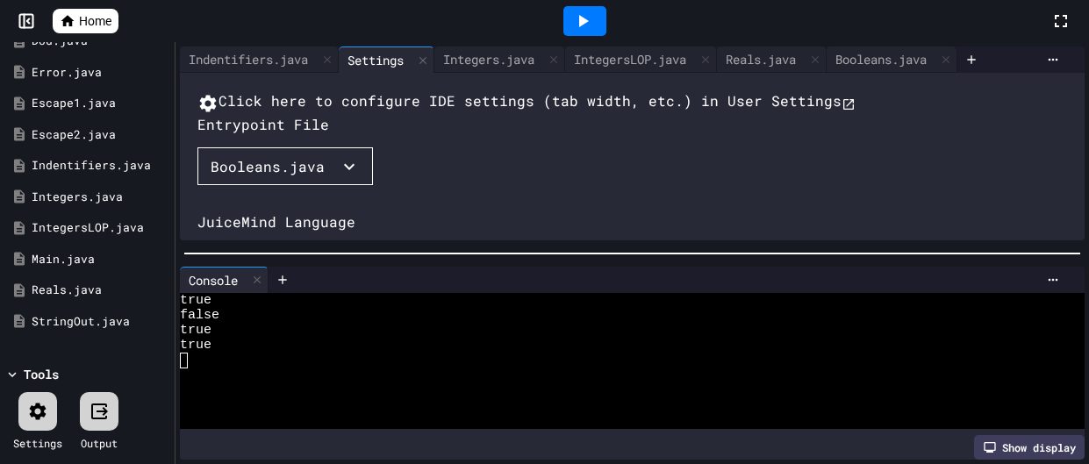
click at [341, 186] on button "Booleans.java" at bounding box center [284, 166] width 175 height 39
click at [285, 455] on li "Integers.java" at bounding box center [289, 469] width 149 height 28
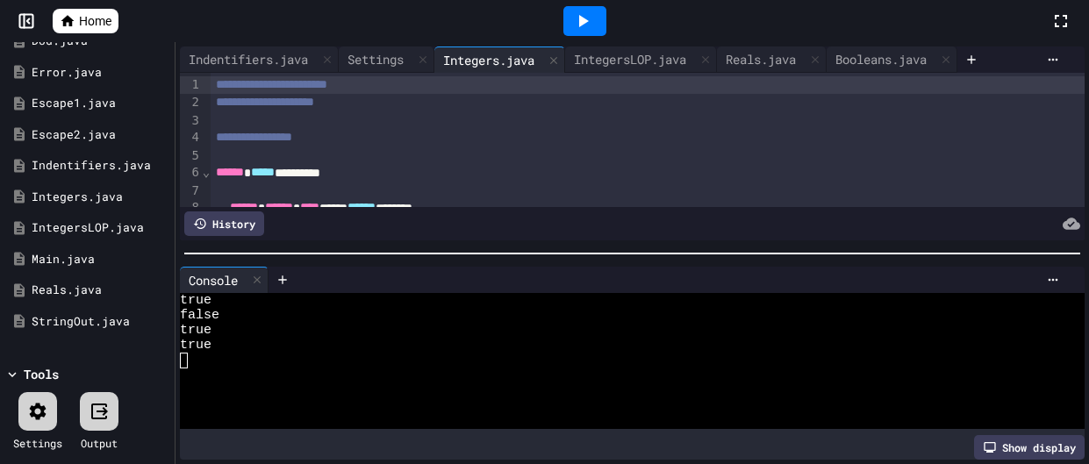
click at [568, 25] on div at bounding box center [584, 21] width 43 height 30
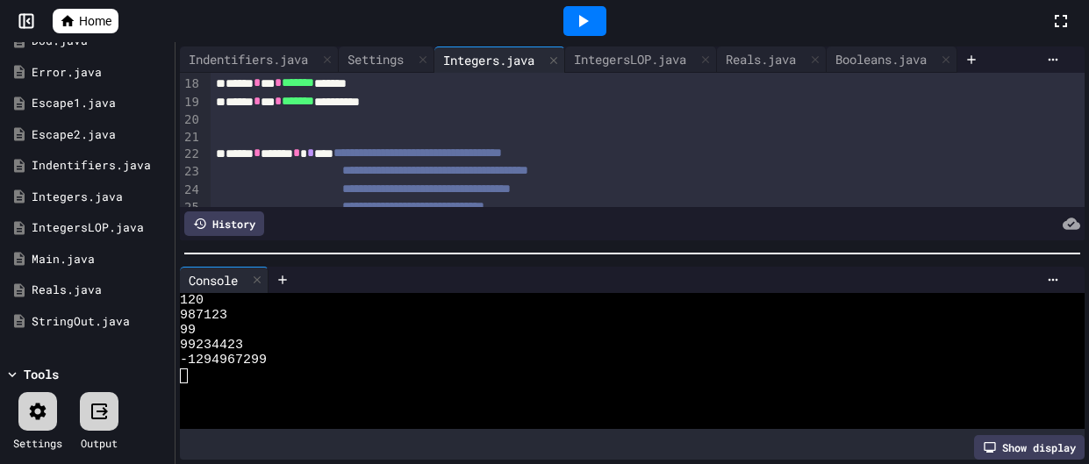
scroll to position [326, 0]
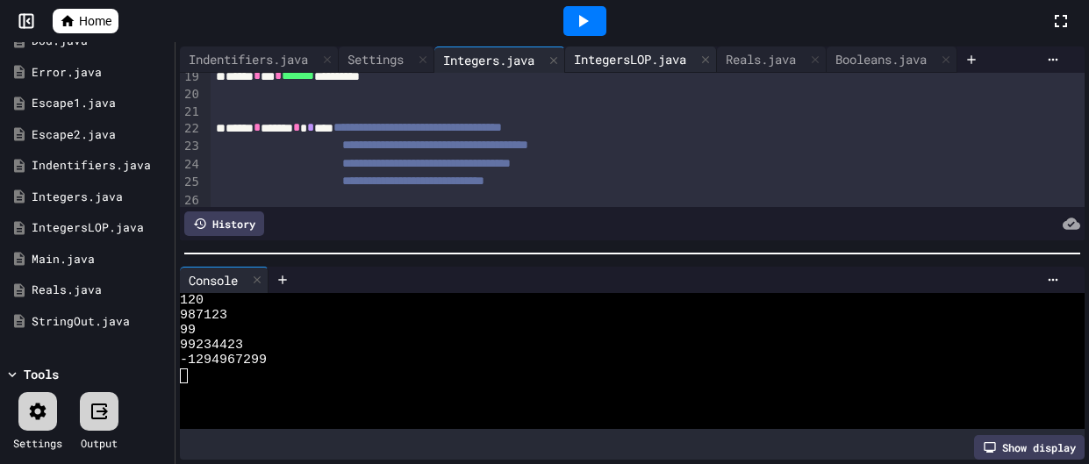
click at [607, 46] on div "IntegersLOP.java" at bounding box center [641, 59] width 152 height 26
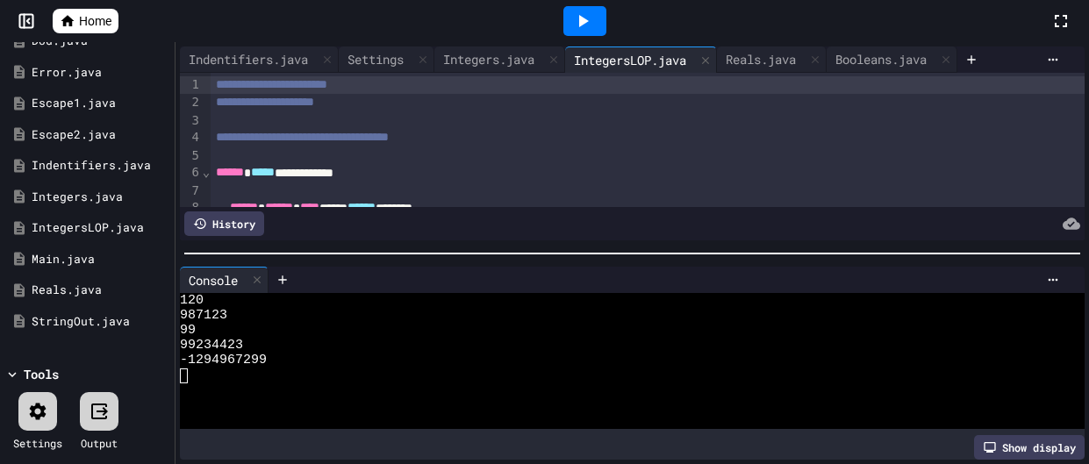
scroll to position [101, 0]
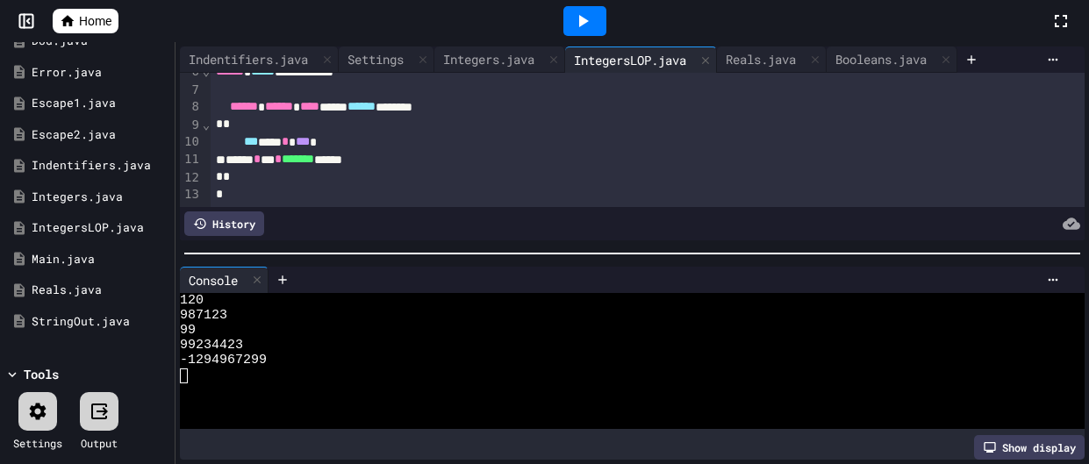
click at [561, 155] on div "****** * *** * ******* ******" at bounding box center [648, 160] width 874 height 18
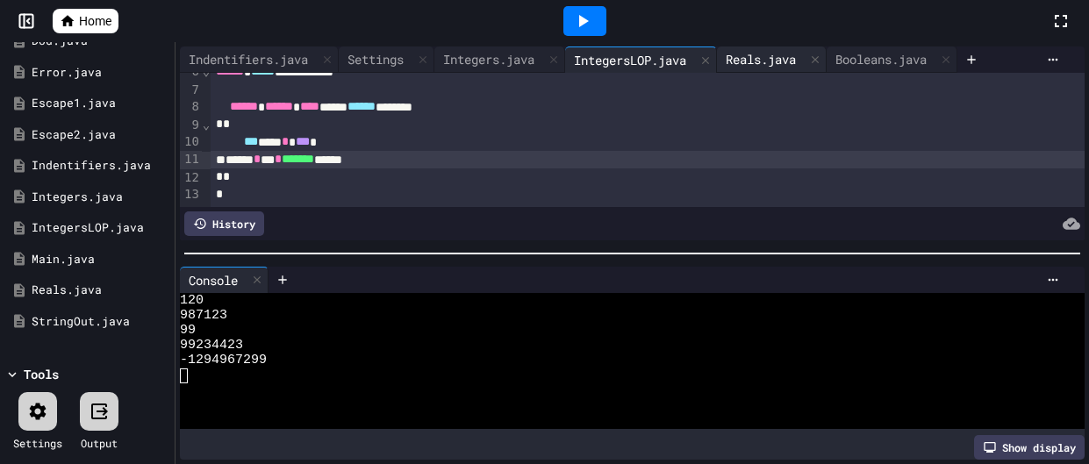
click at [774, 59] on div "Reals.java" at bounding box center [761, 59] width 88 height 18
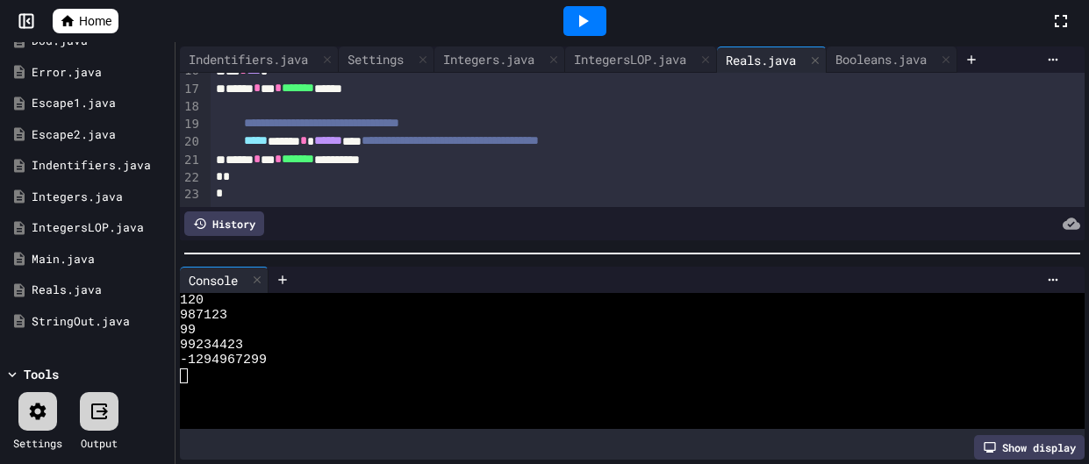
scroll to position [277, 0]
click at [897, 59] on div "Booleans.java" at bounding box center [880, 59] width 109 height 18
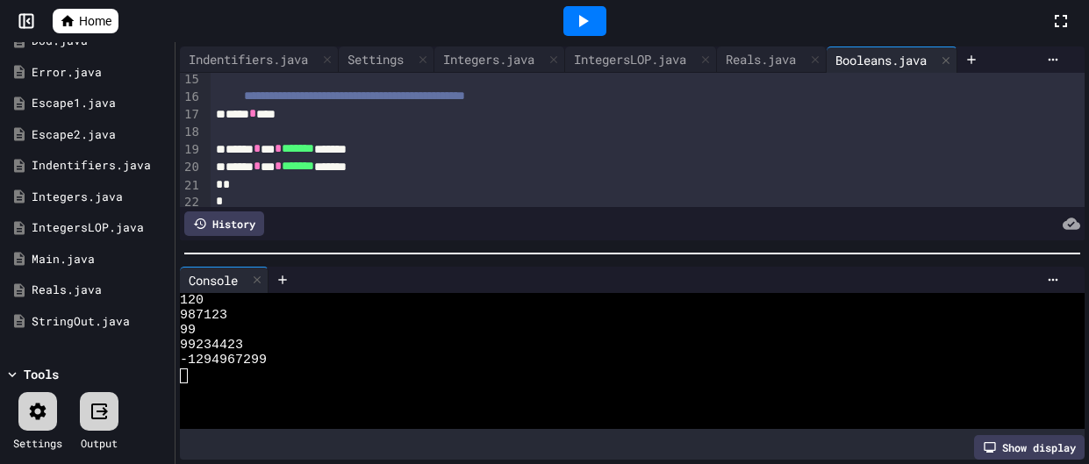
scroll to position [260, 0]
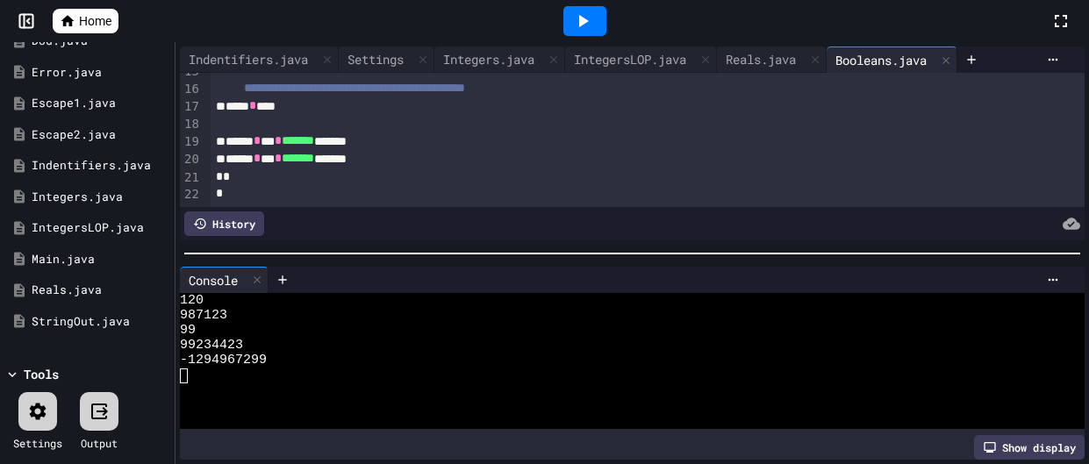
click at [581, 35] on div at bounding box center [584, 21] width 43 height 30
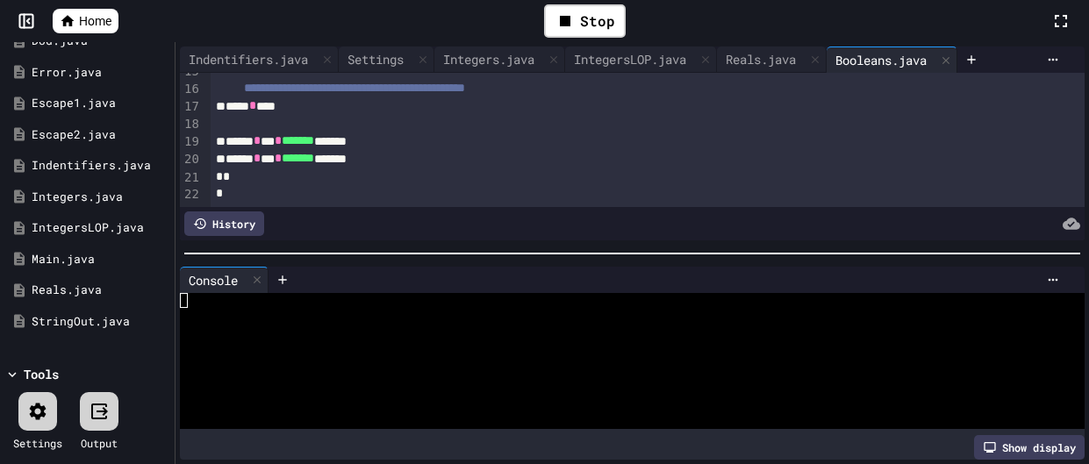
click at [31, 423] on div at bounding box center [37, 411] width 39 height 39
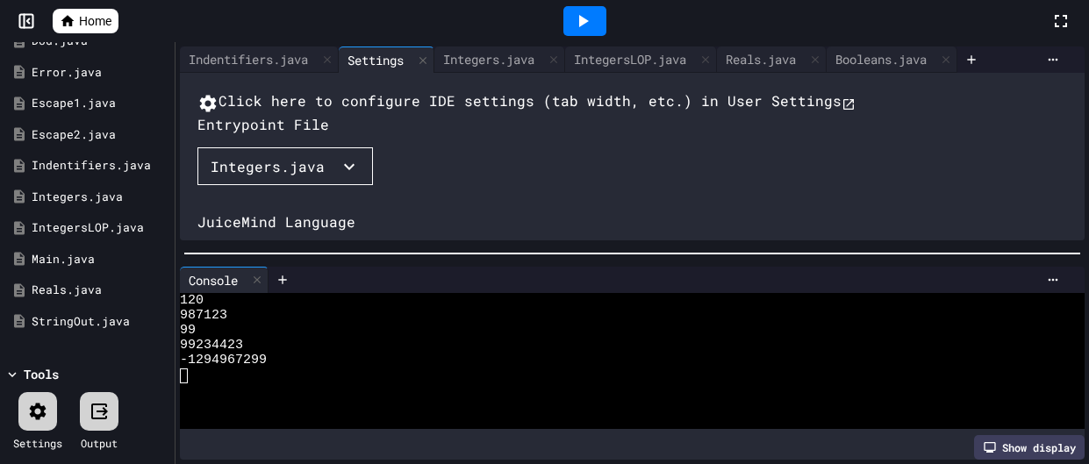
click at [257, 245] on div at bounding box center [631, 254] width 913 height 18
click at [254, 186] on button "Integers.java" at bounding box center [284, 166] width 175 height 39
click at [243, 247] on li "Booleans.java" at bounding box center [289, 261] width 149 height 28
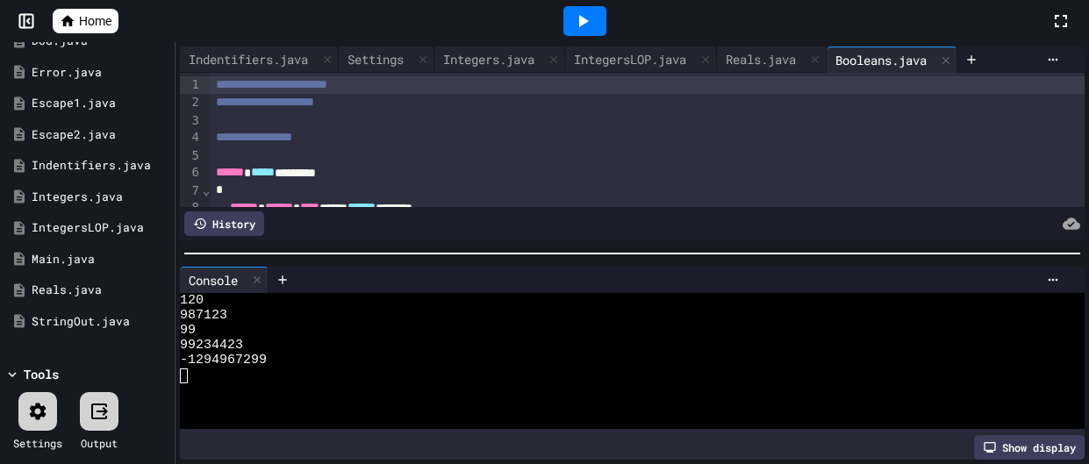
click at [588, 20] on icon at bounding box center [582, 21] width 21 height 21
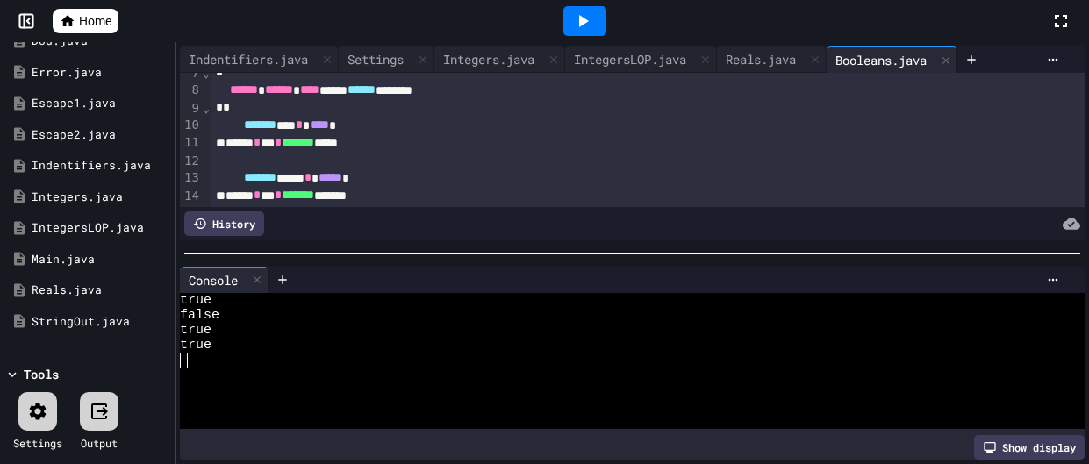
scroll to position [260, 0]
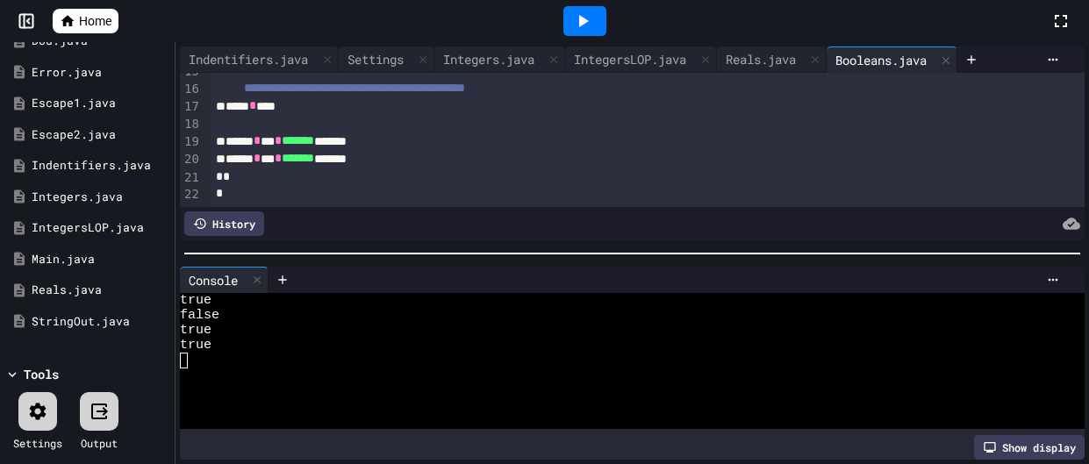
click at [616, 190] on div "*" at bounding box center [648, 194] width 874 height 18
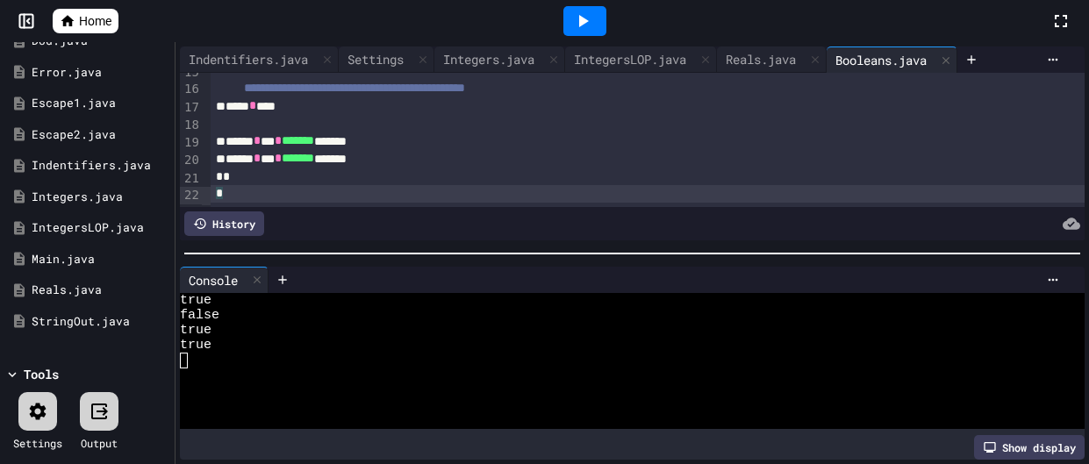
scroll to position [261, 0]
